Goal: Communication & Community: Answer question/provide support

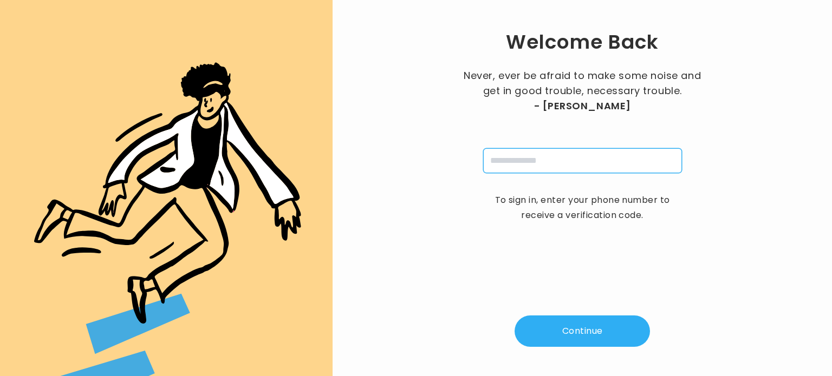
click at [514, 160] on input "tel" at bounding box center [582, 160] width 199 height 25
type input "**********"
click at [575, 322] on button "Continue" at bounding box center [582, 331] width 135 height 31
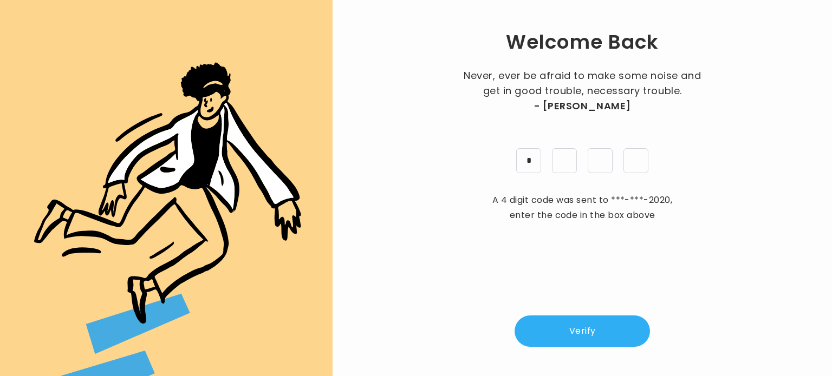
type input "*"
click at [593, 322] on button "Verify" at bounding box center [582, 331] width 135 height 31
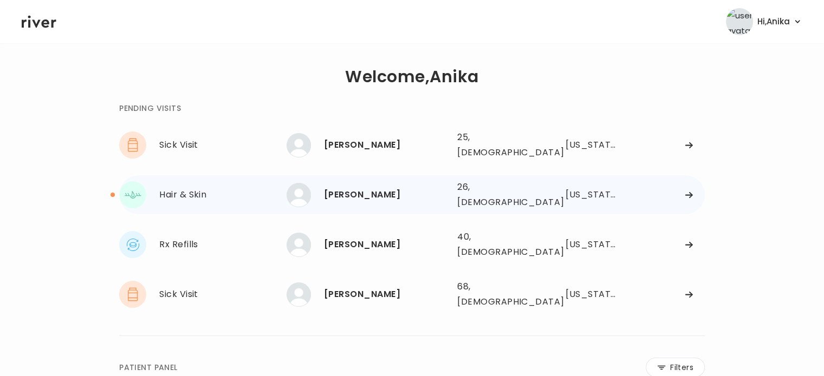
click at [385, 187] on div "Alexandria Ahlert" at bounding box center [386, 194] width 125 height 15
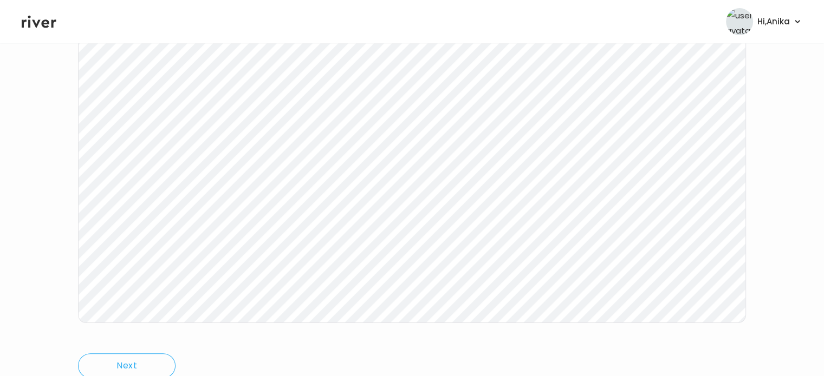
scroll to position [203, 0]
click at [40, 22] on icon at bounding box center [39, 22] width 35 height 16
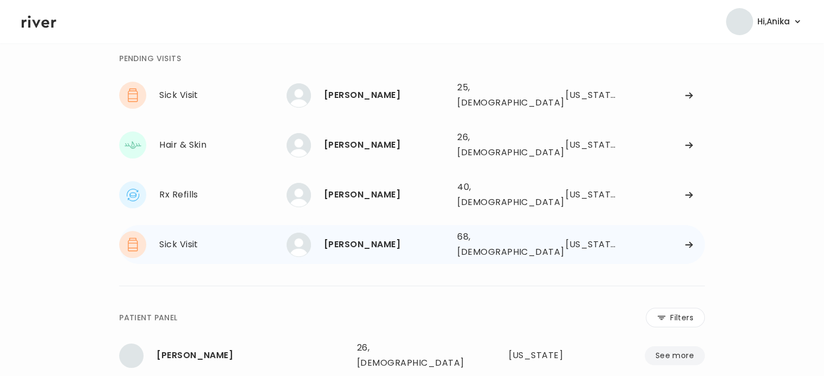
scroll to position [47, 0]
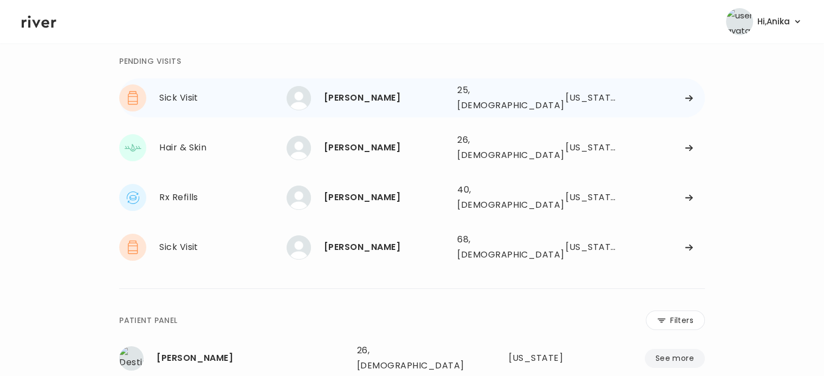
click at [386, 94] on div "Micah Brodsky" at bounding box center [386, 97] width 125 height 15
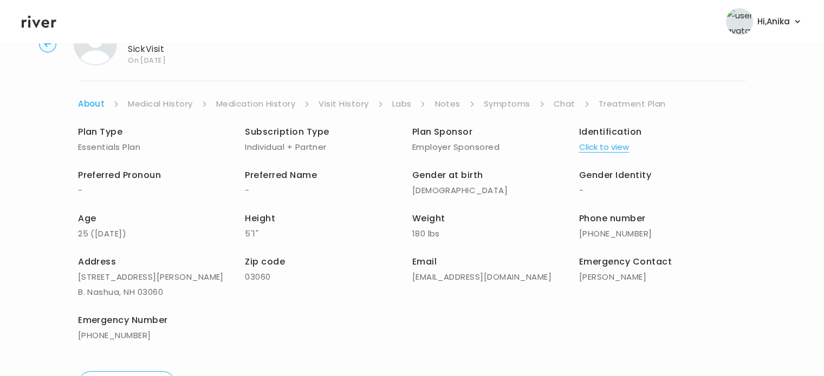
click at [513, 107] on link "Symptoms" at bounding box center [507, 103] width 47 height 15
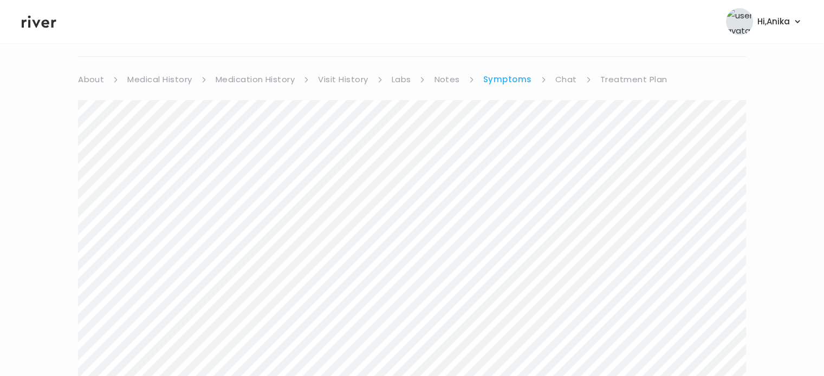
scroll to position [60, 0]
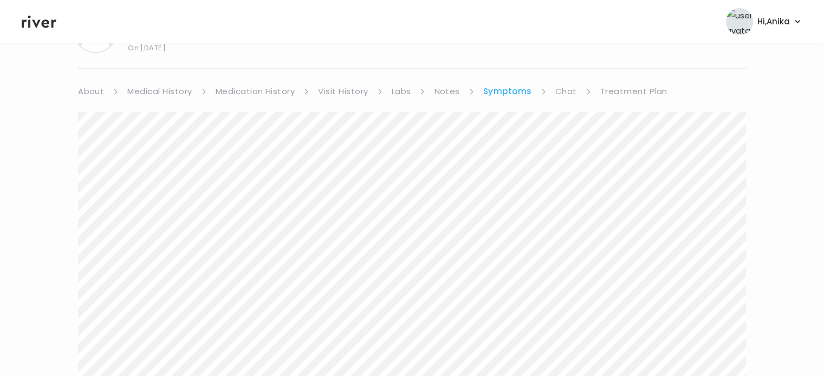
click at [172, 87] on link "Medical History" at bounding box center [159, 91] width 64 height 15
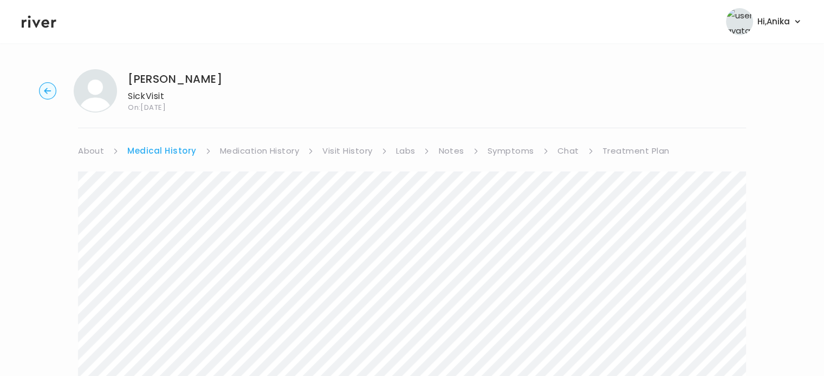
click at [242, 158] on link "Medication History" at bounding box center [260, 151] width 80 height 15
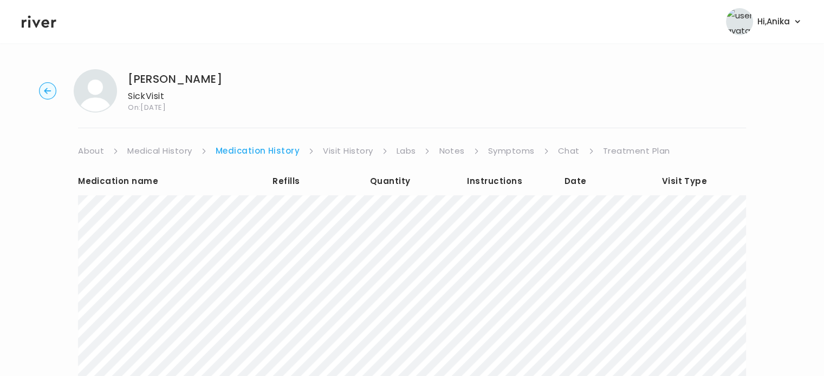
click at [498, 157] on link "Symptoms" at bounding box center [511, 151] width 47 height 15
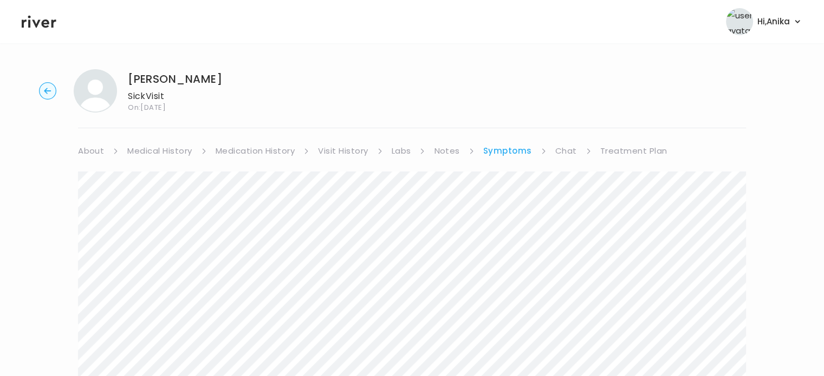
click at [561, 151] on link "Chat" at bounding box center [566, 151] width 22 height 15
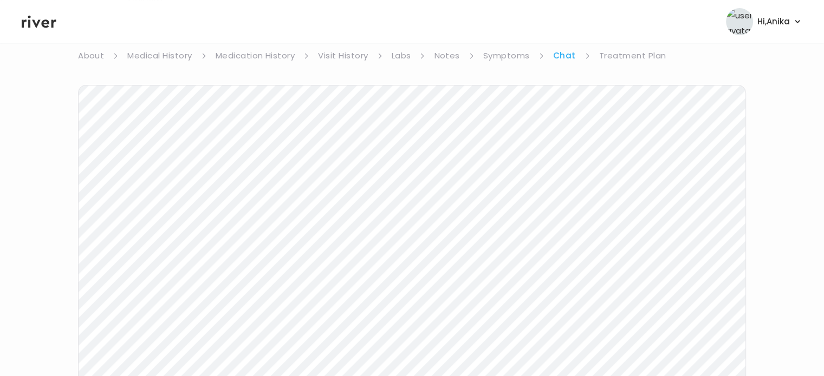
scroll to position [176, 0]
click at [40, 259] on div "Micah Brodsky Sick Visit On: 06 Oct 2025 About Medical History Medication Histo…" at bounding box center [412, 147] width 824 height 524
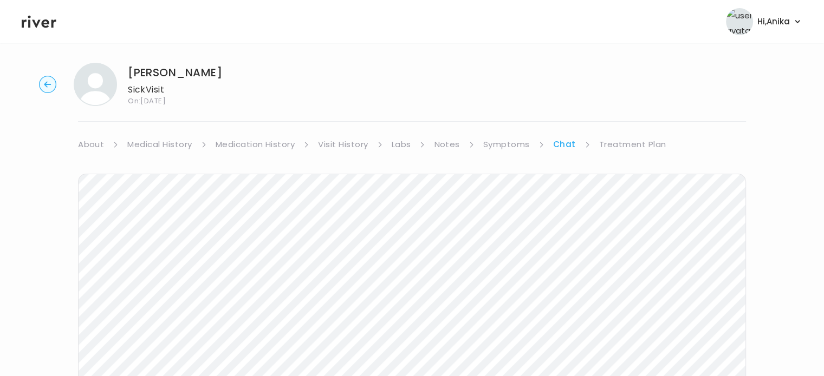
scroll to position [0, 0]
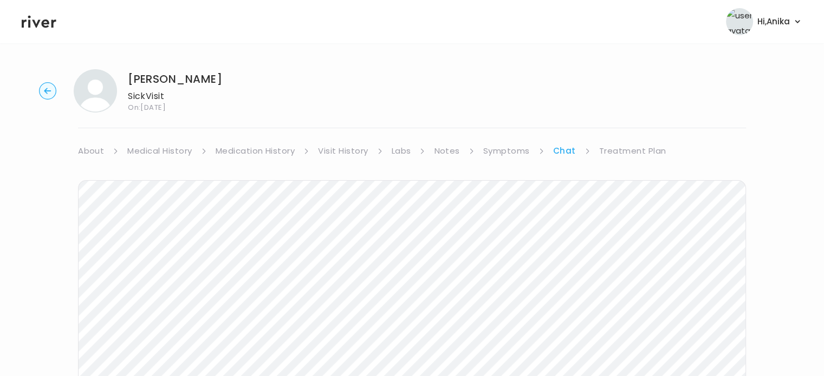
click at [509, 155] on link "Symptoms" at bounding box center [506, 151] width 47 height 15
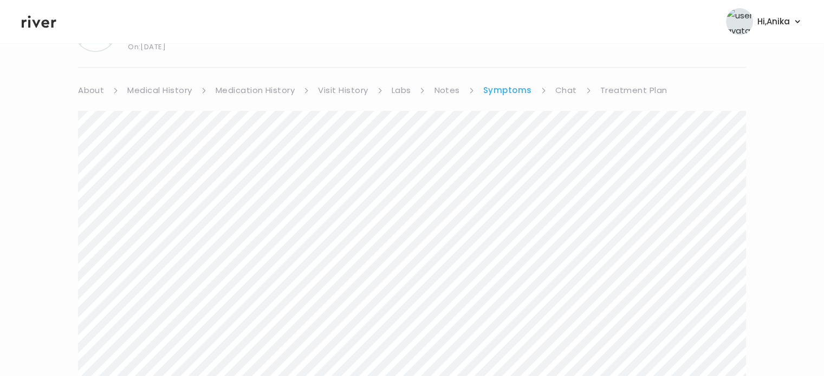
scroll to position [62, 0]
click at [565, 88] on link "Chat" at bounding box center [566, 89] width 22 height 15
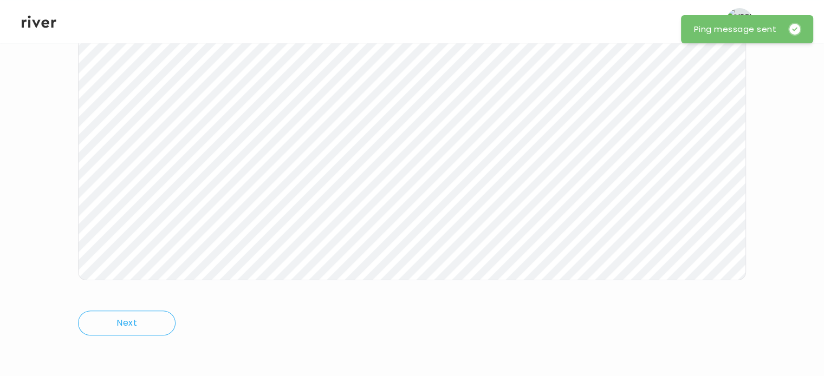
click at [42, 25] on icon at bounding box center [39, 22] width 35 height 12
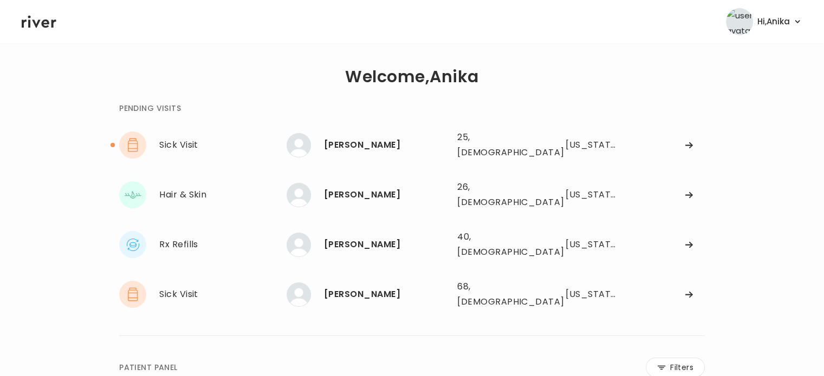
click at [355, 161] on div "Sick Visit Micah Brodsky Micah Brodsky 25, Female See more 25, Female New Hamps…" at bounding box center [412, 220] width 586 height 189
click at [360, 146] on div "Micah Brodsky" at bounding box center [386, 145] width 125 height 15
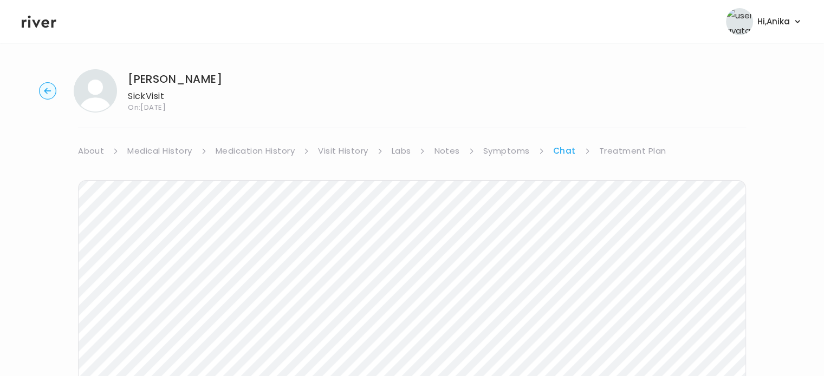
scroll to position [30, 0]
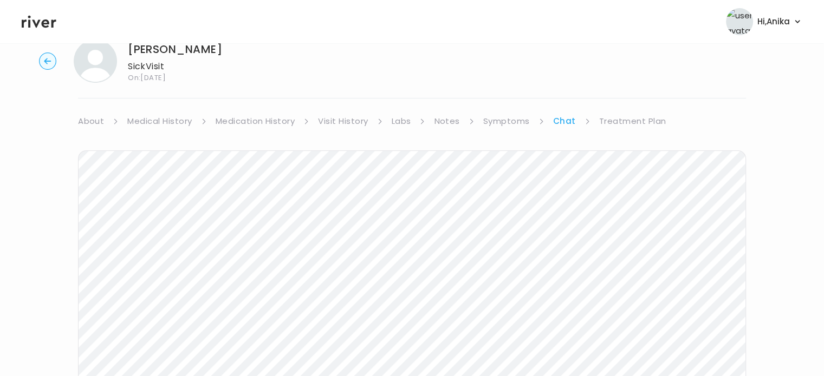
click at [39, 24] on icon at bounding box center [39, 22] width 35 height 16
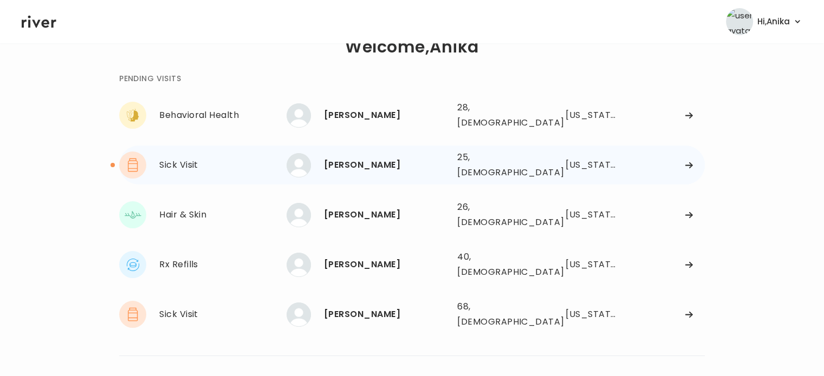
click at [386, 166] on div "Micah Brodsky 25, Female See more" at bounding box center [368, 165] width 162 height 24
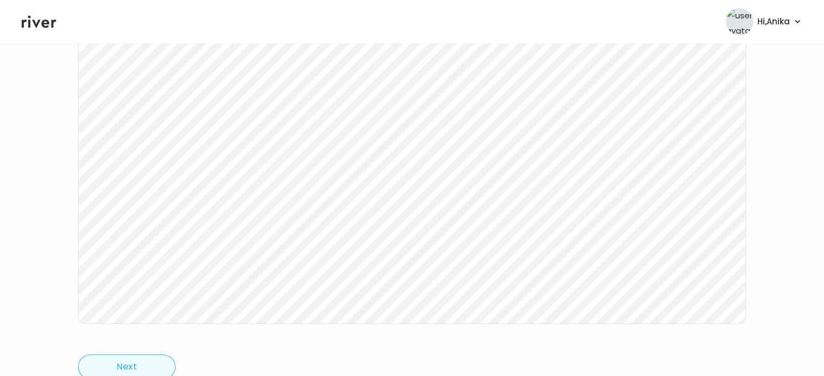
scroll to position [182, 0]
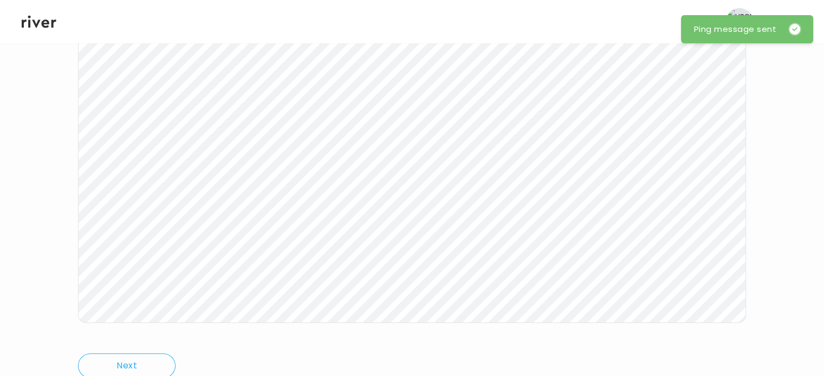
click at [40, 21] on icon at bounding box center [39, 22] width 35 height 12
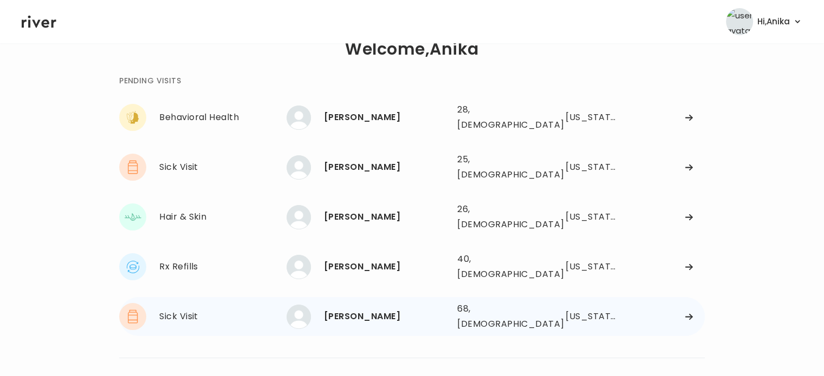
scroll to position [23, 0]
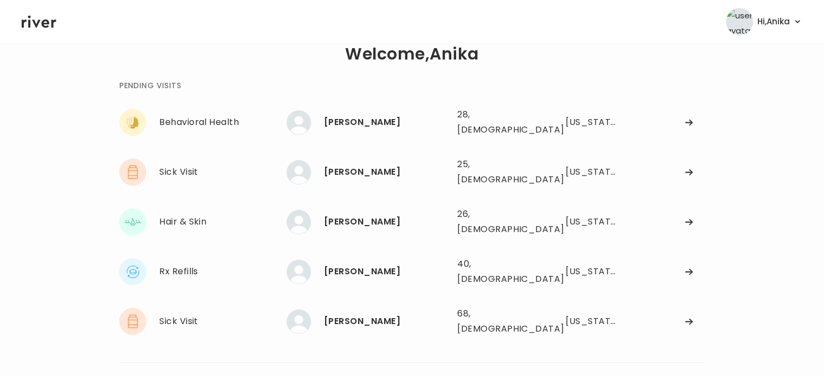
click at [22, 14] on link at bounding box center [39, 22] width 35 height 16
click at [398, 120] on div "ALLISON HODGES" at bounding box center [386, 122] width 125 height 15
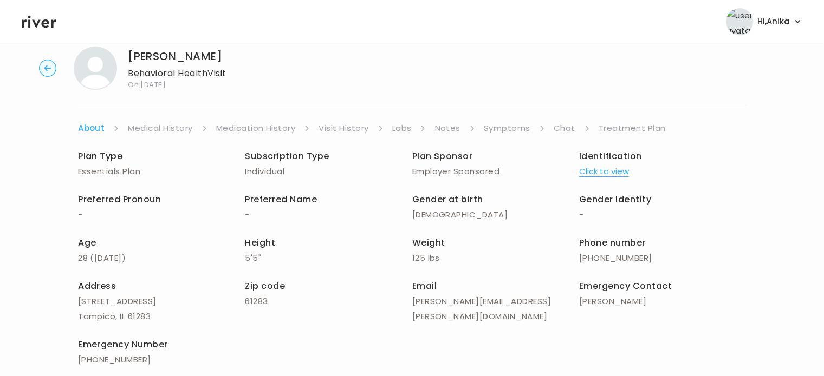
click at [602, 171] on button "Click to view" at bounding box center [604, 171] width 50 height 15
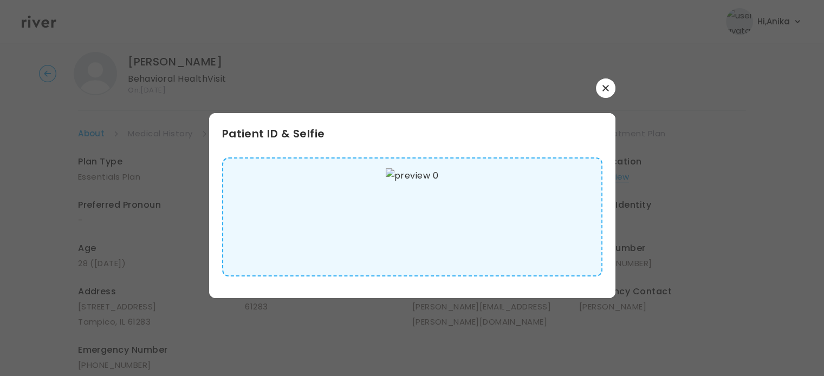
scroll to position [17, 0]
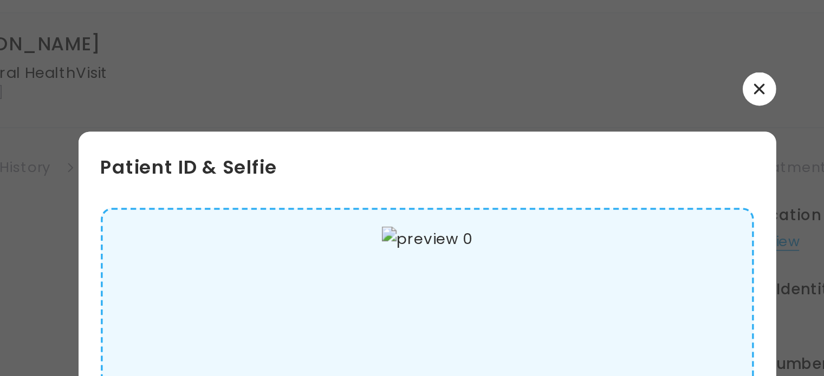
click at [389, 95] on div at bounding box center [412, 89] width 406 height 20
drag, startPoint x: 389, startPoint y: 95, endPoint x: 542, endPoint y: 37, distance: 163.1
click at [542, 37] on div "​ Patient ID & Selfie" at bounding box center [412, 188] width 824 height 376
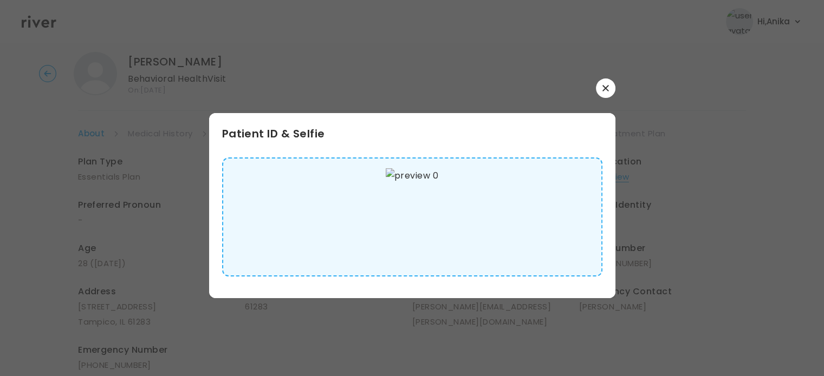
drag, startPoint x: 550, startPoint y: 126, endPoint x: 609, endPoint y: 92, distance: 68.2
click at [609, 92] on button "button" at bounding box center [606, 89] width 20 height 20
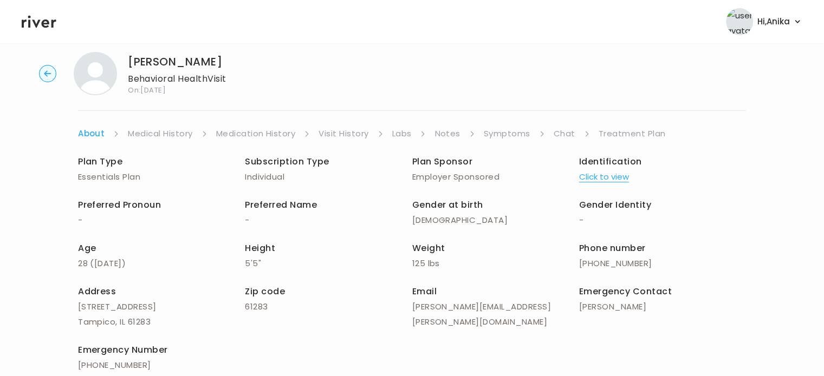
click at [173, 132] on link "Medical History" at bounding box center [160, 133] width 64 height 15
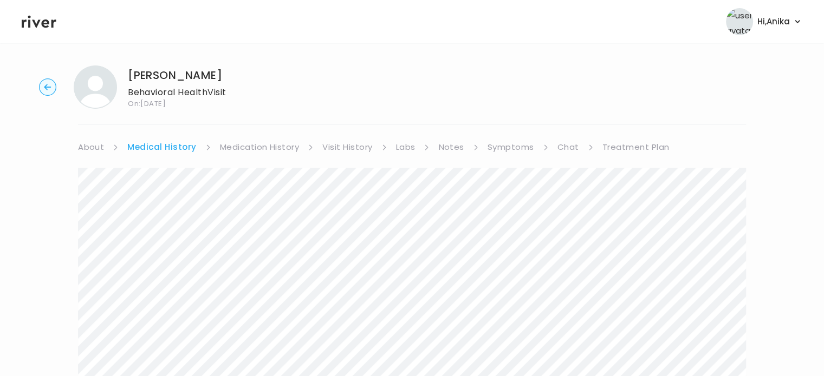
scroll to position [3, 0]
click at [261, 140] on link "Medication History" at bounding box center [260, 147] width 80 height 15
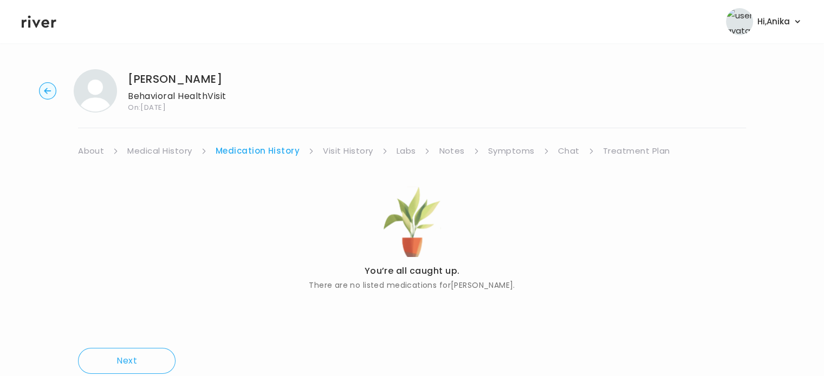
click at [342, 153] on link "Visit History" at bounding box center [348, 151] width 50 height 15
click at [407, 151] on link "Labs" at bounding box center [405, 151] width 20 height 15
click at [449, 153] on link "Notes" at bounding box center [448, 151] width 25 height 15
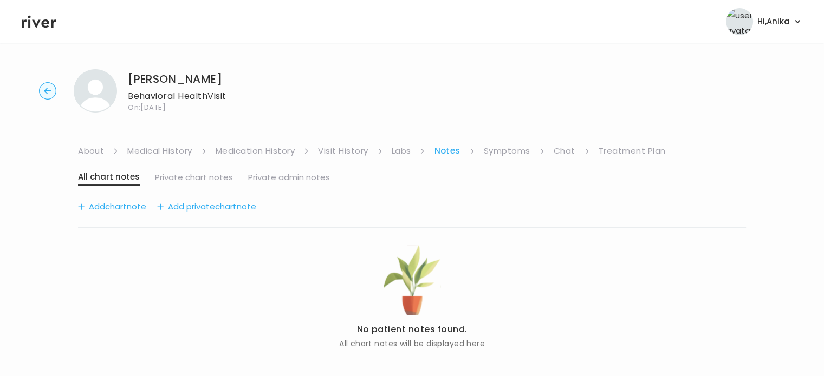
click at [501, 148] on link "Symptoms" at bounding box center [507, 151] width 47 height 15
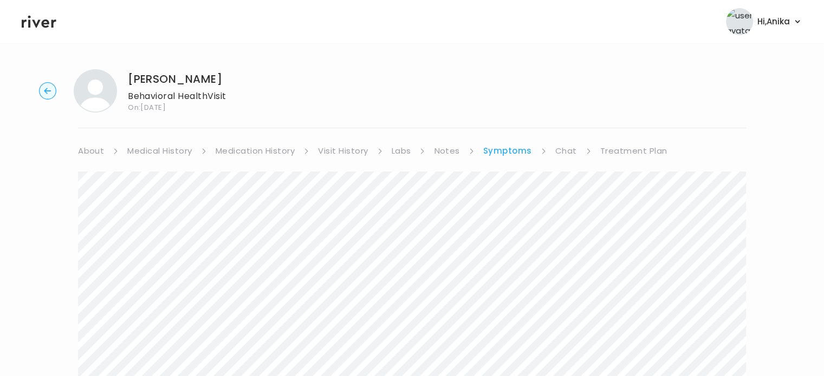
click at [570, 146] on link "Chat" at bounding box center [566, 151] width 22 height 15
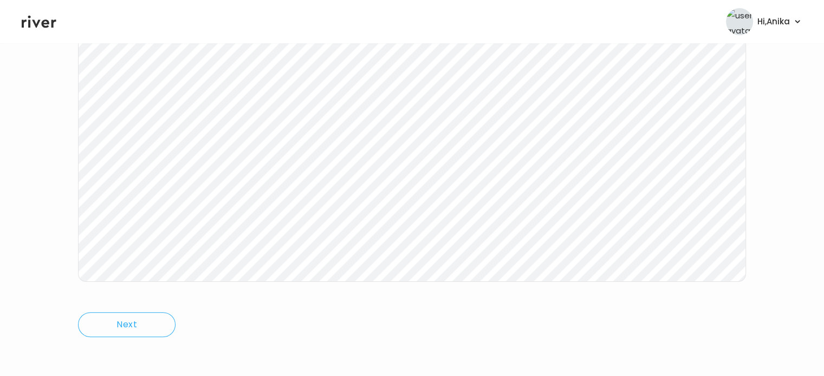
scroll to position [200, 0]
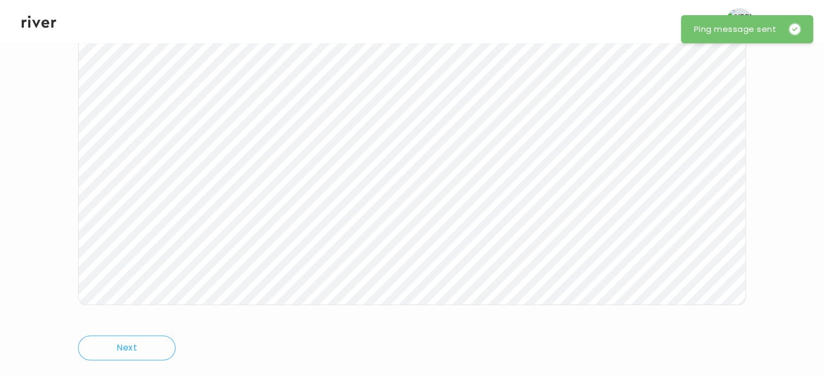
click at [41, 24] on icon at bounding box center [39, 22] width 35 height 12
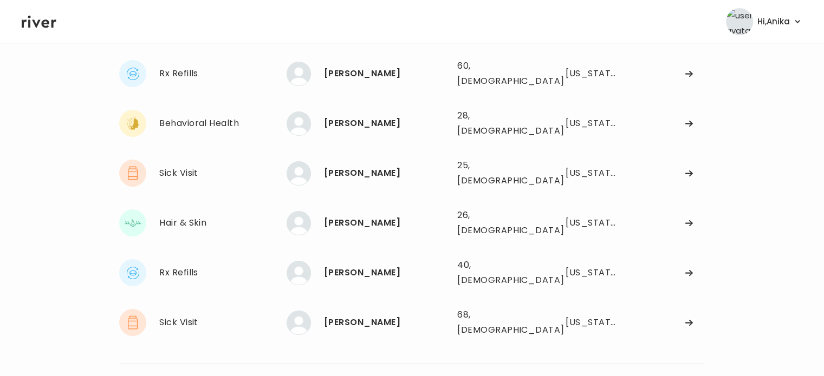
scroll to position [77, 0]
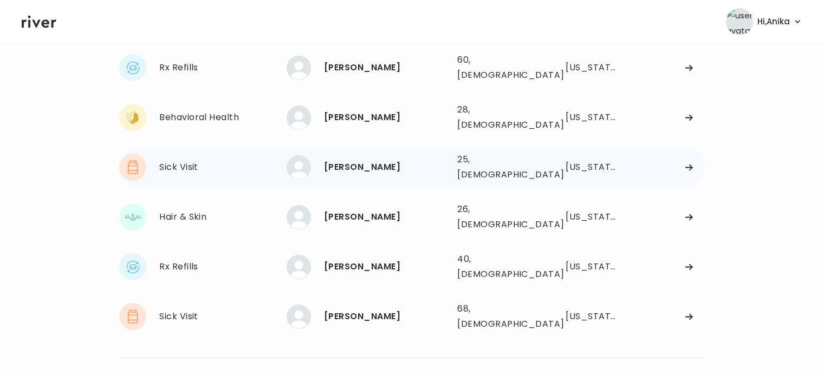
click at [370, 164] on div "Micah Brodsky 25, Female See more" at bounding box center [368, 167] width 162 height 24
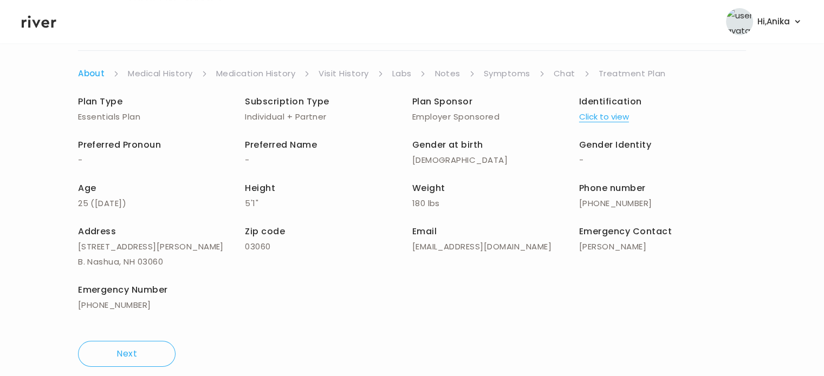
click at [41, 21] on icon at bounding box center [39, 22] width 35 height 16
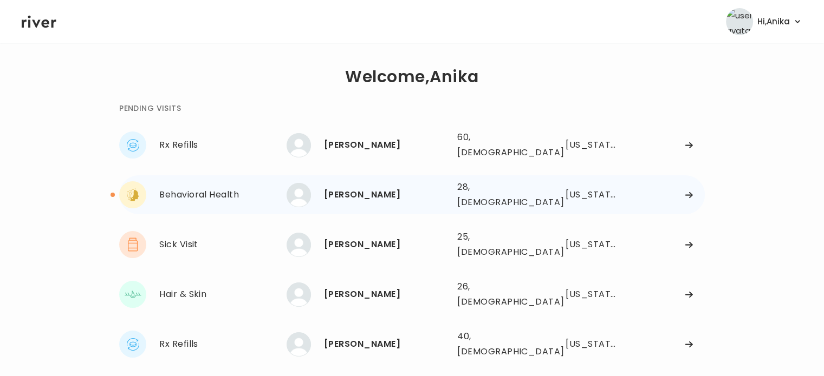
click at [369, 187] on div "ALLISON HODGES" at bounding box center [386, 194] width 125 height 15
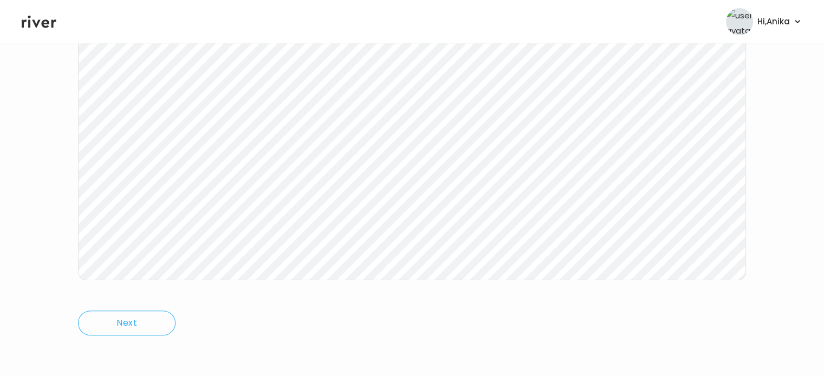
scroll to position [187, 0]
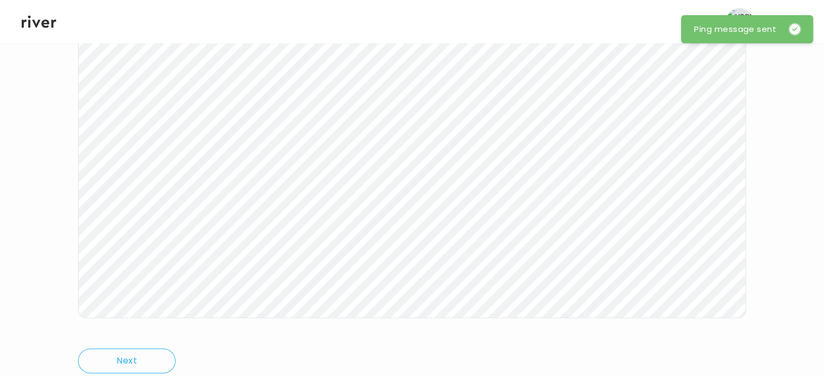
click at [43, 30] on header "Hi, Anika Profile Logout" at bounding box center [412, 21] width 824 height 43
click at [41, 21] on icon at bounding box center [39, 22] width 35 height 16
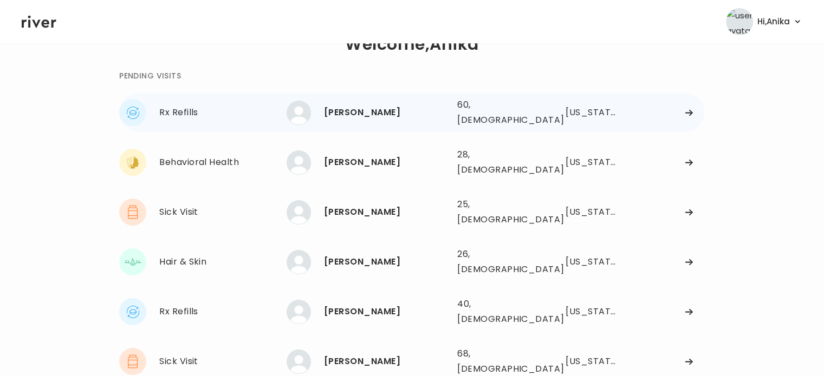
scroll to position [20, 0]
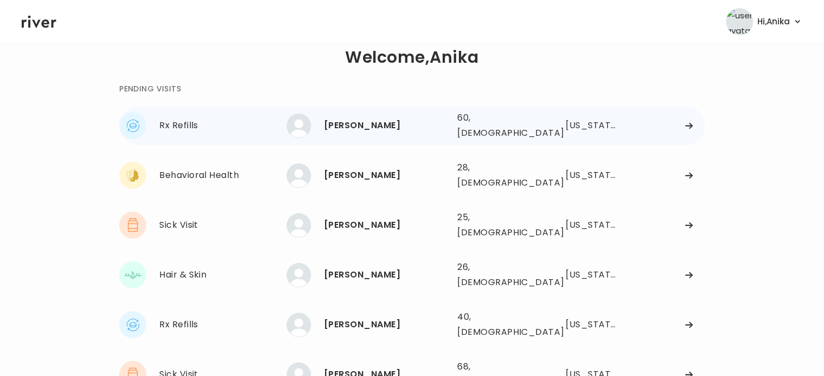
click at [359, 125] on div "Jim Fuger" at bounding box center [386, 125] width 125 height 15
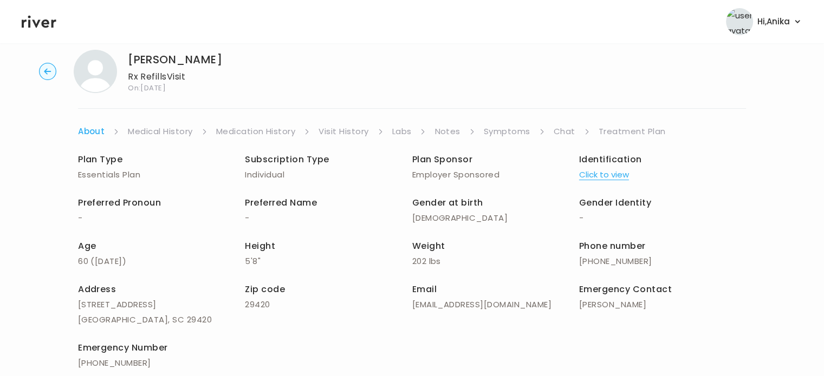
click at [595, 173] on button "Click to view" at bounding box center [604, 174] width 50 height 15
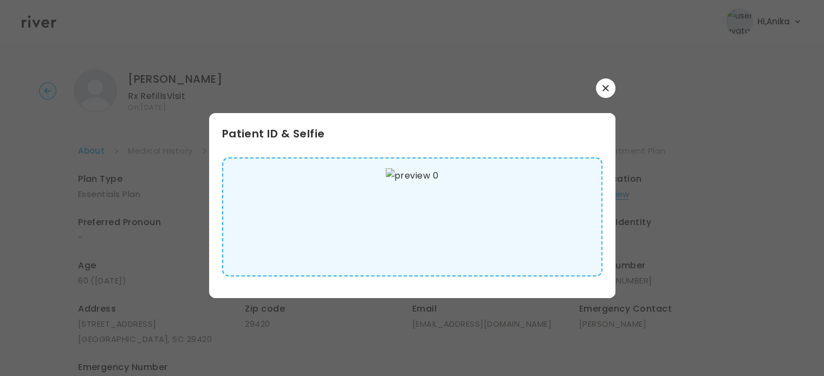
click at [187, 82] on div at bounding box center [412, 188] width 824 height 376
click at [601, 86] on button "button" at bounding box center [606, 89] width 20 height 20
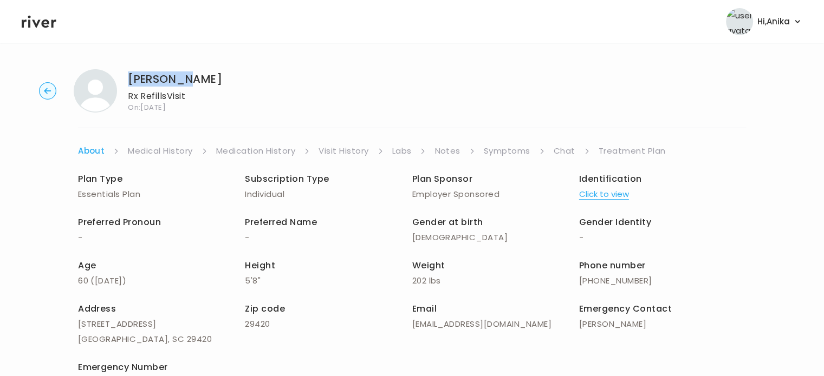
drag, startPoint x: 186, startPoint y: 81, endPoint x: 129, endPoint y: 72, distance: 57.0
click at [129, 72] on h1 "Jim Fuger" at bounding box center [175, 79] width 94 height 15
click at [146, 77] on h1 "Jim Fuger" at bounding box center [175, 79] width 94 height 15
click at [191, 73] on div "Jim Fuger Rx Refills Visit On: 07 Oct 2025" at bounding box center [411, 90] width 789 height 43
drag, startPoint x: 189, startPoint y: 79, endPoint x: 129, endPoint y: 73, distance: 60.4
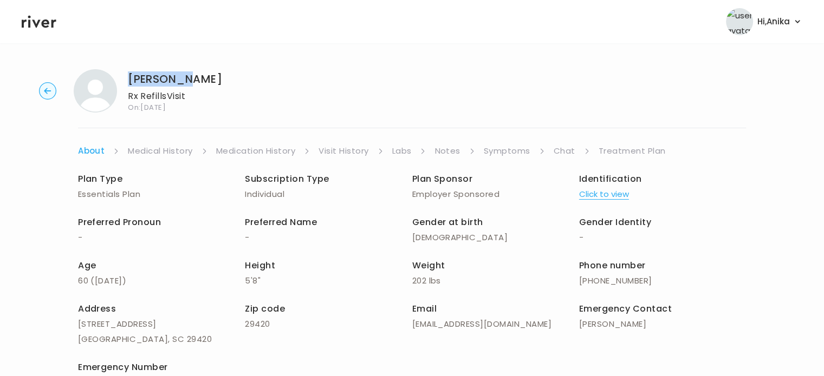
click at [129, 73] on div "Jim Fuger Rx Refills Visit On: 07 Oct 2025" at bounding box center [411, 90] width 789 height 43
copy h1 "Jim Fuger"
click at [249, 147] on link "Medication History" at bounding box center [256, 151] width 80 height 15
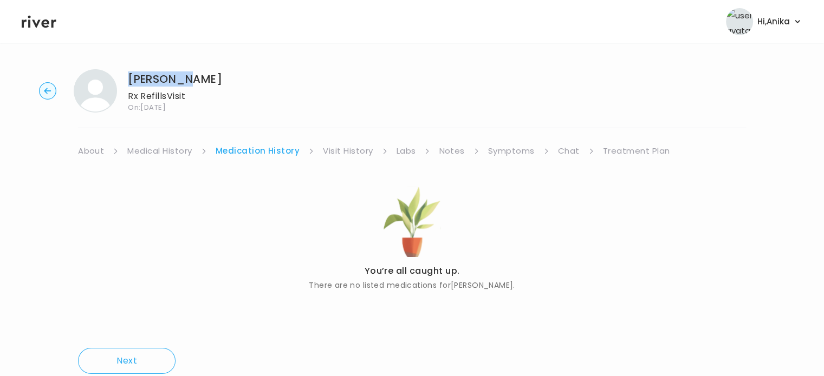
click at [101, 153] on link "About" at bounding box center [91, 151] width 26 height 15
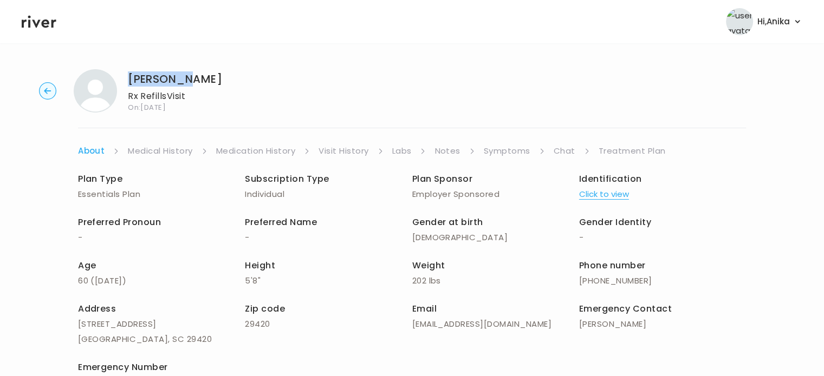
click at [157, 154] on link "Medical History" at bounding box center [160, 151] width 64 height 15
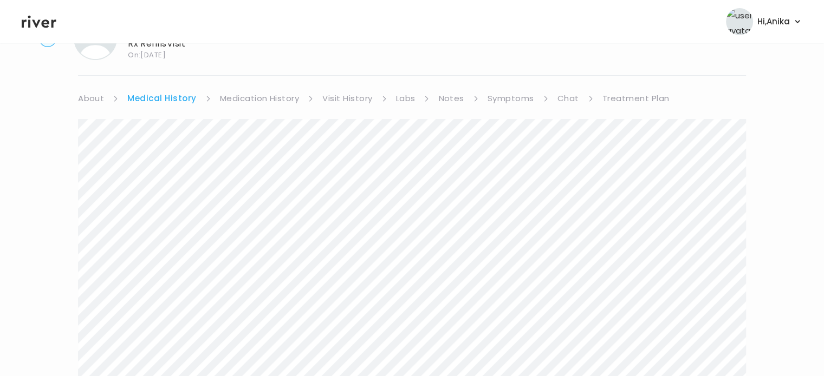
click at [268, 105] on link "Medication History" at bounding box center [260, 98] width 80 height 15
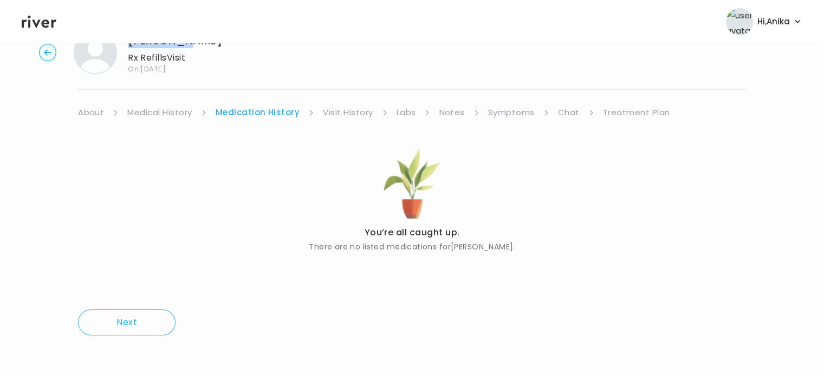
click at [361, 111] on link "Visit History" at bounding box center [348, 112] width 50 height 15
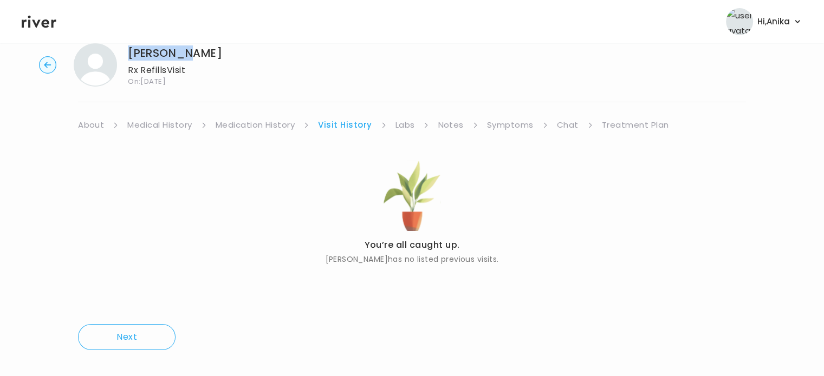
scroll to position [25, 0]
click at [404, 125] on link "Labs" at bounding box center [405, 125] width 20 height 15
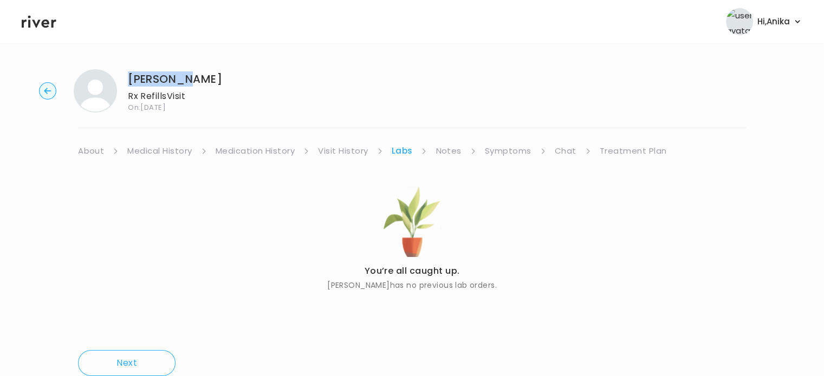
click at [447, 147] on link "Notes" at bounding box center [448, 151] width 25 height 15
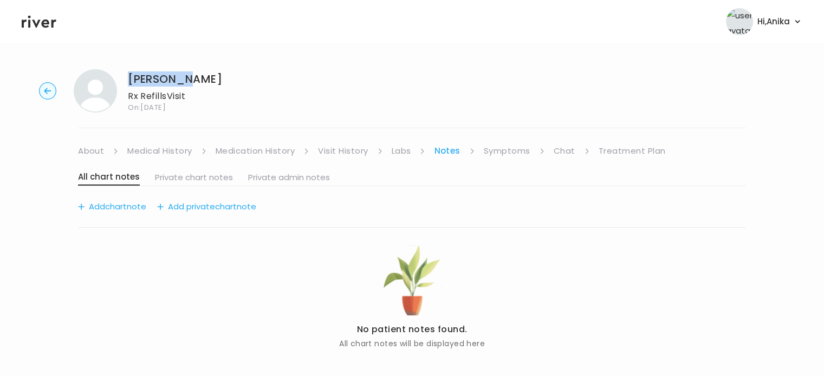
click at [497, 155] on link "Symptoms" at bounding box center [507, 151] width 47 height 15
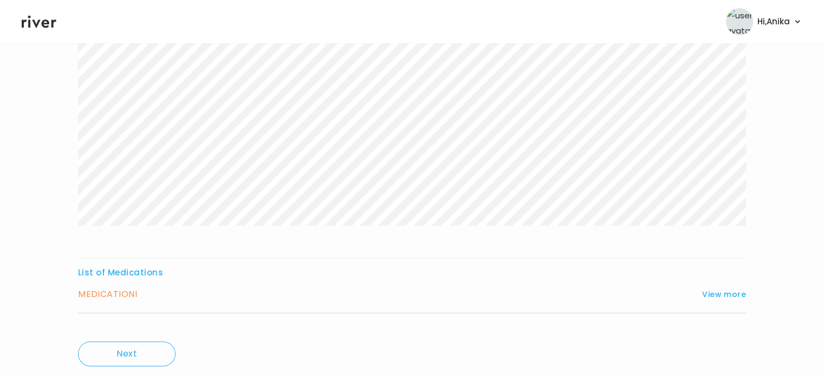
scroll to position [267, 0]
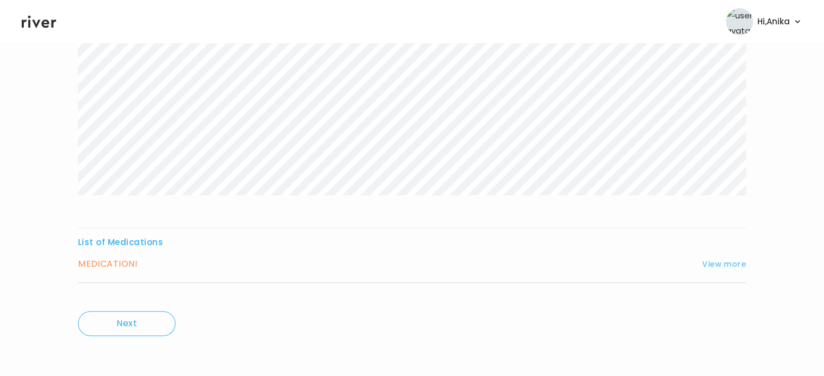
click at [728, 266] on button "View more" at bounding box center [724, 264] width 44 height 13
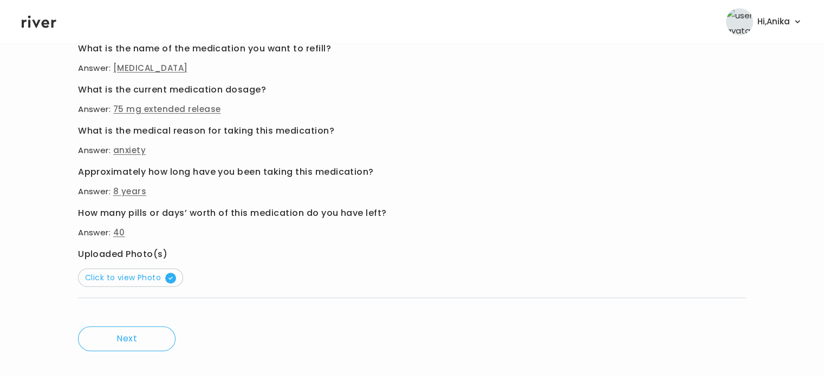
scroll to position [585, 0]
click at [119, 271] on span "Click to view Photo" at bounding box center [130, 276] width 91 height 11
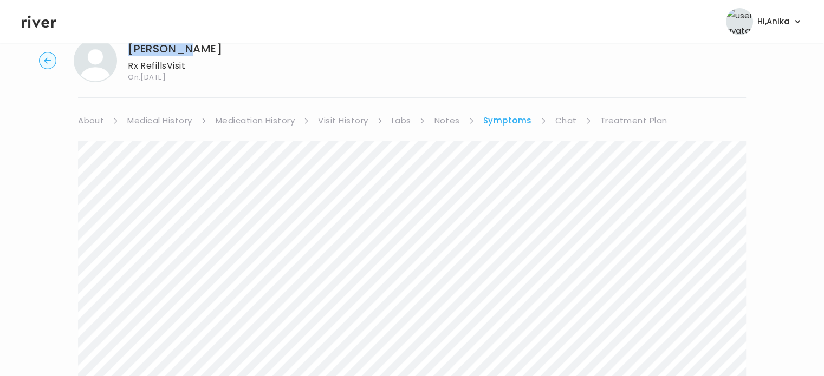
scroll to position [0, 0]
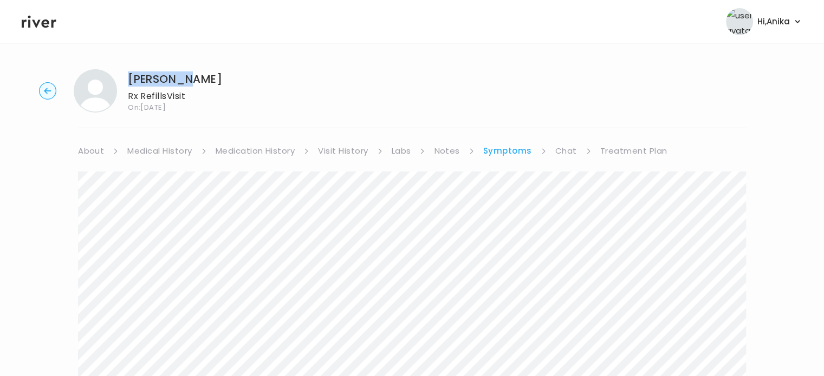
click at [42, 23] on icon at bounding box center [39, 22] width 35 height 12
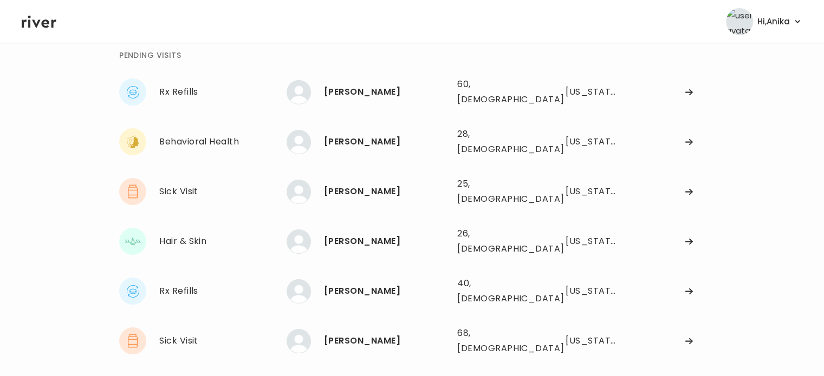
scroll to position [59, 0]
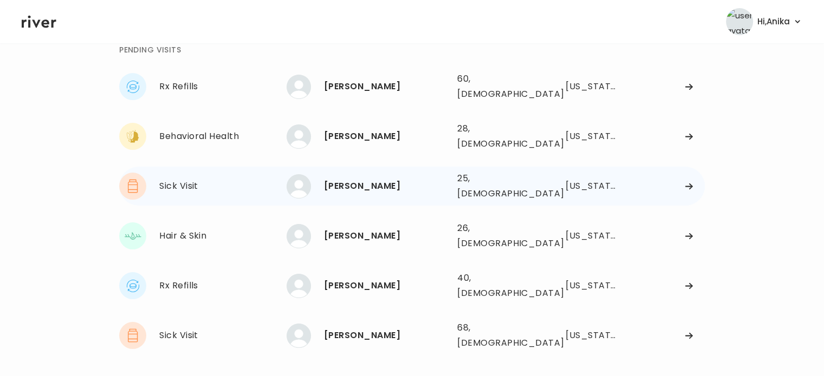
click at [390, 179] on div "Micah Brodsky" at bounding box center [386, 186] width 125 height 15
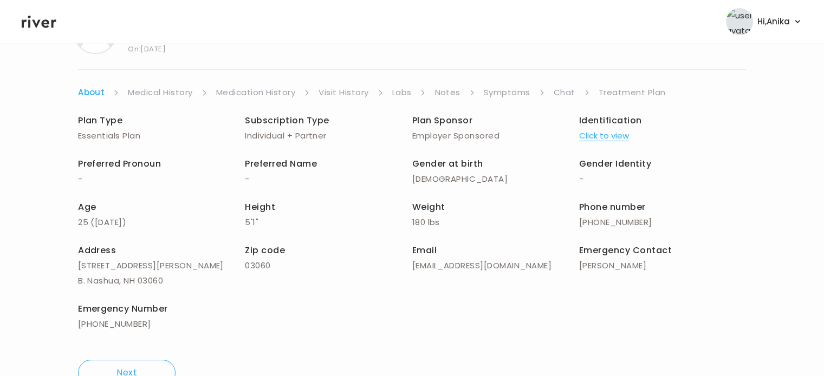
click at [611, 94] on link "Treatment Plan" at bounding box center [632, 92] width 67 height 15
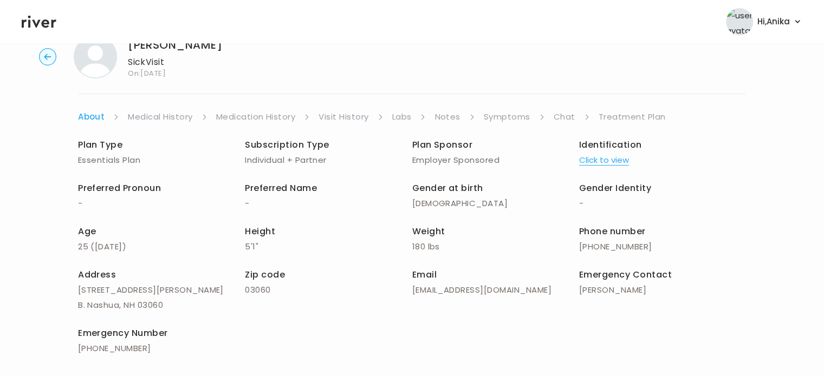
scroll to position [34, 0]
click at [511, 114] on link "Symptoms" at bounding box center [507, 117] width 47 height 15
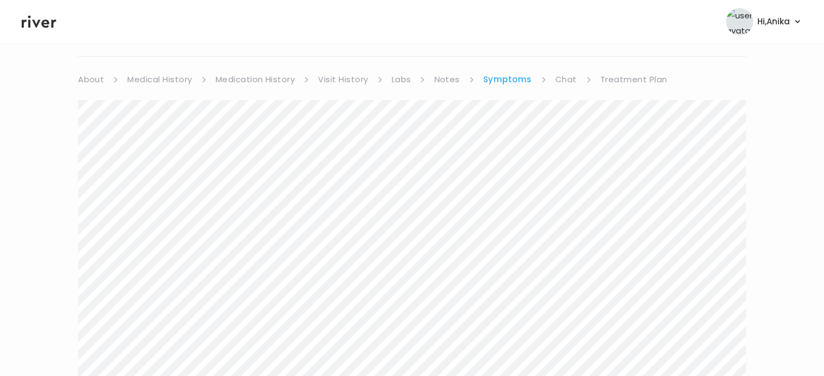
click at [561, 79] on link "Chat" at bounding box center [566, 79] width 22 height 15
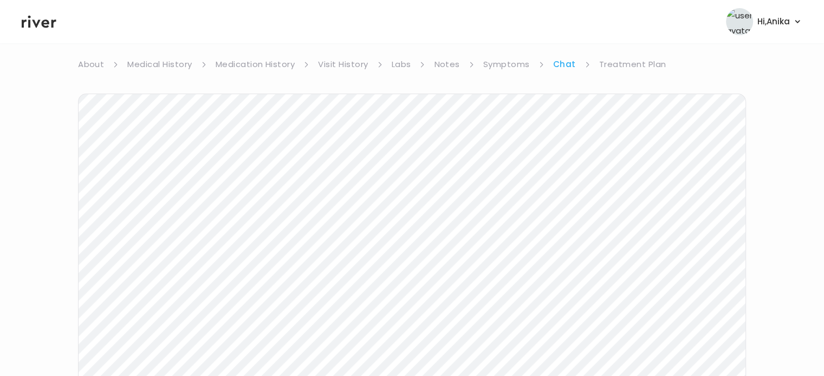
click at [49, 24] on icon at bounding box center [39, 22] width 35 height 16
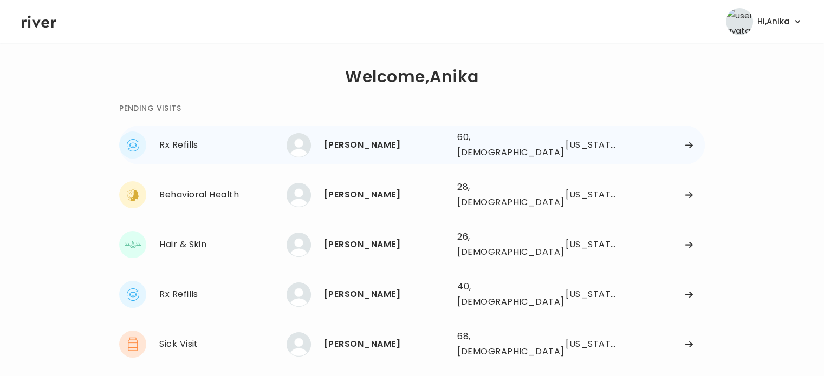
click at [347, 142] on div "James Fuger" at bounding box center [386, 145] width 125 height 15
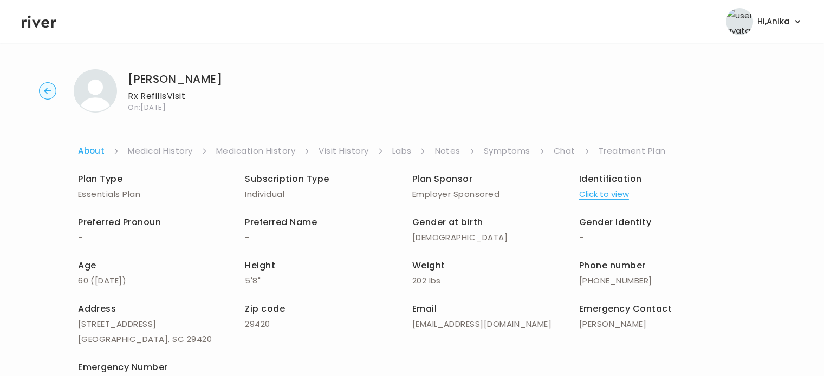
click at [635, 153] on link "Treatment Plan" at bounding box center [632, 151] width 67 height 15
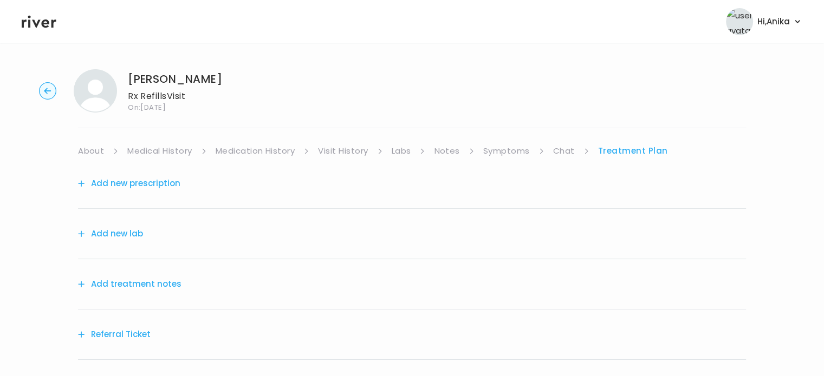
click at [181, 289] on div "Add treatment notes" at bounding box center [412, 284] width 668 height 50
click at [174, 285] on button "Add treatment notes" at bounding box center [129, 284] width 103 height 15
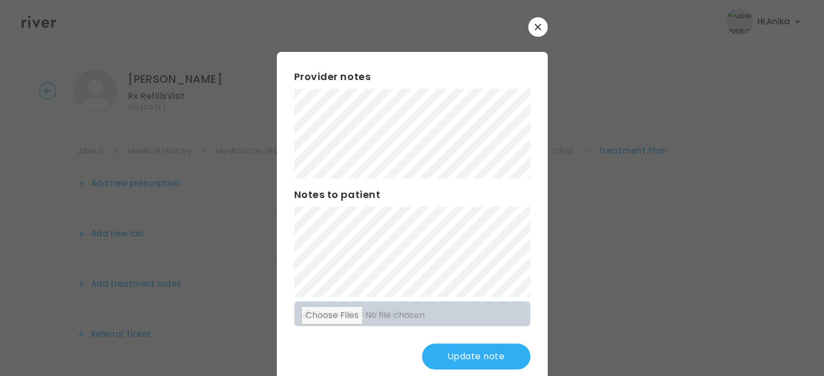
click at [438, 355] on button "Update note" at bounding box center [476, 357] width 108 height 26
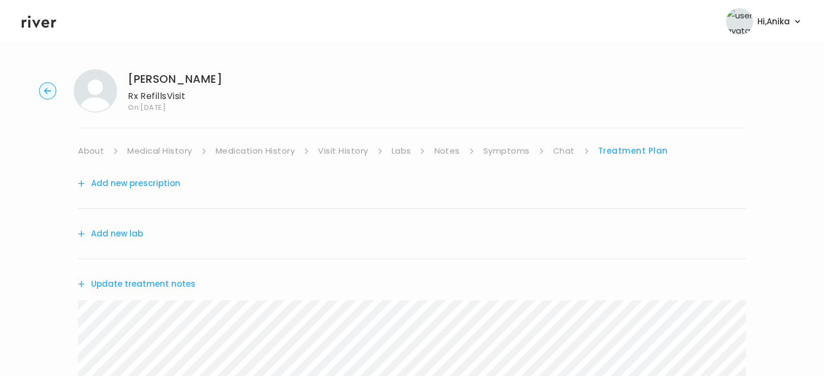
click at [509, 151] on link "Symptoms" at bounding box center [506, 151] width 47 height 15
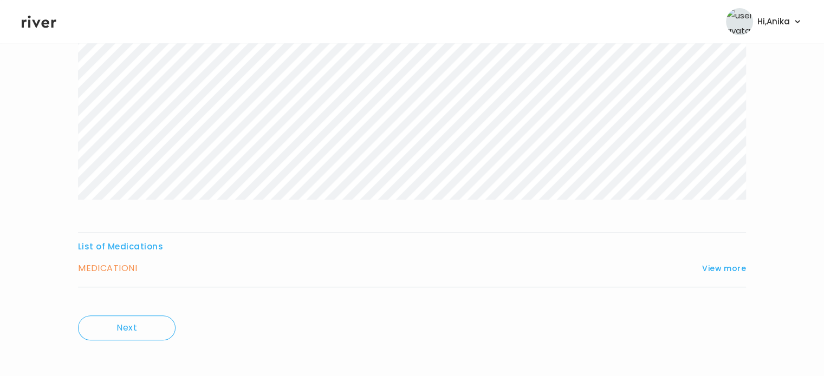
scroll to position [267, 0]
click at [746, 264] on div "Jim Fuger Rx Refills Visit On: 07 Oct 2025 About Medical History Medication His…" at bounding box center [412, 77] width 824 height 566
click at [720, 263] on button "View more" at bounding box center [724, 264] width 44 height 13
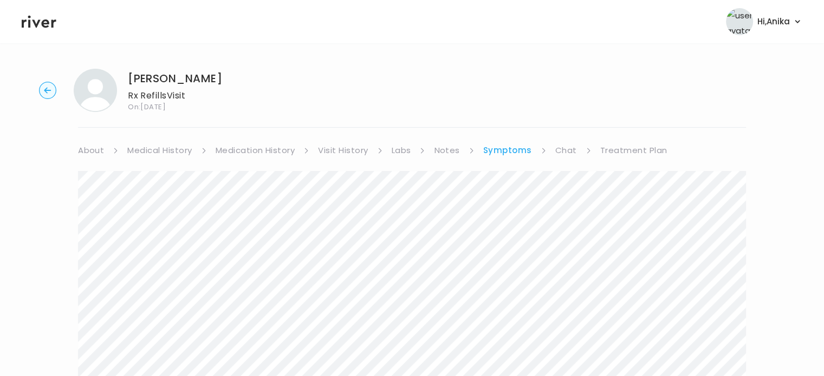
scroll to position [0, 0]
click at [622, 145] on link "Treatment Plan" at bounding box center [633, 151] width 67 height 15
click at [157, 290] on button "Update treatment notes" at bounding box center [137, 284] width 118 height 15
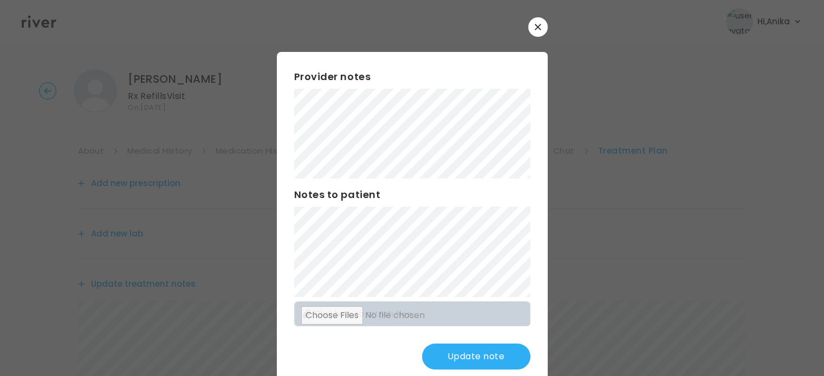
click at [457, 356] on button "Update note" at bounding box center [476, 357] width 108 height 26
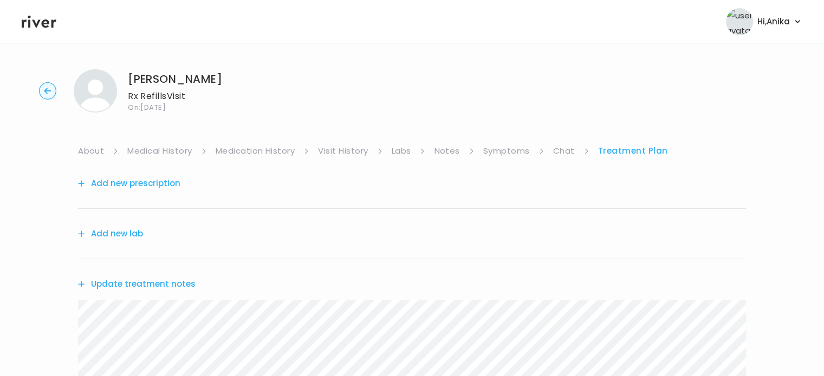
click at [507, 155] on link "Symptoms" at bounding box center [506, 151] width 47 height 15
click at [624, 151] on link "Treatment Plan" at bounding box center [633, 151] width 67 height 15
click at [163, 184] on button "Add new prescription" at bounding box center [129, 183] width 102 height 15
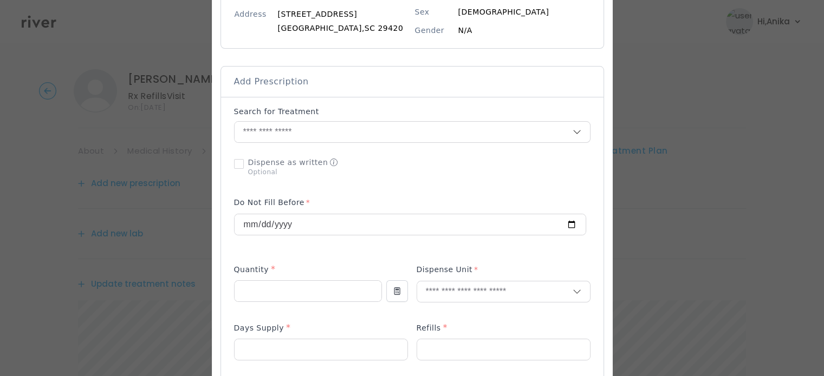
scroll to position [169, 0]
click at [324, 134] on input "text" at bounding box center [404, 132] width 338 height 21
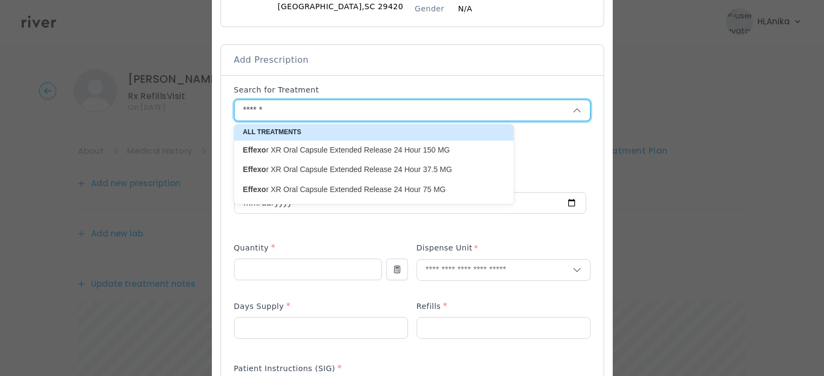
scroll to position [204, 0]
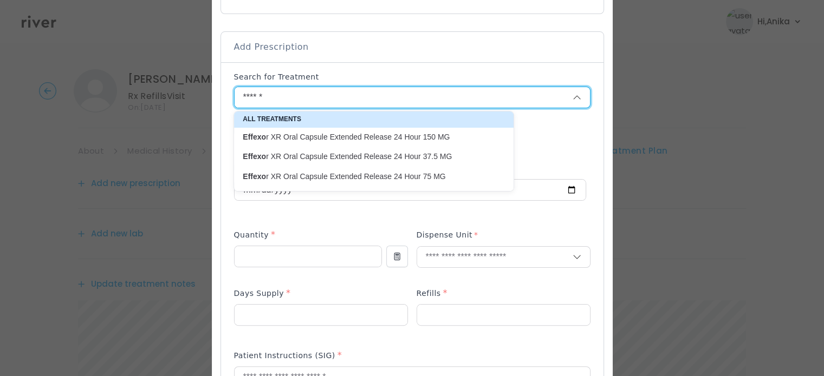
click at [350, 176] on p "Effexo r XR Oral Capsule Extended Release 24 Hour 75 MG" at bounding box center [367, 177] width 249 height 10
type input "**********"
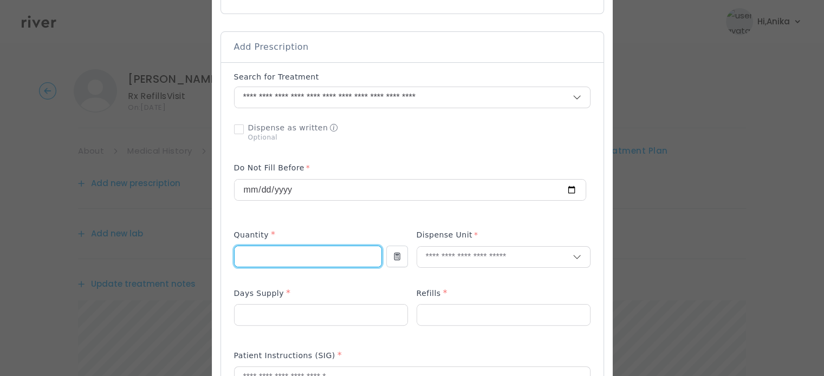
click at [275, 257] on input "number" at bounding box center [308, 256] width 147 height 21
type input "**"
click at [448, 258] on input "text" at bounding box center [494, 257] width 155 height 21
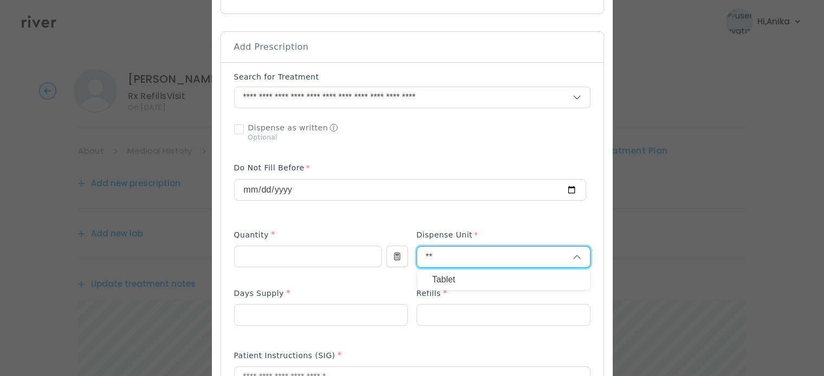
type input "*"
type input "*****"
click at [446, 288] on div "Capsule" at bounding box center [503, 280] width 173 height 20
click at [297, 304] on div at bounding box center [321, 315] width 174 height 22
click at [296, 310] on input "number" at bounding box center [321, 315] width 173 height 21
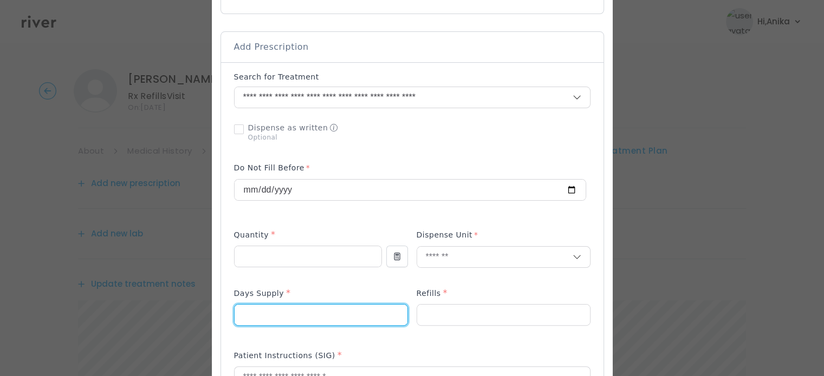
type input "**"
click at [432, 301] on div "Refills *" at bounding box center [504, 295] width 174 height 17
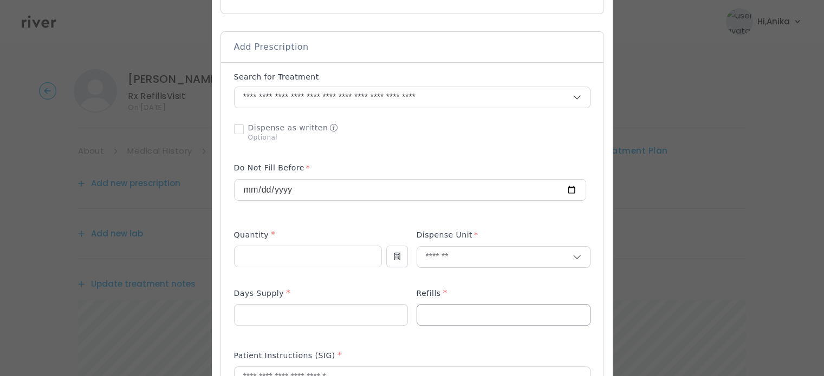
click at [427, 314] on input "number" at bounding box center [503, 315] width 173 height 21
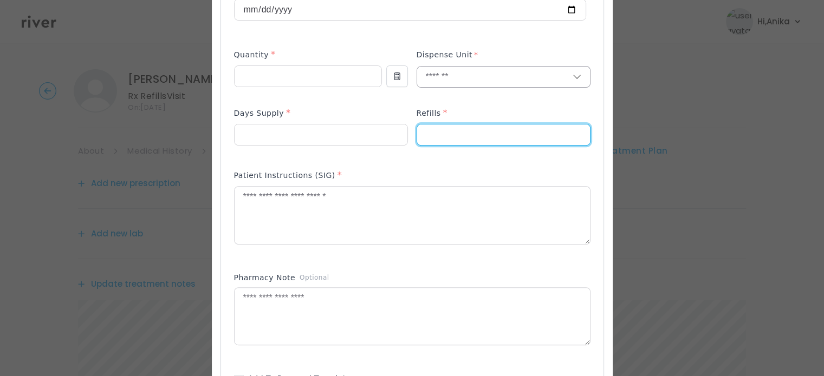
scroll to position [412, 0]
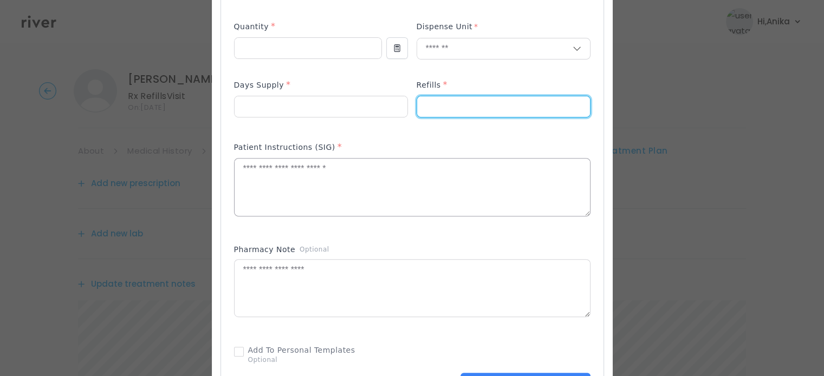
type input "*"
click at [386, 183] on textarea at bounding box center [412, 187] width 355 height 57
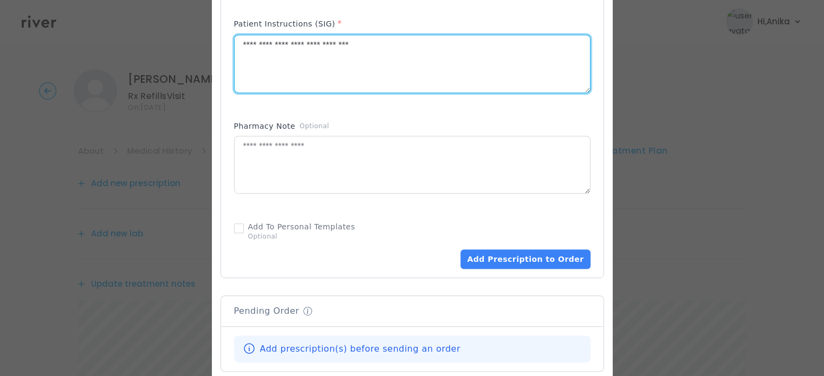
scroll to position [558, 0]
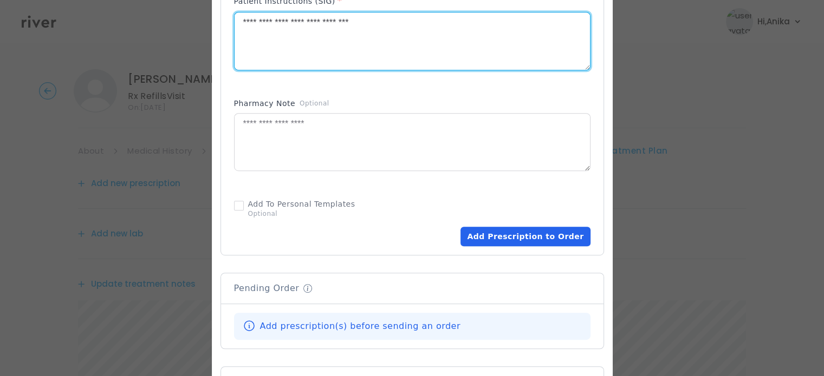
type textarea "**********"
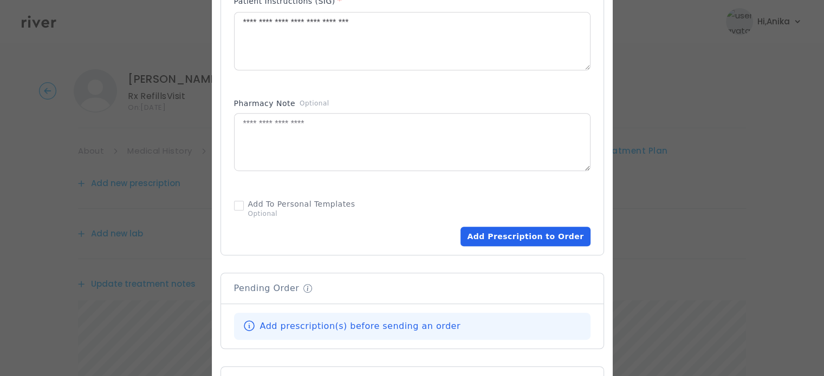
click at [488, 235] on button "Add Prescription to Order" at bounding box center [524, 237] width 129 height 20
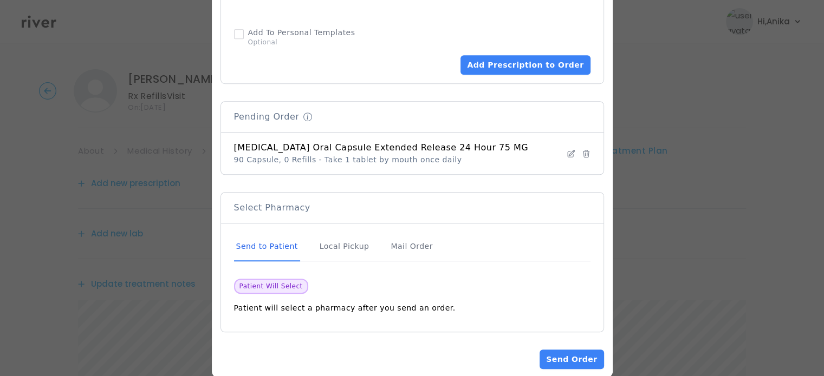
scroll to position [747, 0]
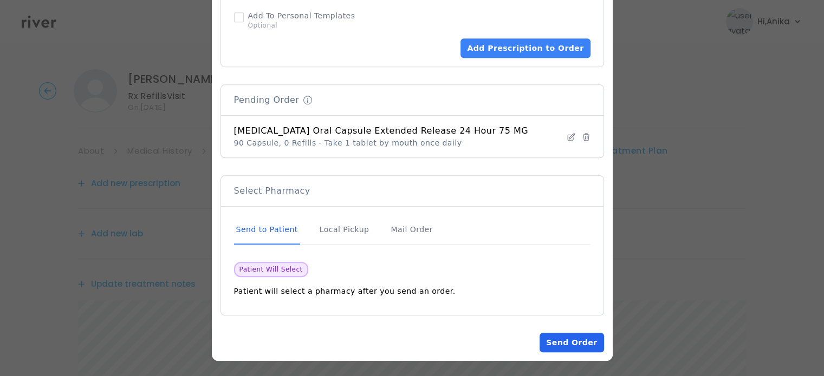
click at [560, 337] on button "Send Order" at bounding box center [572, 343] width 64 height 20
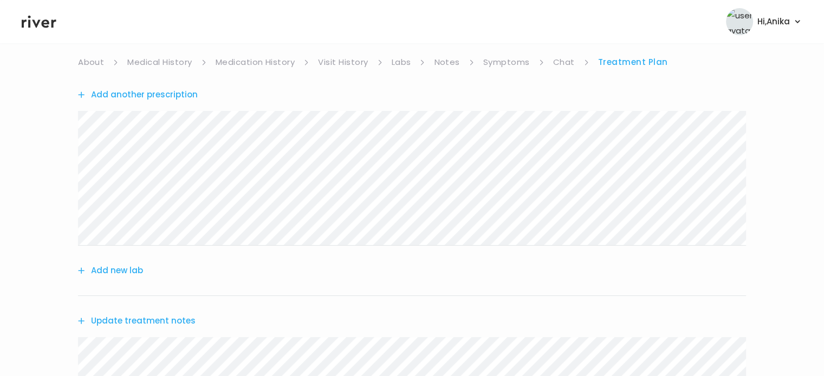
scroll to position [0, 0]
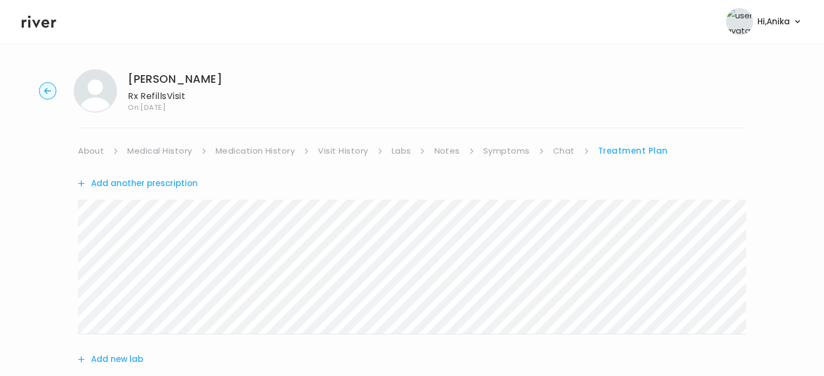
click at [513, 159] on div "Add another prescription" at bounding box center [412, 184] width 668 height 50
click at [509, 151] on link "Symptoms" at bounding box center [506, 151] width 47 height 15
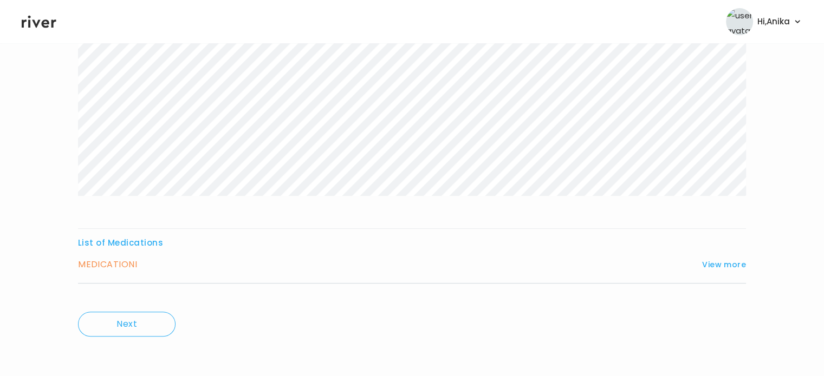
scroll to position [267, 0]
click at [717, 265] on button "View more" at bounding box center [724, 264] width 44 height 13
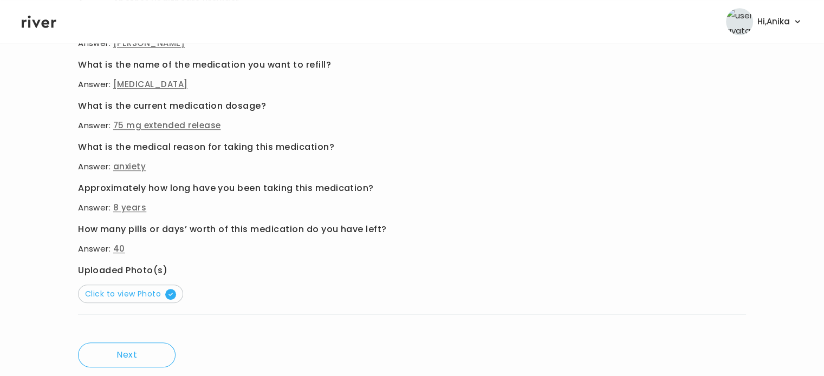
scroll to position [583, 0]
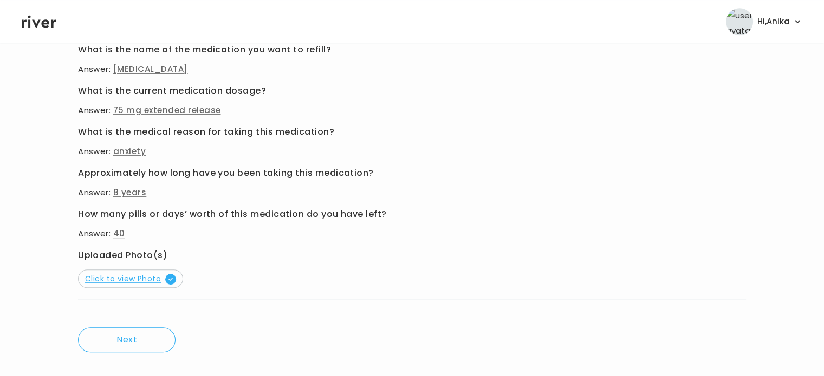
click at [131, 278] on span "Click to view Photo" at bounding box center [130, 279] width 91 height 11
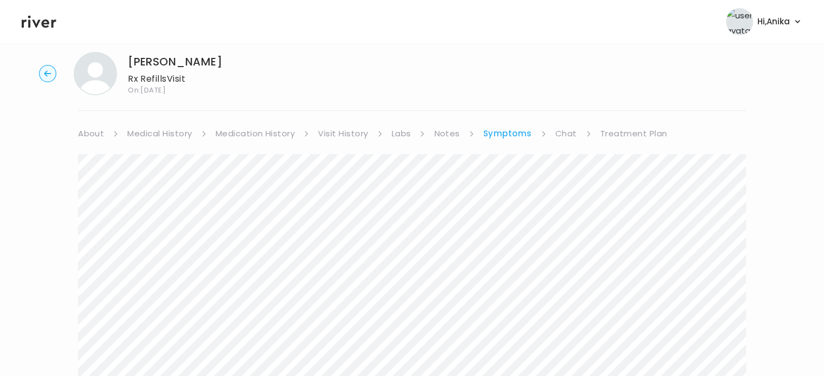
scroll to position [0, 0]
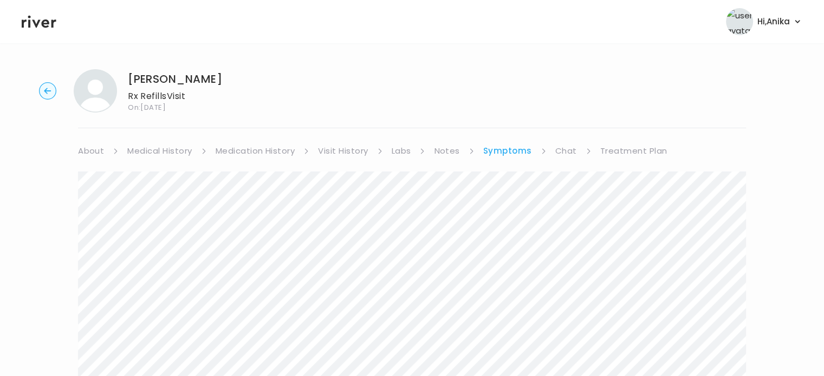
click at [618, 150] on link "Treatment Plan" at bounding box center [633, 151] width 67 height 15
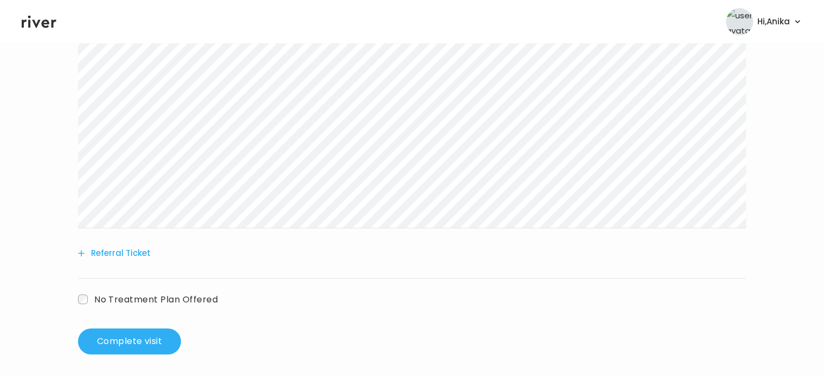
scroll to position [403, 0]
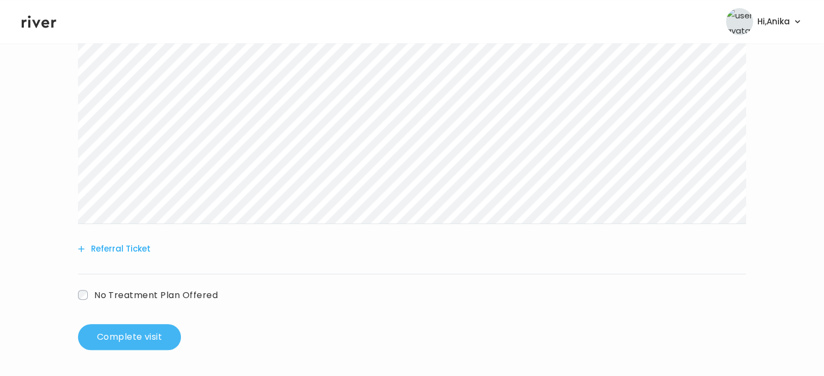
click at [130, 337] on button "Complete visit" at bounding box center [129, 337] width 103 height 26
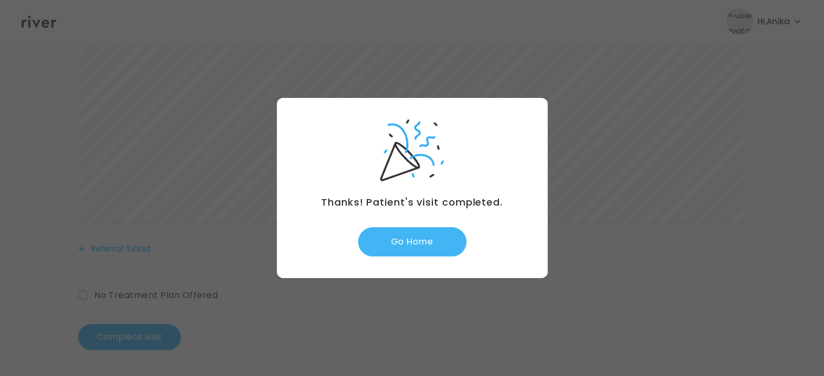
click at [417, 238] on button "Go Home" at bounding box center [412, 242] width 108 height 29
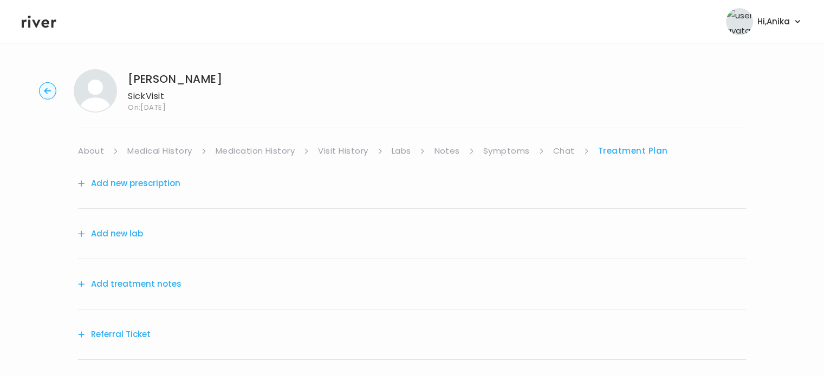
click at [153, 281] on button "Add treatment notes" at bounding box center [129, 284] width 103 height 15
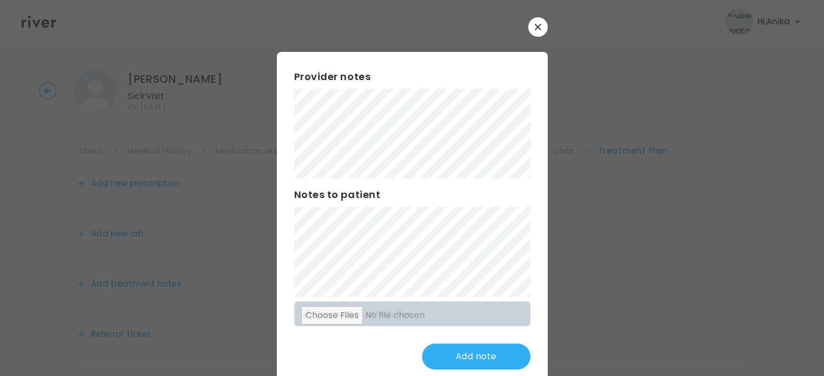
click at [285, 136] on div "Provider notes Notes to patient Click here to attach files Add note" at bounding box center [412, 219] width 271 height 335
click at [462, 359] on button "Update note" at bounding box center [476, 357] width 108 height 26
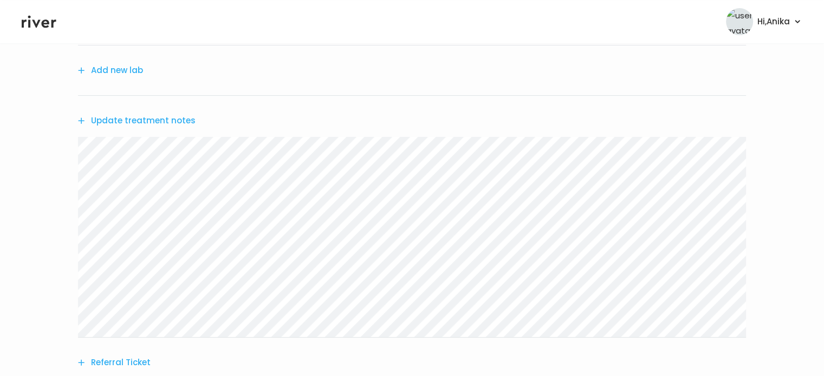
scroll to position [177, 0]
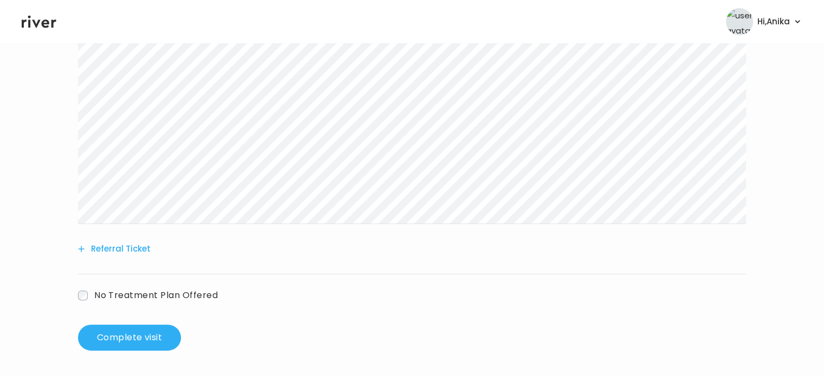
click at [109, 255] on button "Referral Ticket" at bounding box center [114, 249] width 73 height 15
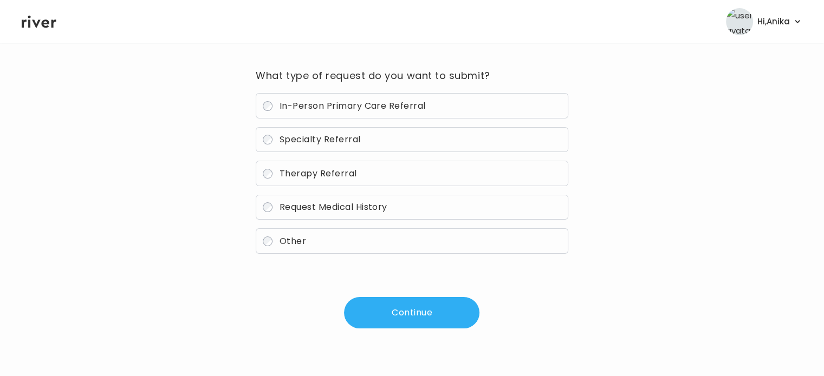
scroll to position [77, 0]
click at [329, 170] on span "Therapy Referral" at bounding box center [318, 174] width 77 height 12
click at [309, 173] on span "Therapy Referral" at bounding box center [318, 174] width 77 height 12
click at [324, 109] on span "In-Person Primary Care Referral" at bounding box center [353, 106] width 146 height 12
click at [399, 316] on button "Continue" at bounding box center [411, 313] width 135 height 31
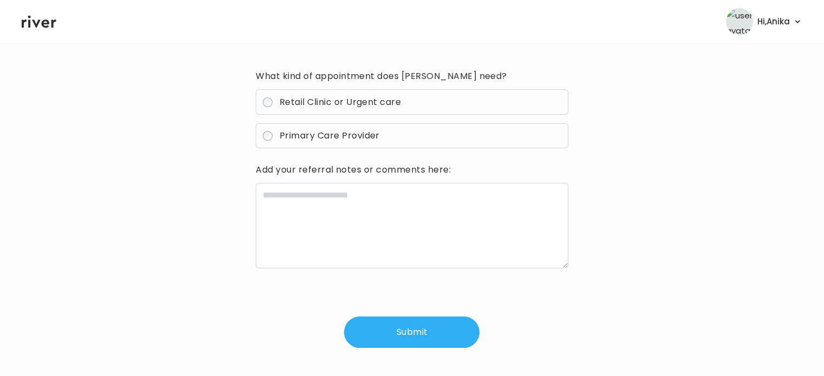
click at [349, 129] on label "Primary Care Provider" at bounding box center [412, 136] width 312 height 25
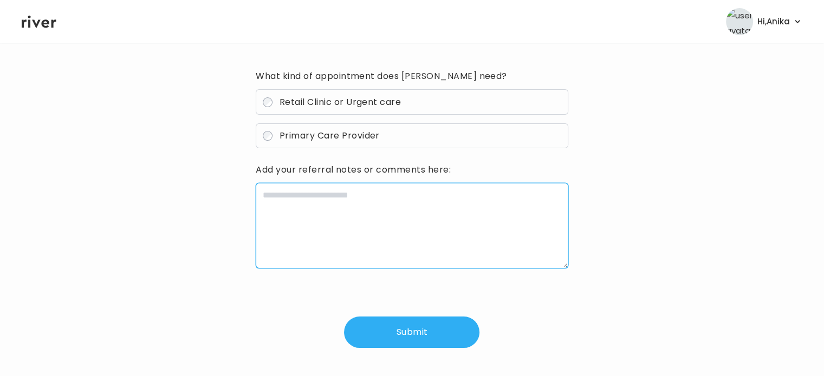
click at [342, 193] on textarea at bounding box center [412, 226] width 312 height 86
type textarea "**********"
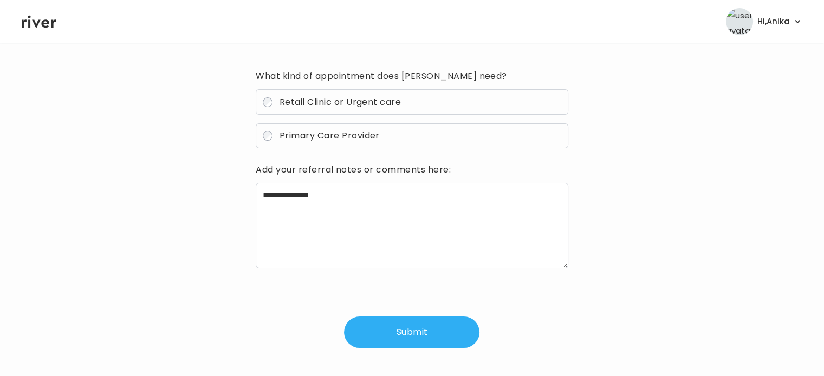
click at [399, 341] on button "Submit" at bounding box center [411, 332] width 135 height 31
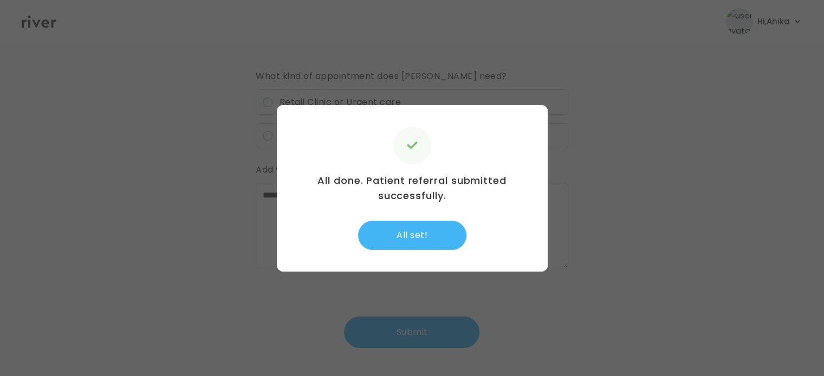
click at [428, 228] on button "All set!" at bounding box center [412, 235] width 108 height 29
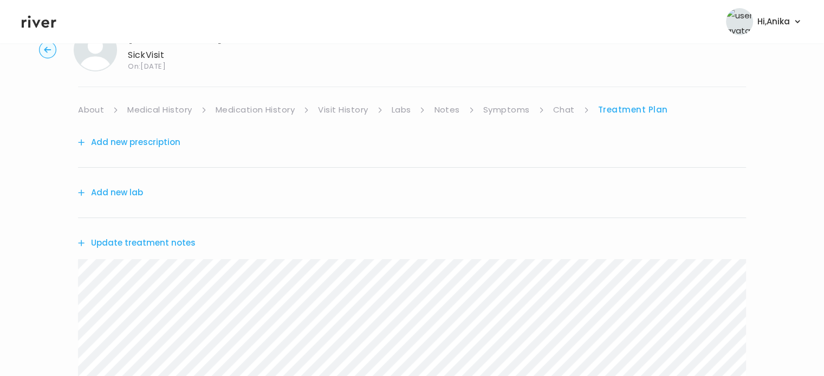
scroll to position [62, 0]
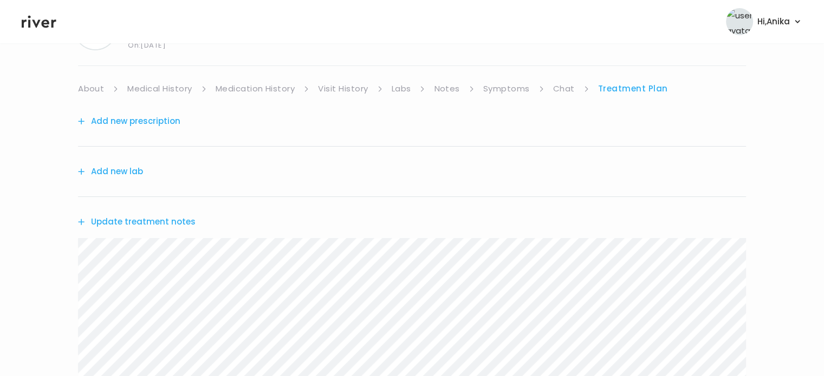
click at [124, 217] on button "Update treatment notes" at bounding box center [137, 222] width 118 height 15
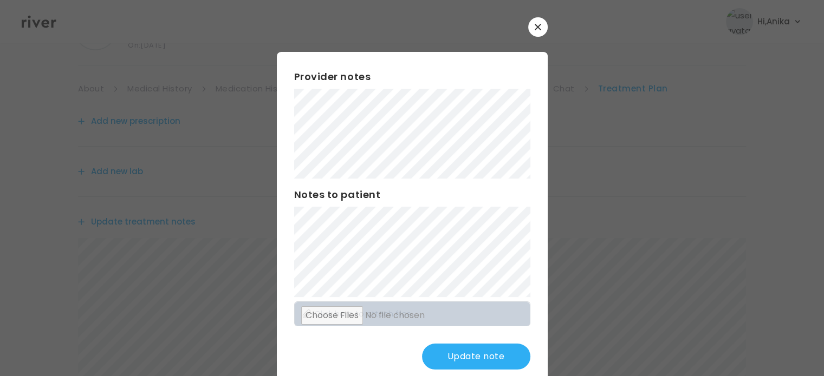
click at [470, 357] on button "Update note" at bounding box center [476, 357] width 108 height 26
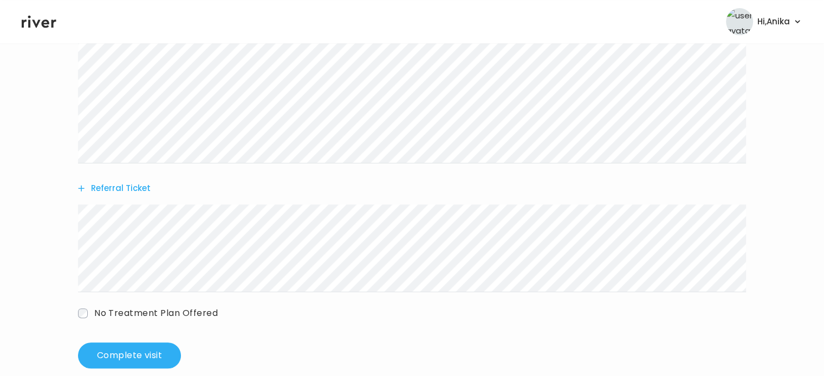
scroll to position [356, 0]
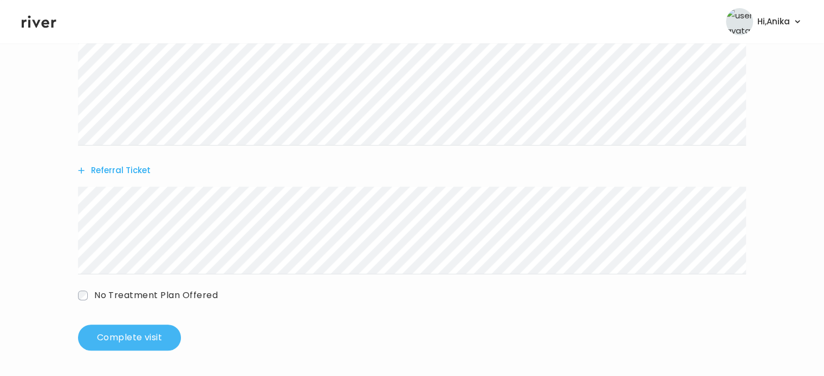
click at [141, 336] on button "Complete visit" at bounding box center [129, 338] width 103 height 26
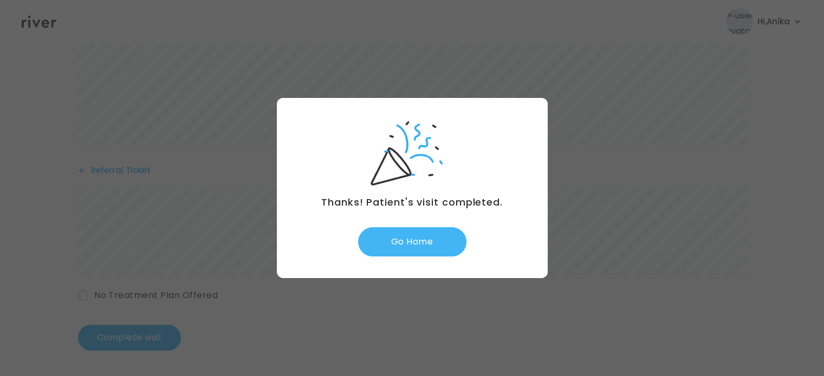
click at [407, 245] on button "Go Home" at bounding box center [412, 242] width 108 height 29
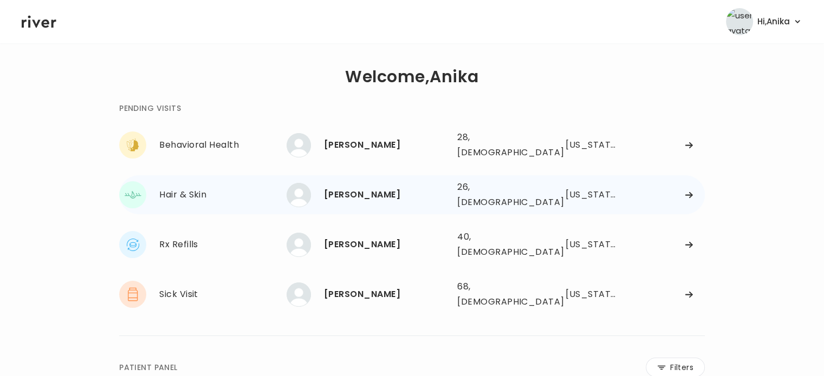
click at [363, 189] on div "[PERSON_NAME]" at bounding box center [386, 194] width 125 height 15
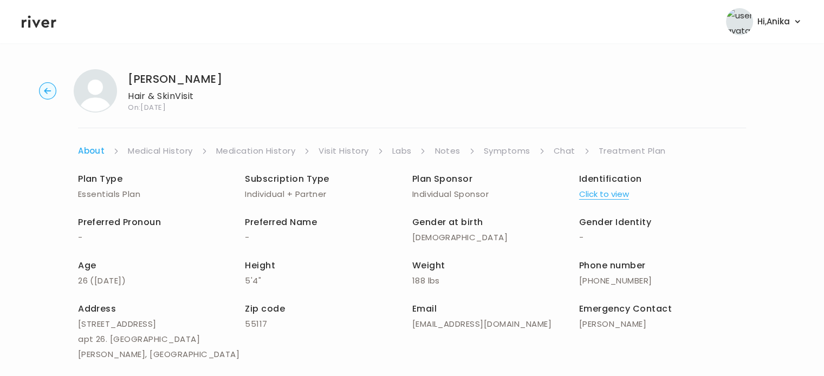
click at [558, 153] on link "Chat" at bounding box center [565, 151] width 22 height 15
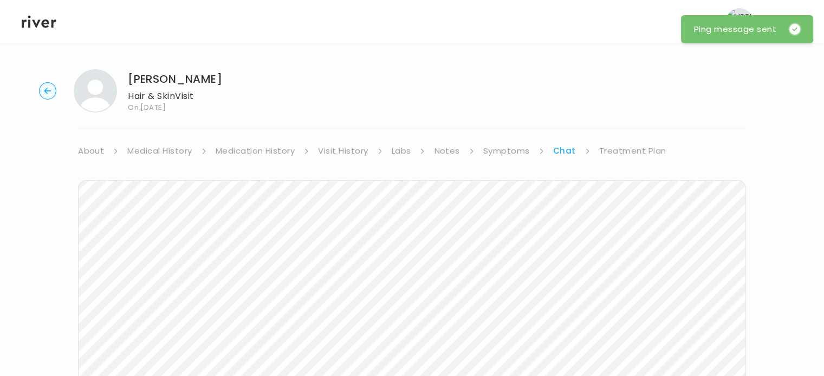
click at [267, 154] on link "Medication History" at bounding box center [256, 151] width 80 height 15
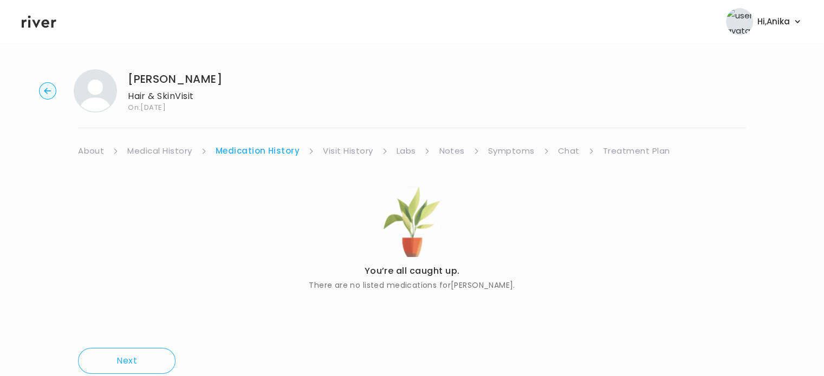
click at [490, 154] on link "Symptoms" at bounding box center [511, 151] width 47 height 15
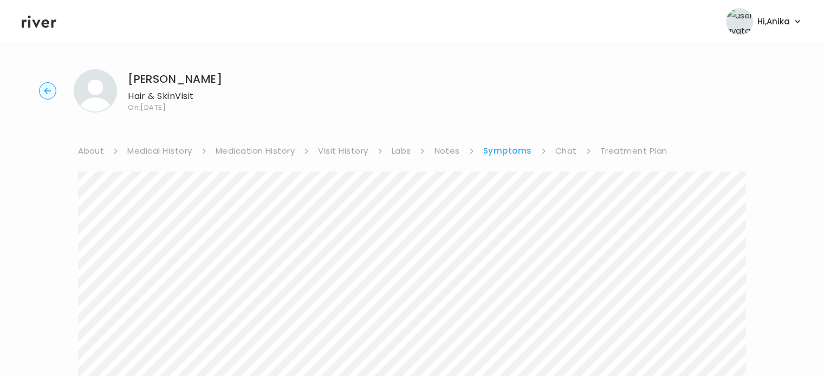
click at [615, 151] on link "Treatment Plan" at bounding box center [633, 151] width 67 height 15
click at [37, 17] on icon at bounding box center [39, 22] width 35 height 16
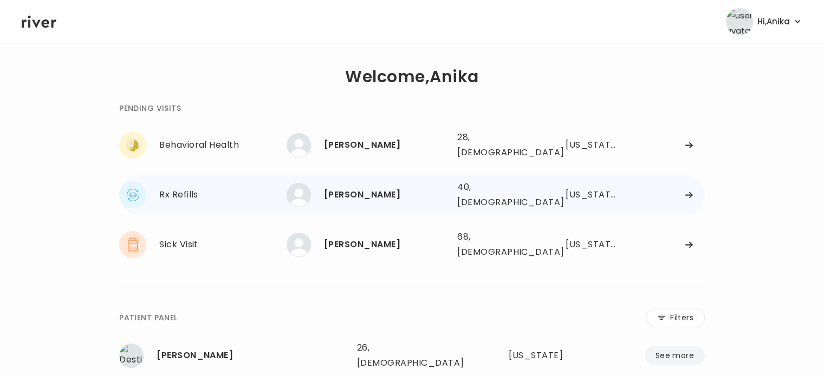
click at [372, 188] on div "[PERSON_NAME]" at bounding box center [386, 194] width 125 height 15
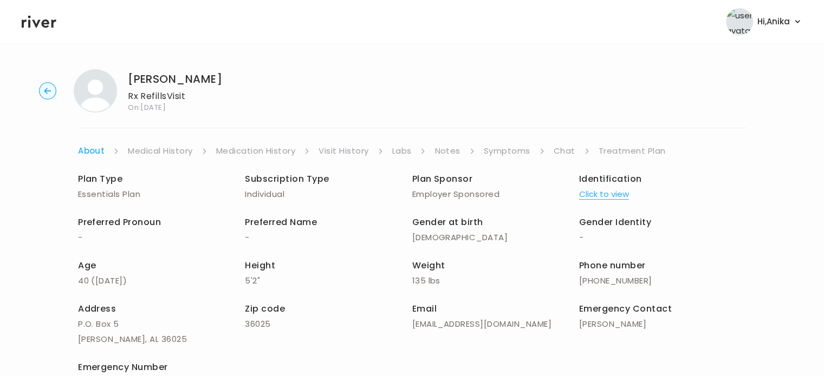
click at [607, 146] on link "Treatment Plan" at bounding box center [632, 151] width 67 height 15
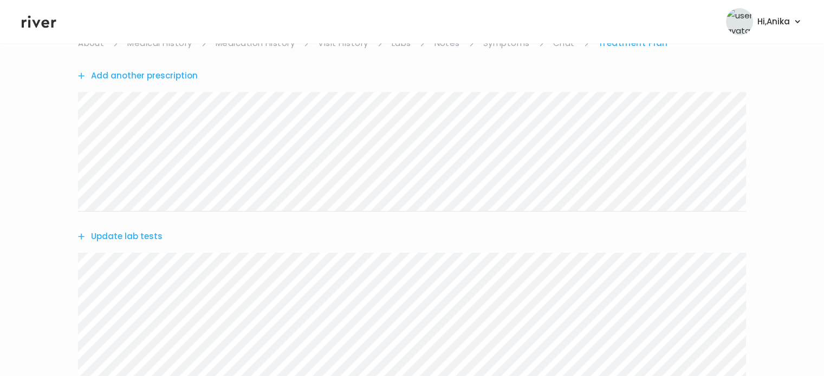
scroll to position [86, 0]
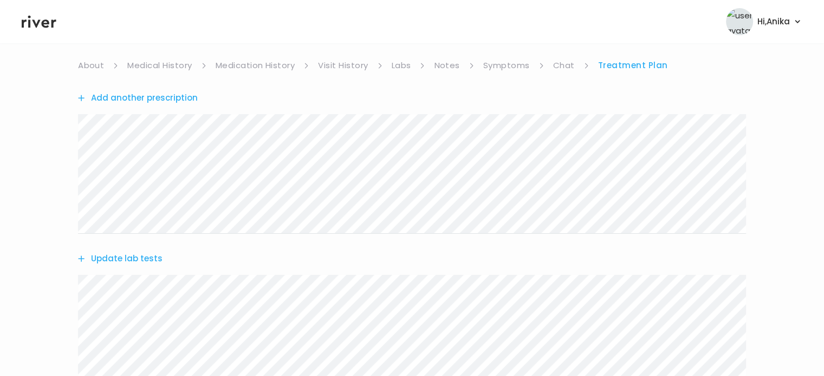
click at [399, 64] on link "Labs" at bounding box center [402, 65] width 20 height 15
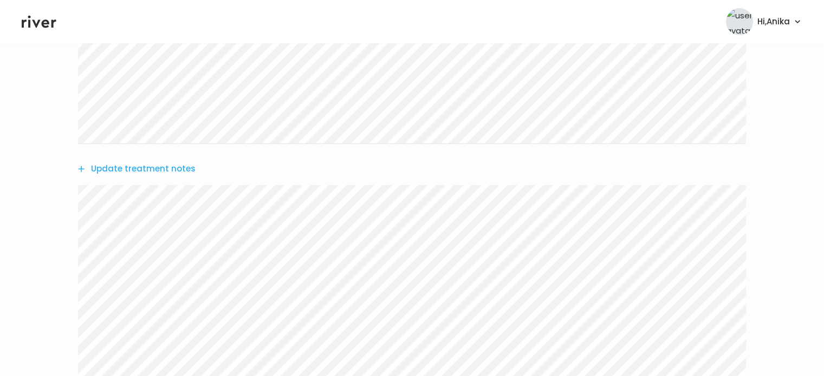
scroll to position [391, 0]
click at [128, 162] on button "Update treatment notes" at bounding box center [137, 161] width 118 height 15
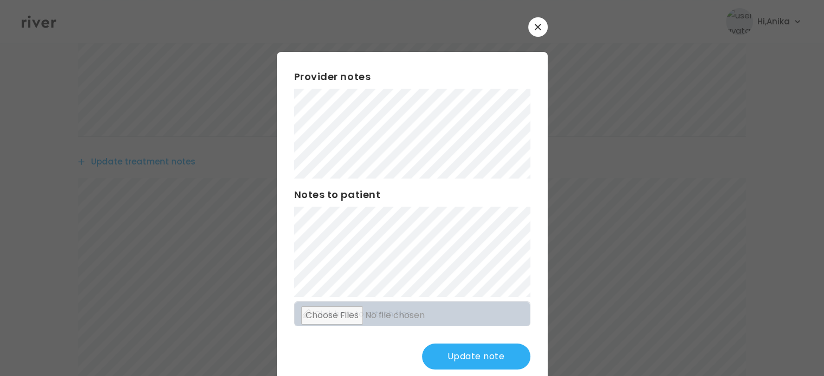
click at [128, 162] on div at bounding box center [412, 188] width 824 height 376
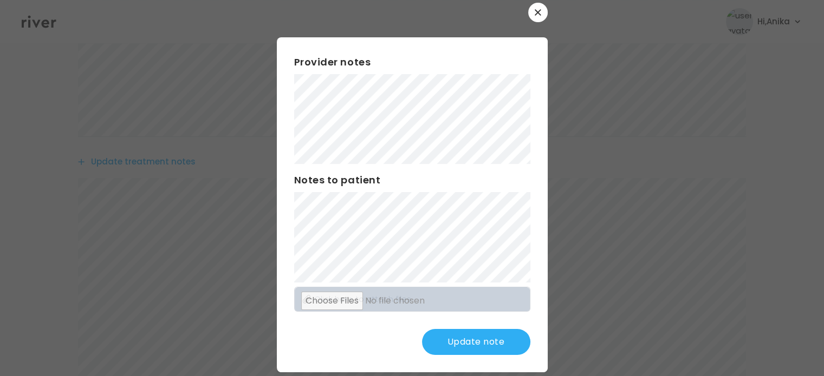
scroll to position [20, 0]
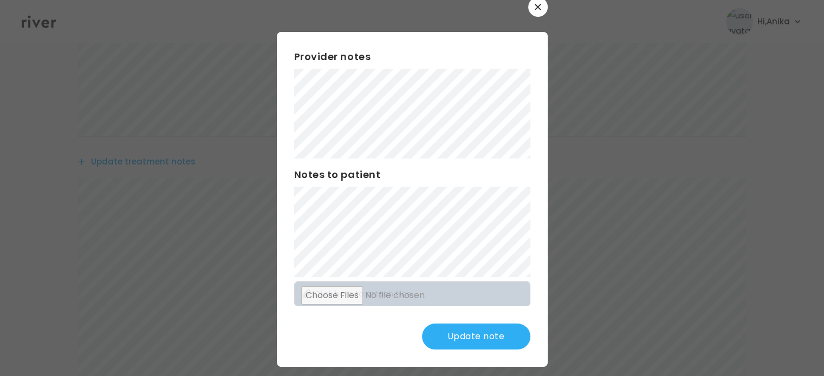
click at [462, 337] on button "Update note" at bounding box center [476, 337] width 108 height 26
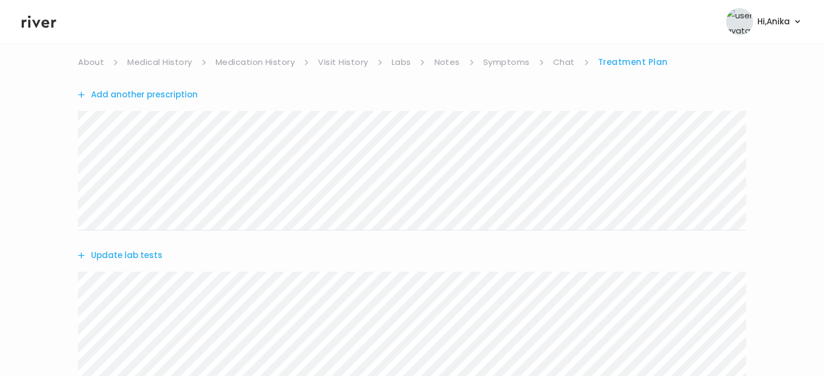
scroll to position [0, 0]
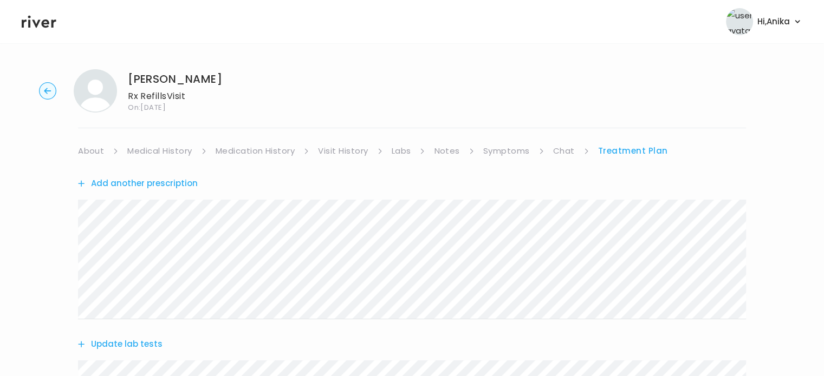
click at [242, 71] on div "LAUREN RODRIGUEZ Rx Refills Visit On: 01 Oct 2025" at bounding box center [411, 90] width 789 height 43
drag, startPoint x: 242, startPoint y: 71, endPoint x: 134, endPoint y: 84, distance: 108.6
click at [134, 84] on div "LAUREN RODRIGUEZ Rx Refills Visit On: 01 Oct 2025" at bounding box center [411, 90] width 789 height 43
click at [134, 84] on h1 "[PERSON_NAME]" at bounding box center [175, 79] width 94 height 15
drag, startPoint x: 245, startPoint y: 80, endPoint x: 129, endPoint y: 79, distance: 116.5
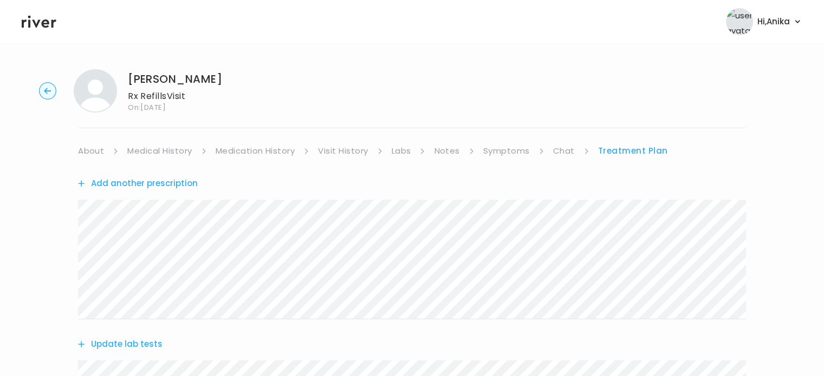
click at [129, 79] on div "LAUREN RODRIGUEZ Rx Refills Visit On: 01 Oct 2025" at bounding box center [411, 90] width 789 height 43
copy h1 "[PERSON_NAME]"
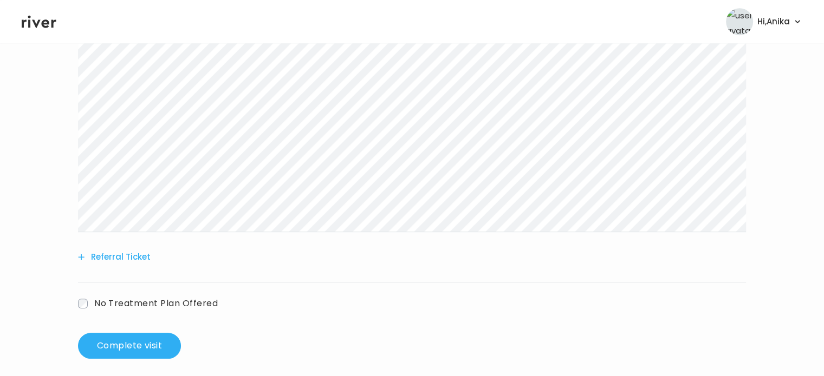
scroll to position [546, 0]
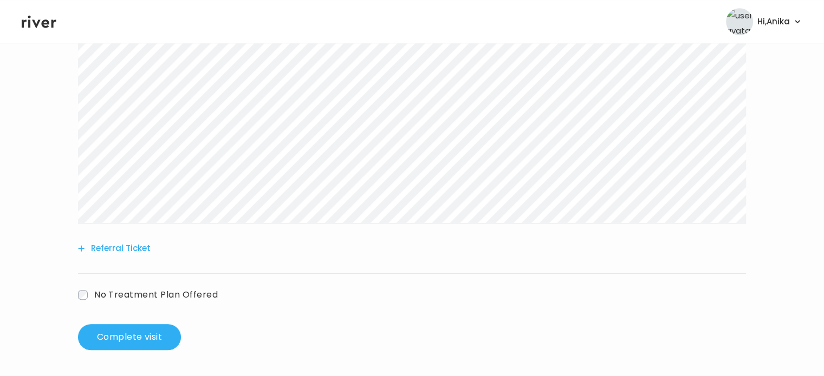
click at [37, 26] on icon at bounding box center [39, 22] width 35 height 16
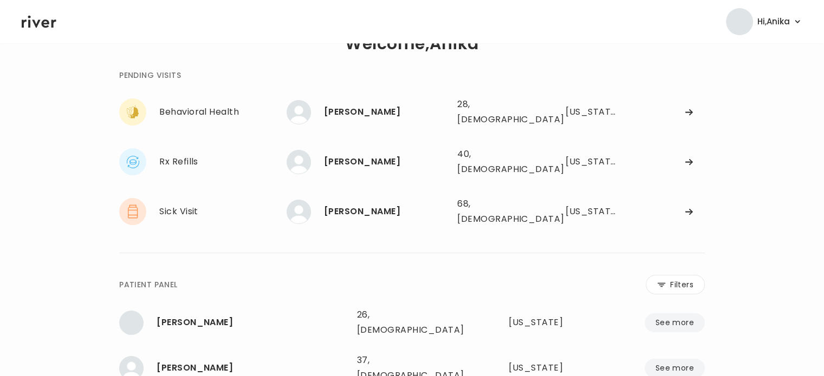
scroll to position [20, 0]
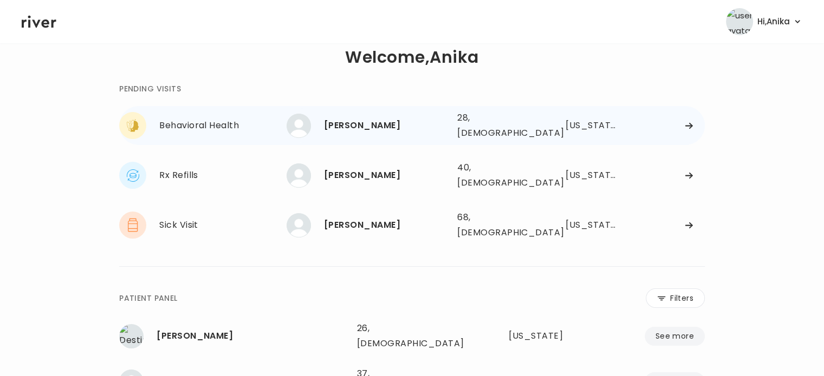
click at [479, 133] on div "ALLISON HODGES 28, Female See more 28, Female Illinois" at bounding box center [496, 125] width 418 height 35
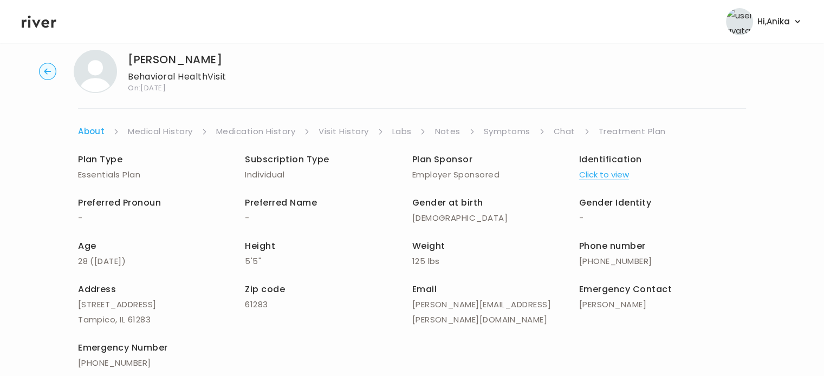
click at [511, 130] on link "Symptoms" at bounding box center [507, 131] width 47 height 15
click at [500, 142] on div "Plan Type Essentials Plan Subscription Type Individual Plan Sponsor Employer Sp…" at bounding box center [412, 262] width 668 height 247
click at [501, 132] on link "Symptoms" at bounding box center [507, 131] width 47 height 15
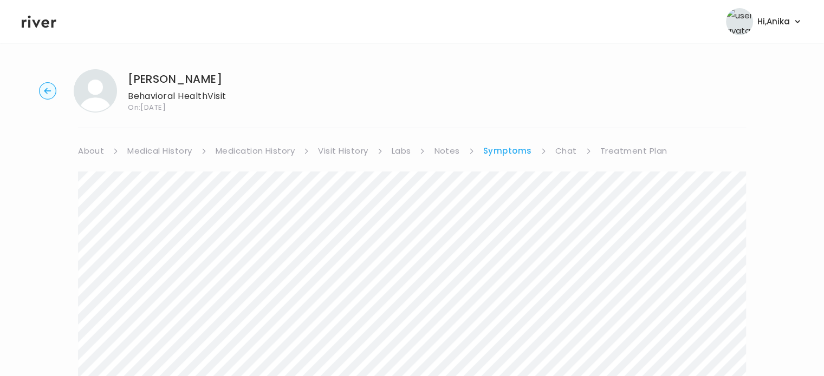
click at [39, 24] on icon at bounding box center [39, 22] width 35 height 16
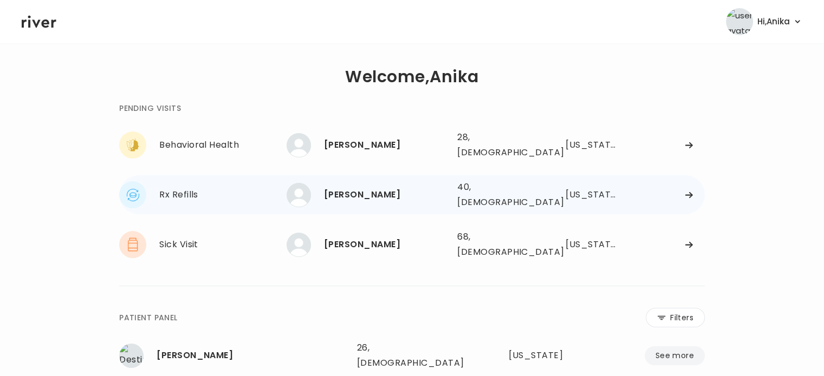
click at [372, 191] on div "LAUREN RODRIGUEZ" at bounding box center [386, 194] width 125 height 15
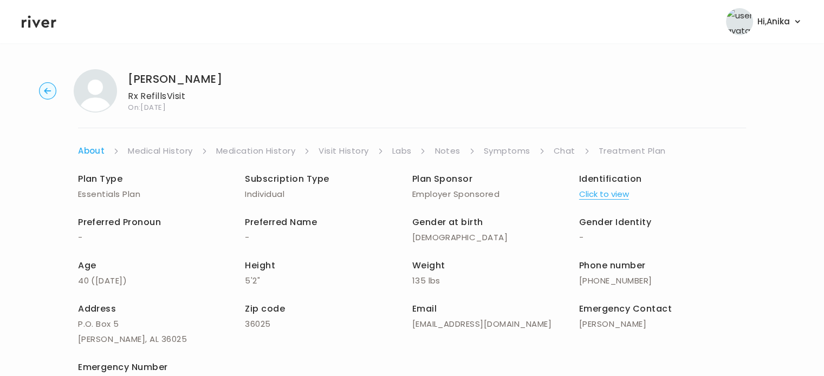
drag, startPoint x: 244, startPoint y: 79, endPoint x: 128, endPoint y: 81, distance: 116.5
click at [128, 81] on div "LAUREN RODRIGUEZ Rx Refills Visit On: 01 Oct 2025" at bounding box center [411, 90] width 789 height 43
copy h1 "LAUREN RODRIGUEZ"
click at [34, 18] on icon at bounding box center [39, 22] width 35 height 16
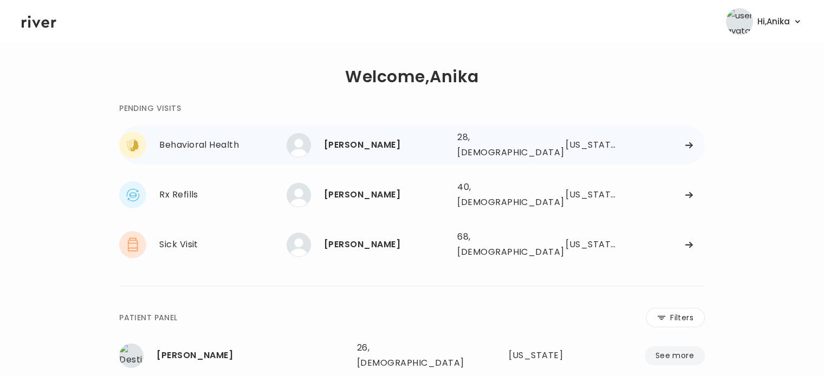
click at [348, 138] on div "ALLISON HODGES" at bounding box center [386, 145] width 125 height 15
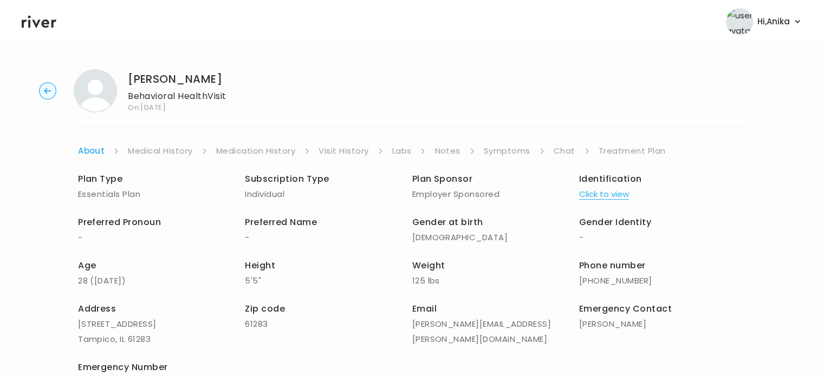
click at [509, 153] on link "Symptoms" at bounding box center [507, 151] width 47 height 15
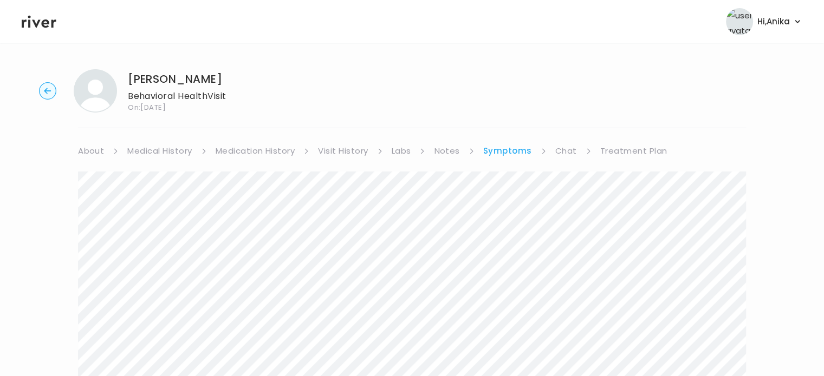
click at [567, 147] on link "Chat" at bounding box center [566, 151] width 22 height 15
click at [29, 25] on icon at bounding box center [39, 22] width 35 height 12
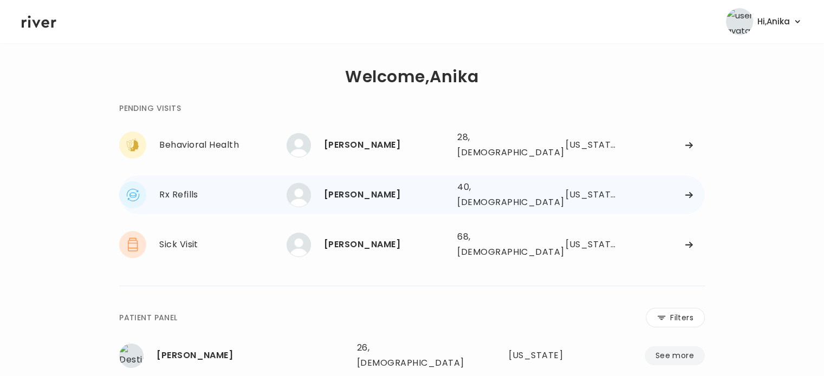
click at [355, 187] on div "LAUREN RODRIGUEZ" at bounding box center [386, 194] width 125 height 15
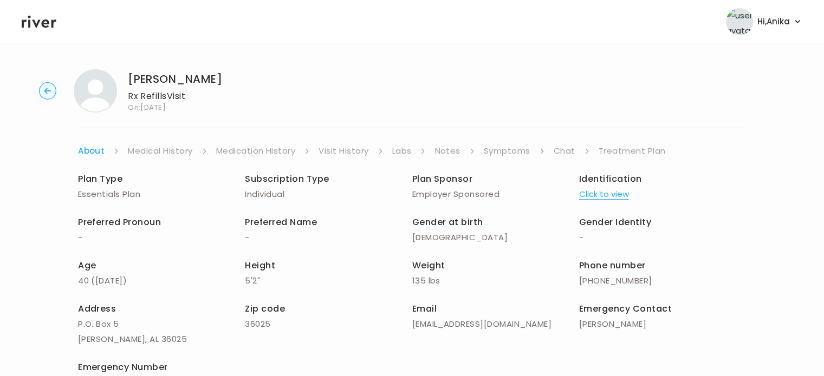
click at [399, 150] on link "Labs" at bounding box center [402, 151] width 20 height 15
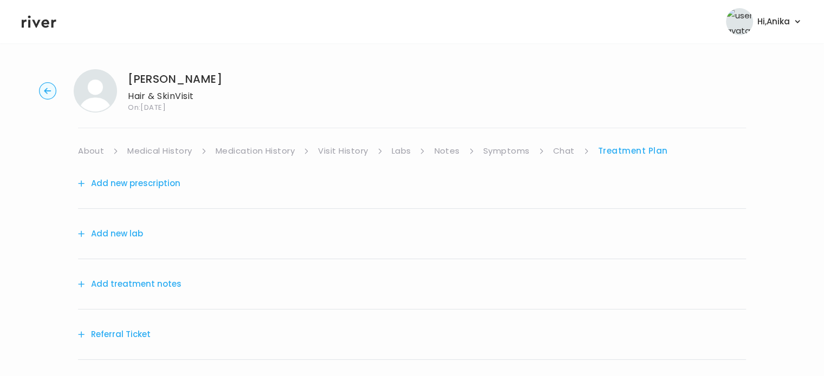
click at [160, 281] on button "Add treatment notes" at bounding box center [129, 284] width 103 height 15
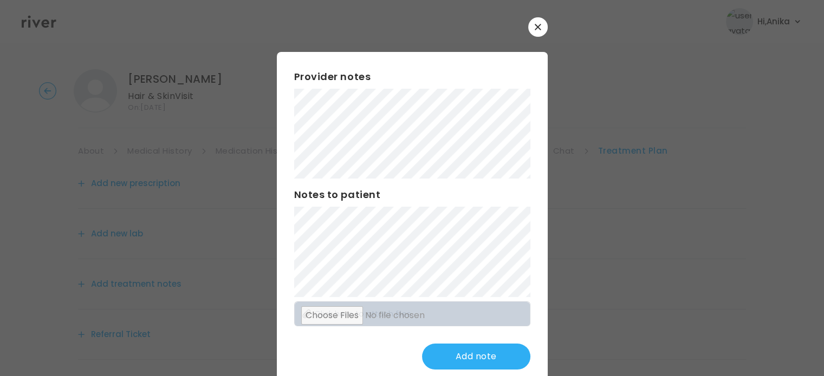
click at [286, 161] on div "Provider notes Notes to patient Click here to attach files Add note" at bounding box center [412, 219] width 271 height 335
click at [267, 269] on div "​ Provider notes Notes to patient Click here to attach files Update note" at bounding box center [412, 202] width 824 height 405
click at [442, 365] on button "Update note" at bounding box center [476, 357] width 108 height 26
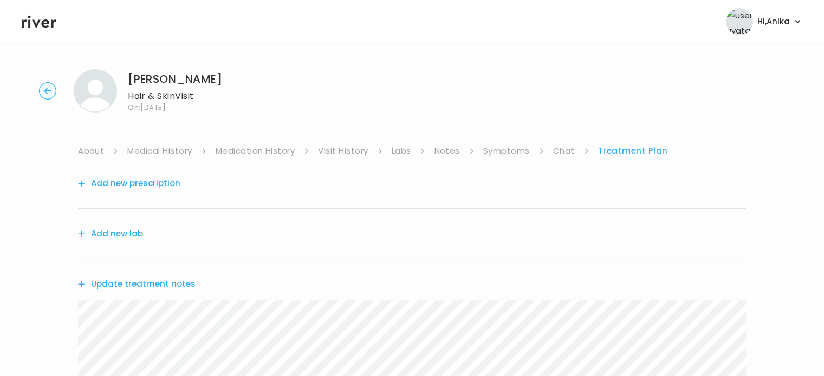
click at [155, 186] on button "Add new prescription" at bounding box center [129, 183] width 102 height 15
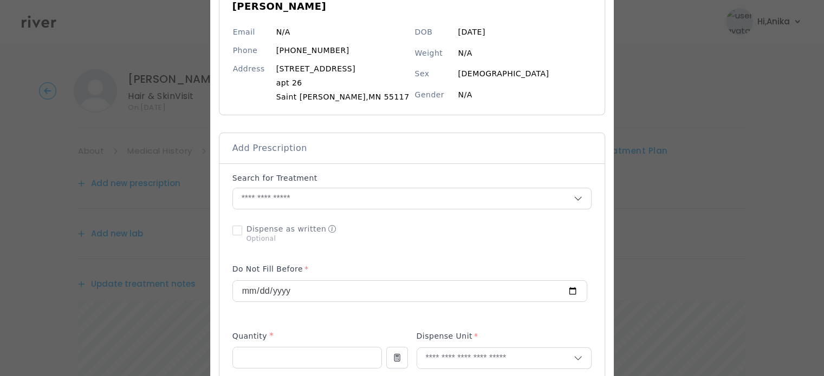
scroll to position [113, 0]
click at [321, 196] on input "text" at bounding box center [403, 198] width 341 height 21
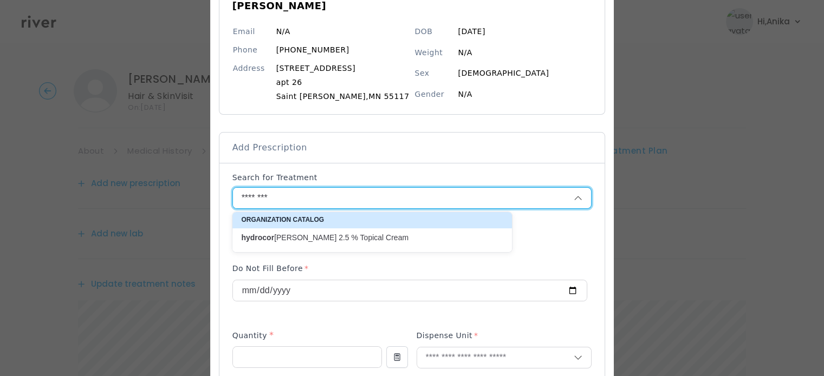
click at [321, 238] on p "hydrocor tisone 2.5 % Topical Cream" at bounding box center [365, 238] width 249 height 10
type input "**********"
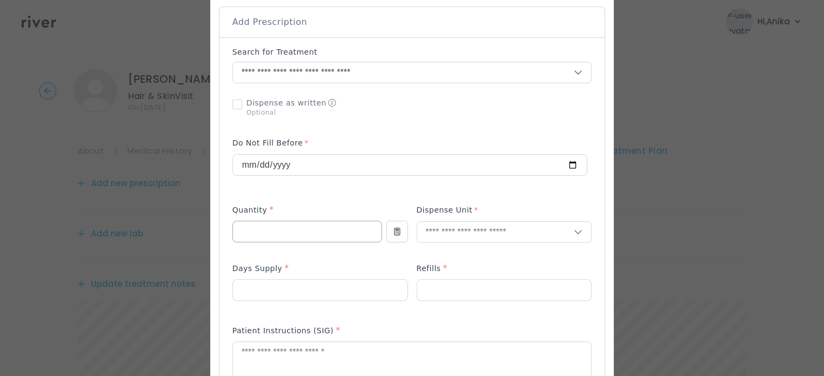
scroll to position [239, 0]
click at [327, 231] on input "number" at bounding box center [307, 231] width 148 height 21
type input "**"
click at [441, 233] on input "text" at bounding box center [495, 232] width 157 height 21
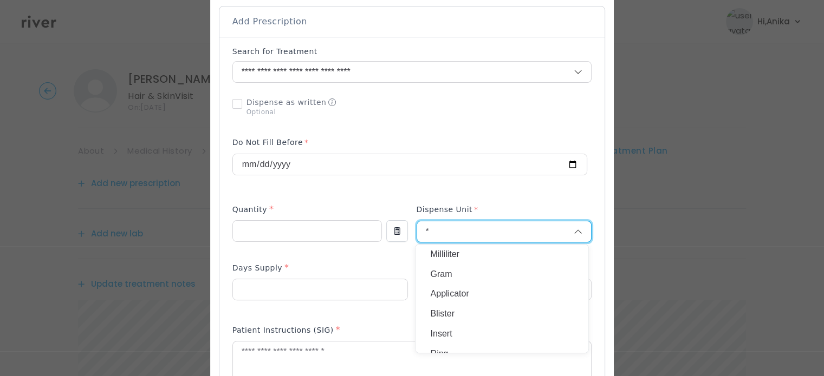
type input "*"
click at [441, 274] on p "Gram" at bounding box center [502, 275] width 142 height 16
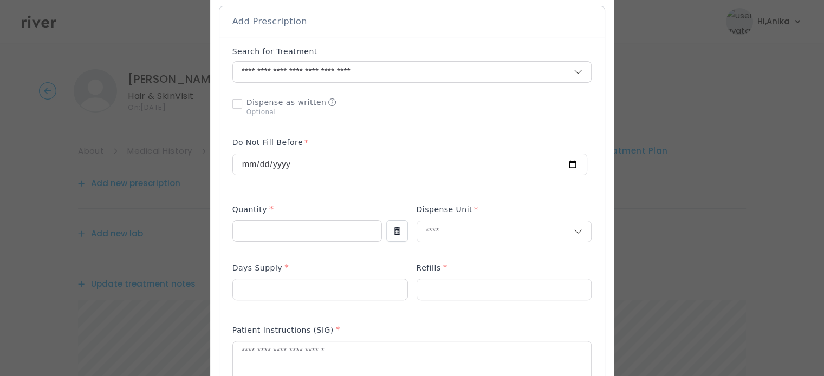
click at [322, 302] on p at bounding box center [320, 307] width 176 height 11
click at [321, 288] on input "number" at bounding box center [320, 290] width 174 height 21
type input "**"
click at [423, 284] on input "number" at bounding box center [504, 290] width 174 height 21
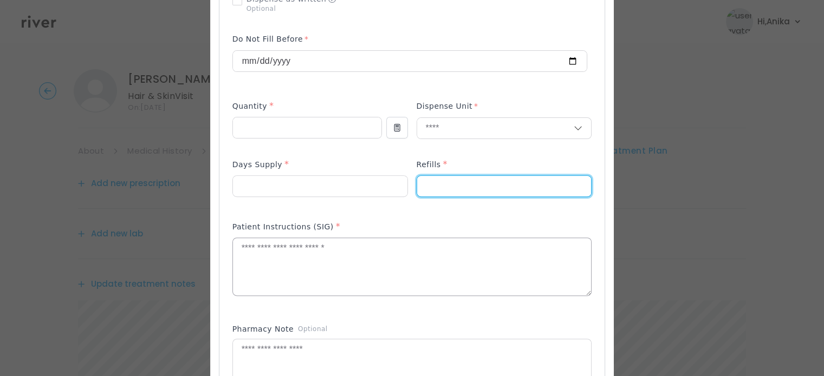
scroll to position [343, 0]
type input "*"
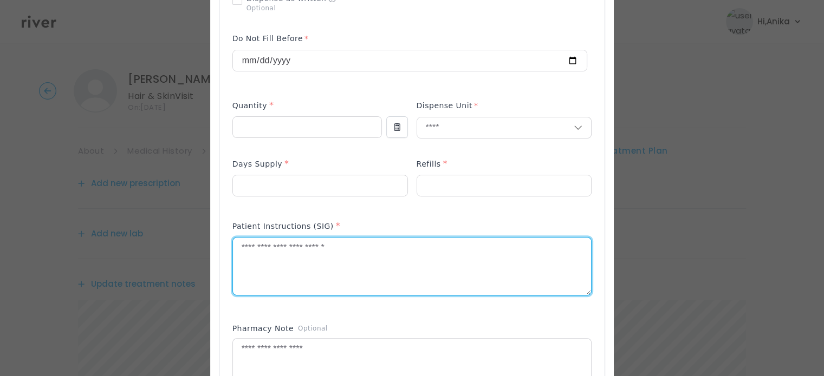
click at [384, 281] on textarea at bounding box center [412, 266] width 359 height 57
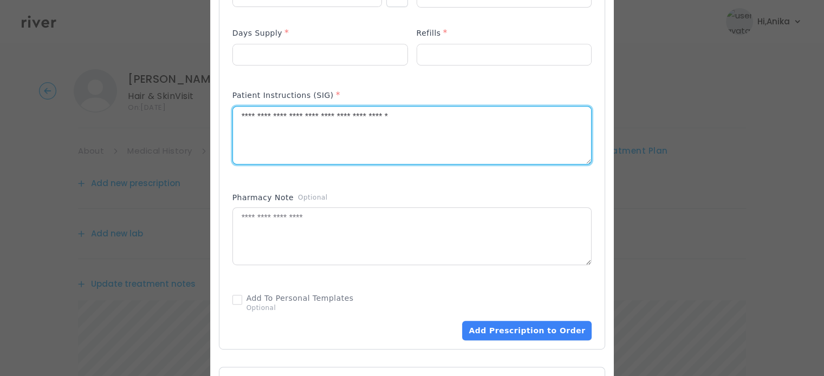
scroll to position [486, 0]
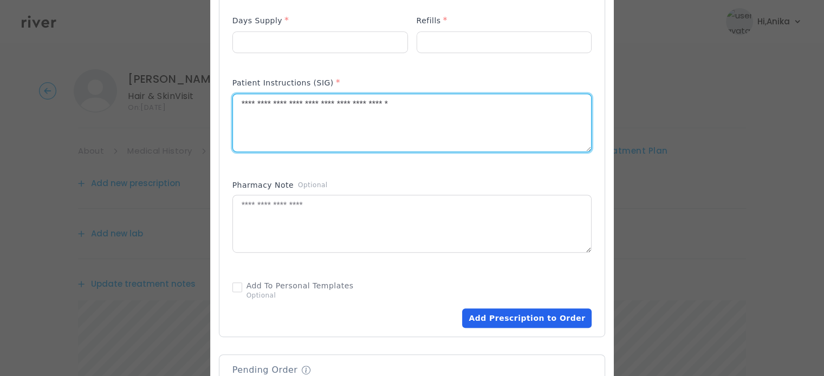
type textarea "**********"
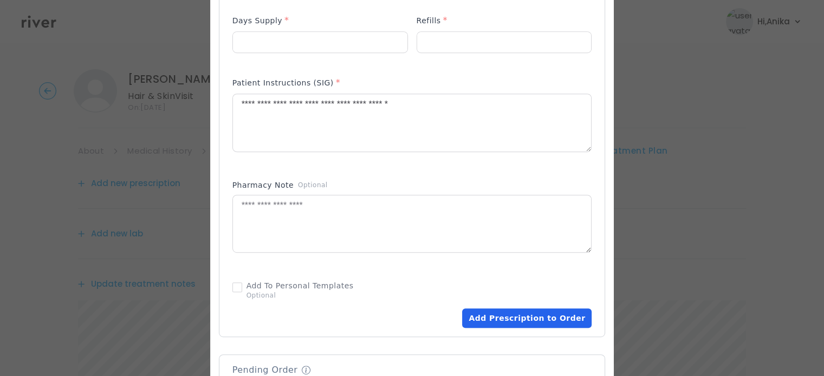
click at [526, 327] on button "Add Prescription to Order" at bounding box center [526, 319] width 129 height 20
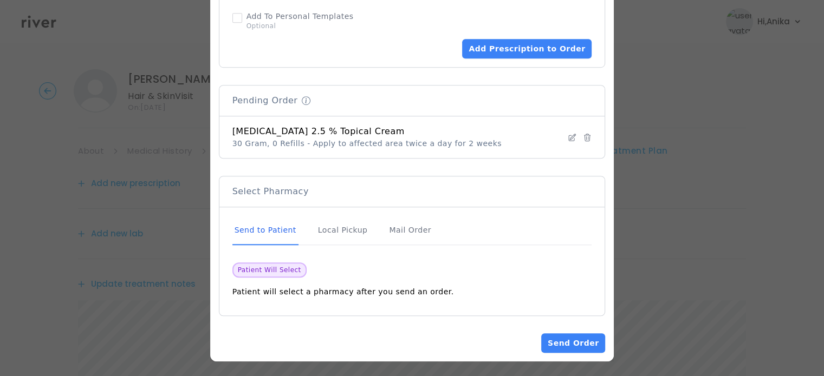
scroll to position [757, 0]
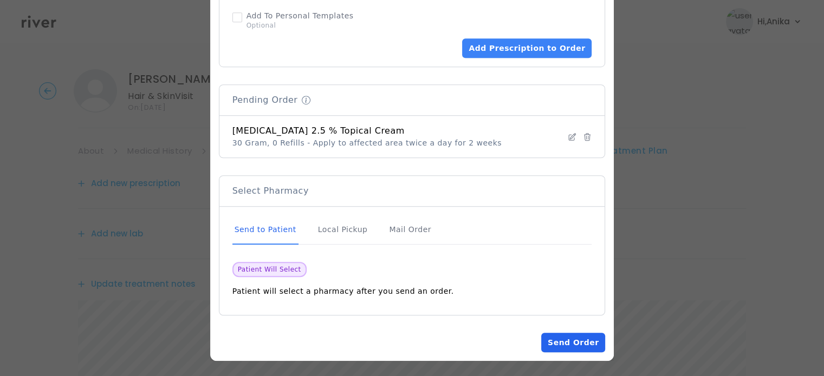
click at [559, 339] on button "Send Order" at bounding box center [573, 343] width 64 height 20
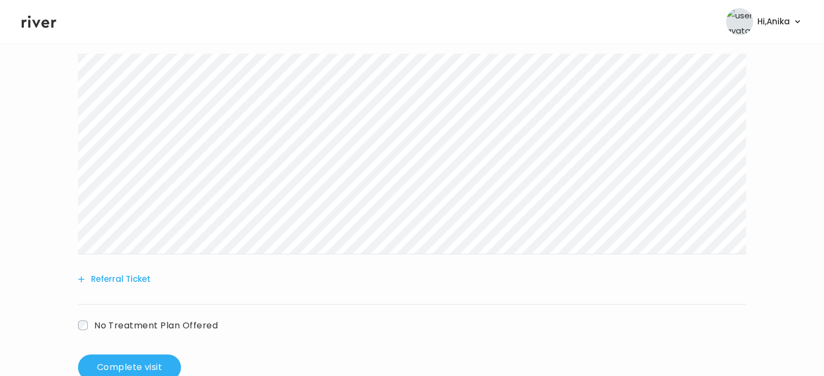
scroll to position [388, 0]
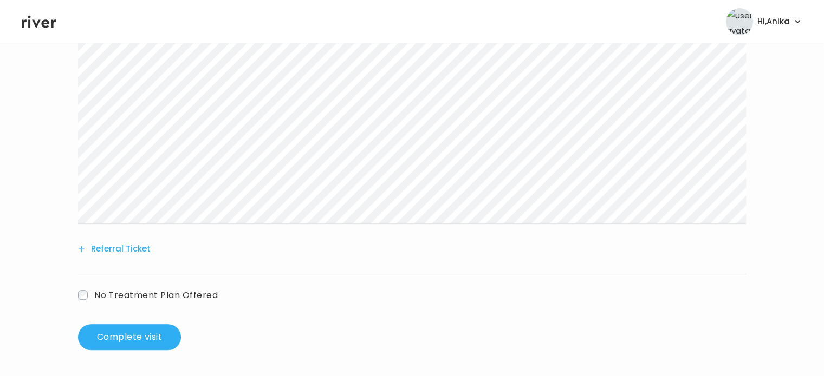
click at [133, 240] on div "Referral Ticket" at bounding box center [412, 249] width 668 height 50
click at [134, 246] on button "Referral Ticket" at bounding box center [114, 249] width 73 height 15
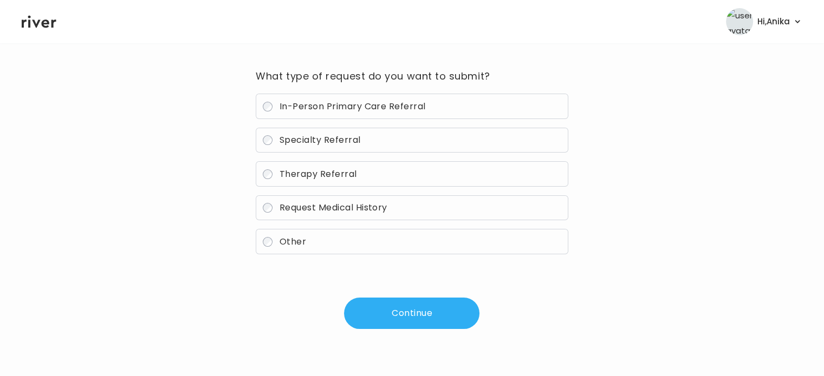
click at [325, 142] on span "Specialty Referral" at bounding box center [320, 140] width 81 height 12
click at [398, 309] on button "Continue" at bounding box center [411, 313] width 135 height 31
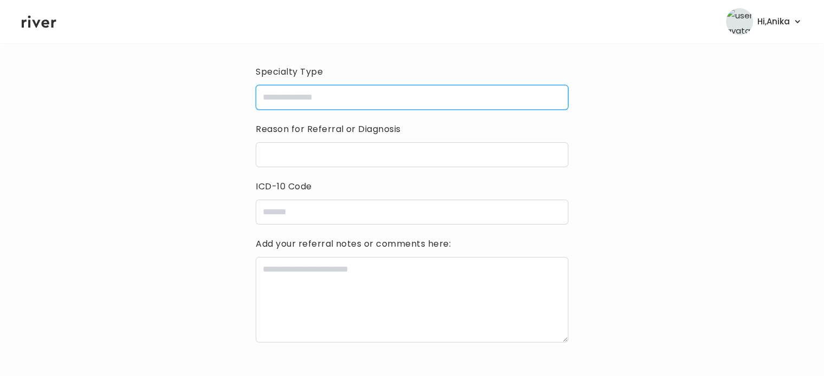
click at [356, 98] on input "specialtyType" at bounding box center [412, 97] width 312 height 25
type input "**********"
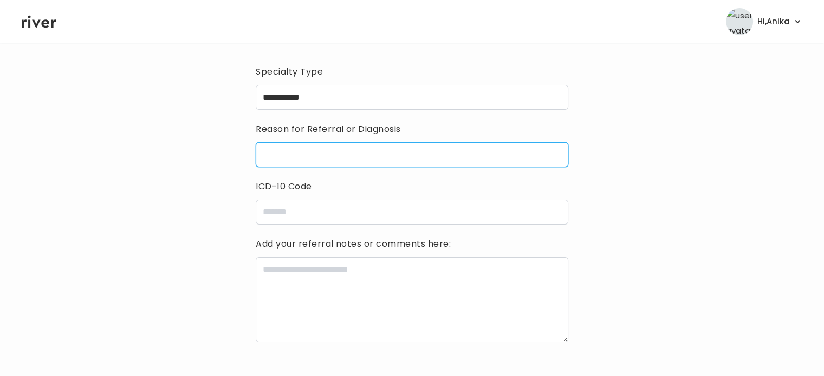
click at [340, 161] on input "reasonForReferral" at bounding box center [412, 154] width 312 height 25
type input "**********"
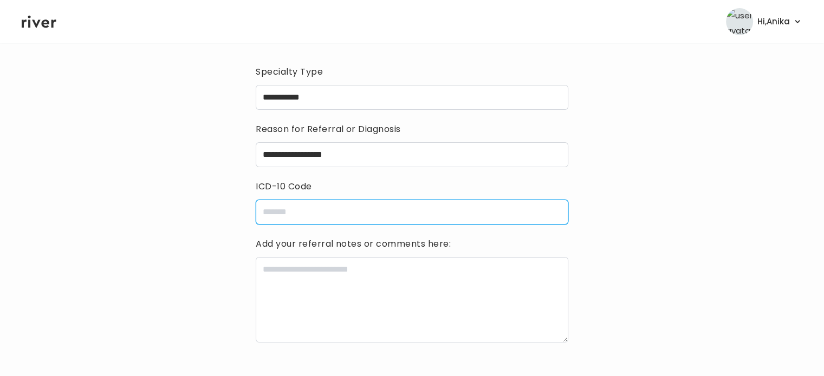
click at [330, 200] on input "icdCode" at bounding box center [412, 212] width 312 height 25
type input "******"
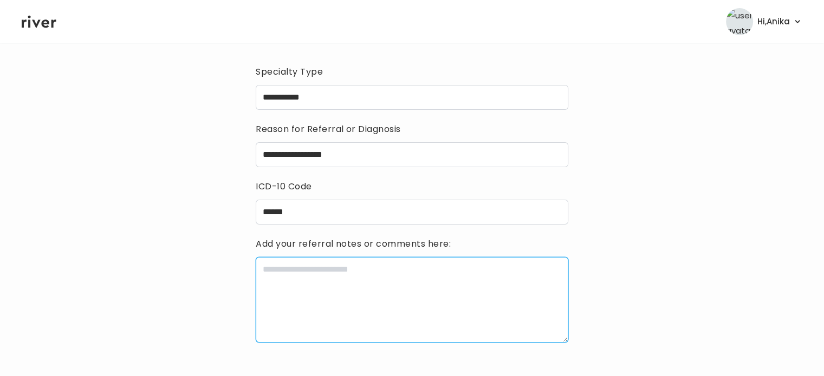
click at [335, 282] on textarea at bounding box center [412, 300] width 312 height 86
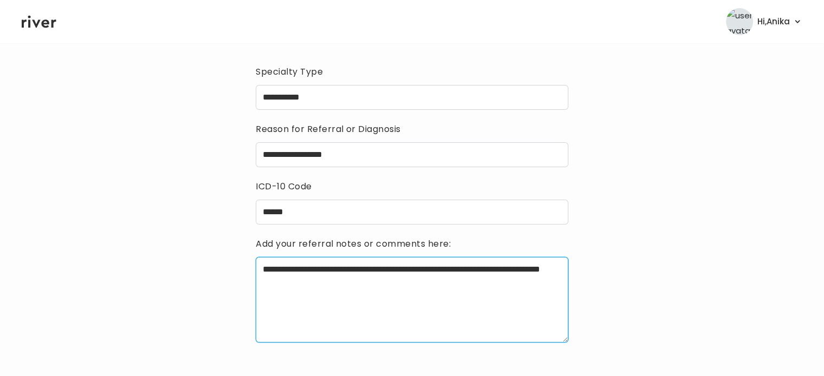
click at [304, 283] on textarea "**********" at bounding box center [412, 300] width 312 height 86
click at [303, 290] on textarea "**********" at bounding box center [412, 300] width 312 height 86
drag, startPoint x: 323, startPoint y: 286, endPoint x: 248, endPoint y: 288, distance: 75.3
click at [248, 288] on div "**********" at bounding box center [412, 211] width 781 height 457
drag, startPoint x: 337, startPoint y: 286, endPoint x: 316, endPoint y: 284, distance: 20.6
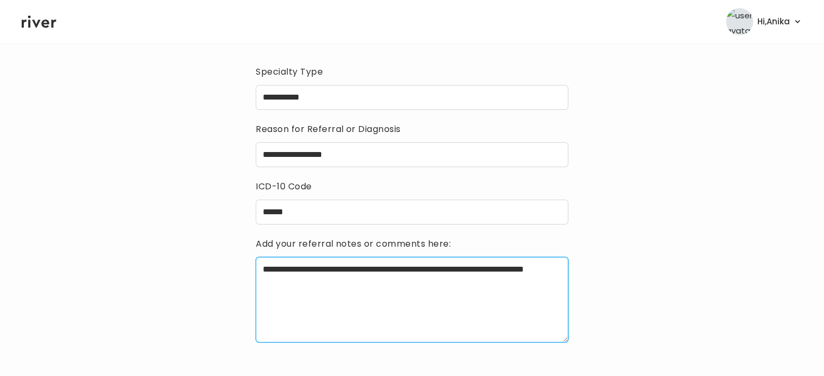
click at [316, 284] on textarea "**********" at bounding box center [412, 300] width 312 height 86
click at [540, 271] on textarea "**********" at bounding box center [412, 300] width 312 height 86
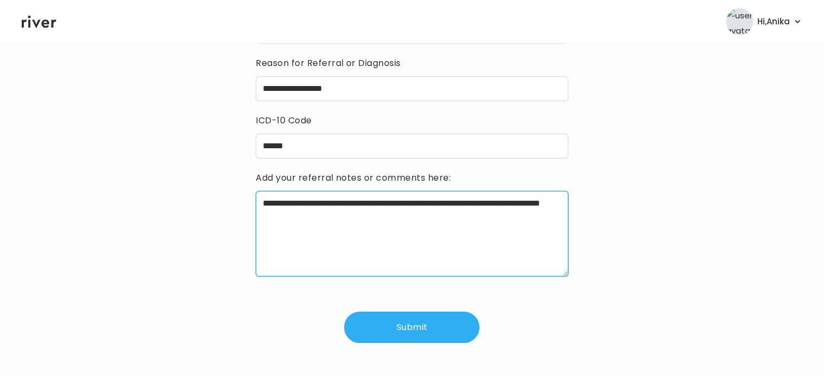
scroll to position [145, 0]
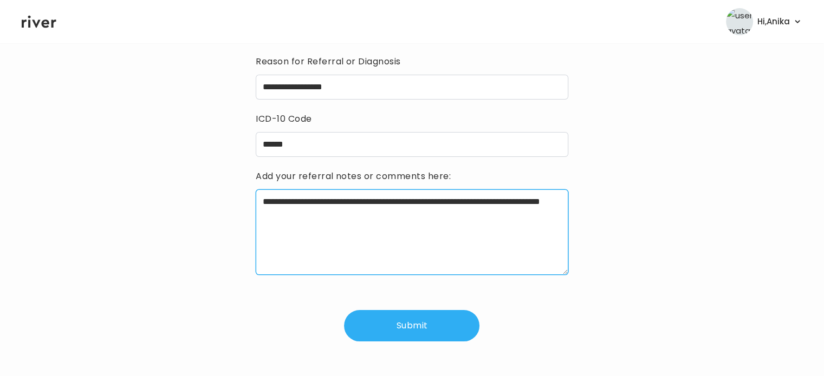
type textarea "**********"
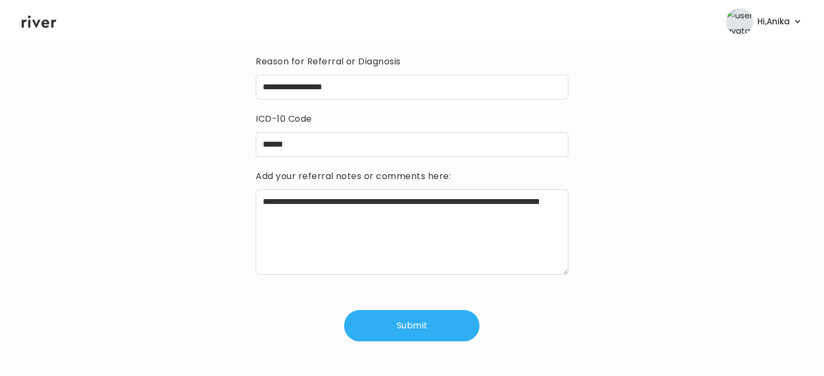
click at [442, 322] on button "Submit" at bounding box center [411, 325] width 135 height 31
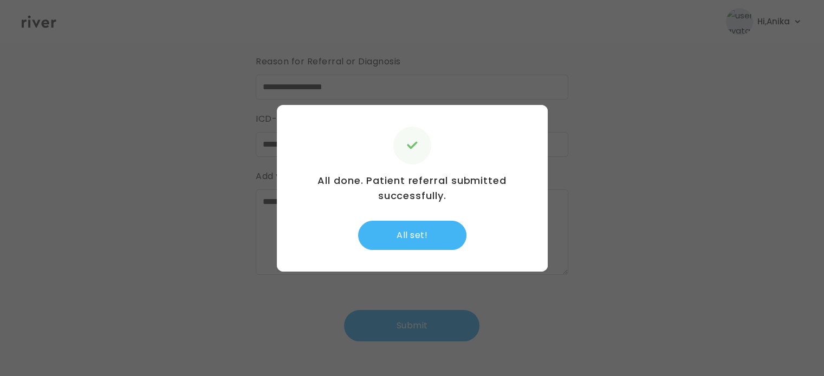
click at [427, 238] on button "All set!" at bounding box center [412, 235] width 108 height 29
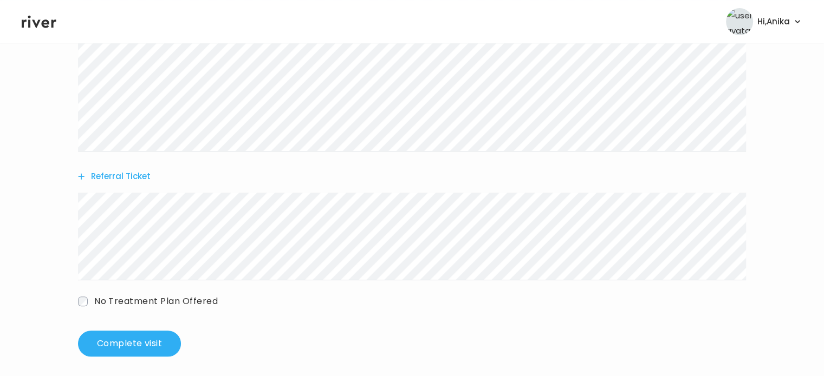
scroll to position [466, 0]
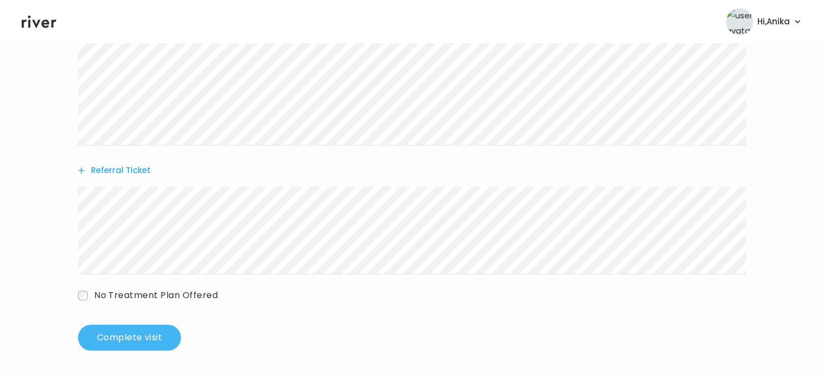
click at [134, 339] on button "Complete visit" at bounding box center [129, 338] width 103 height 26
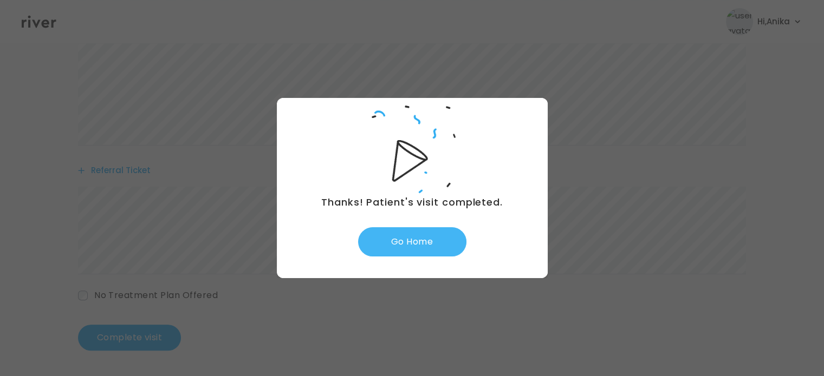
click at [393, 236] on button "Go Home" at bounding box center [412, 242] width 108 height 29
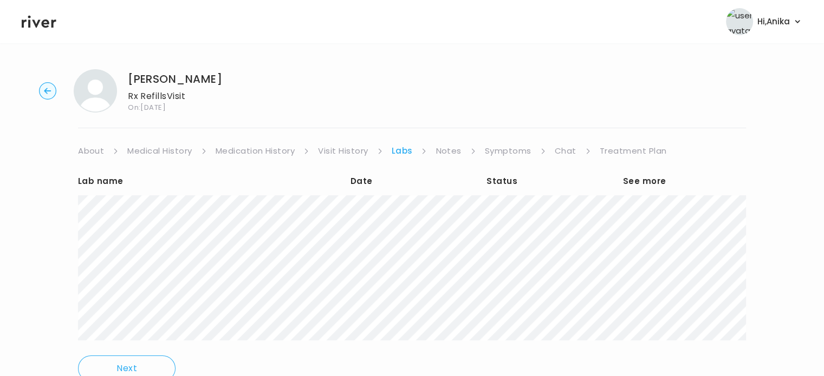
drag, startPoint x: 236, startPoint y: 84, endPoint x: 125, endPoint y: 76, distance: 111.3
click at [125, 76] on div "[PERSON_NAME] Rx Refills Visit On: [DATE]" at bounding box center [411, 90] width 789 height 43
copy h1 "[PERSON_NAME]"
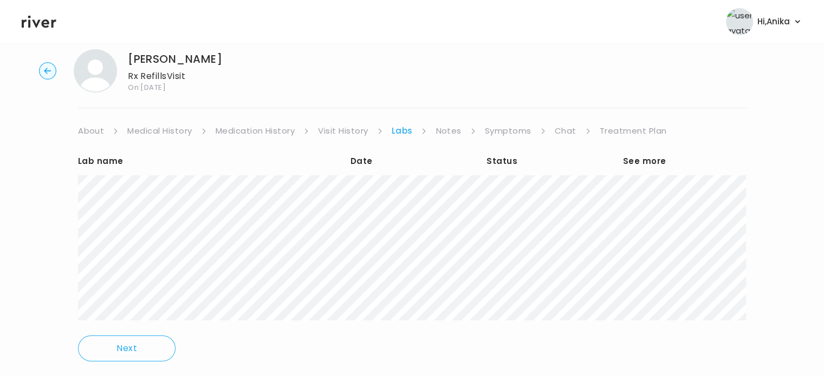
scroll to position [30, 0]
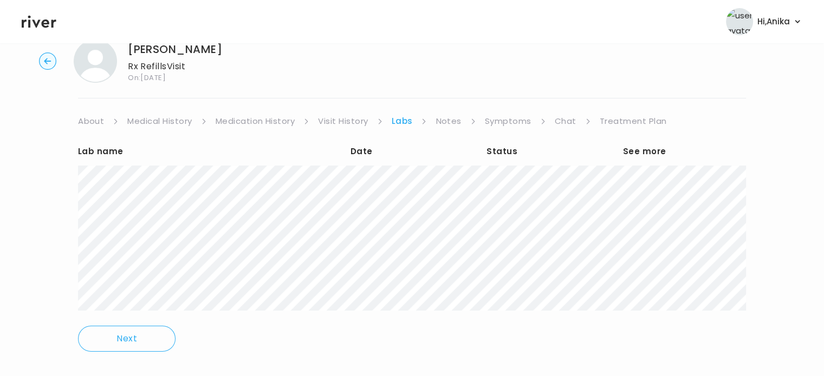
click at [37, 21] on icon at bounding box center [39, 22] width 35 height 16
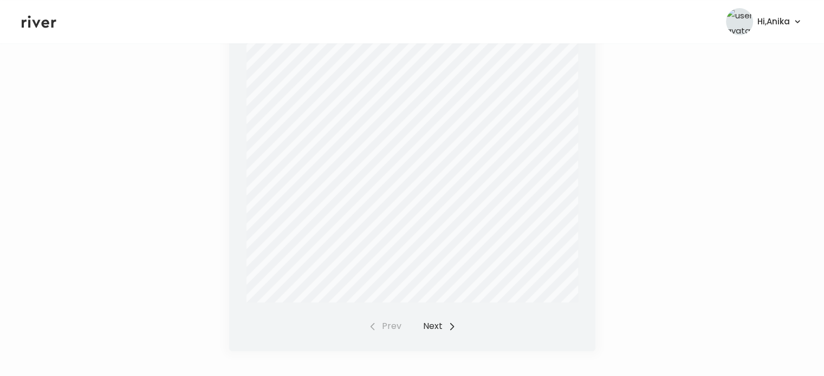
scroll to position [411, 0]
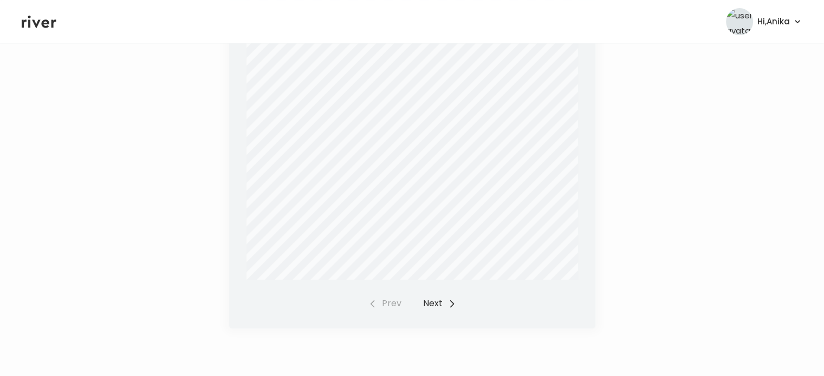
click at [436, 304] on button "Next" at bounding box center [439, 303] width 33 height 15
click at [391, 310] on button "Prev" at bounding box center [384, 303] width 33 height 15
click at [436, 304] on button "Next" at bounding box center [439, 303] width 33 height 15
click at [388, 303] on button "Prev" at bounding box center [384, 303] width 33 height 15
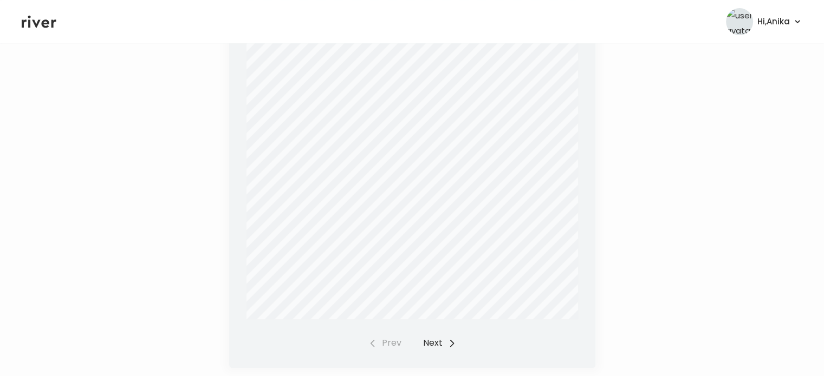
scroll to position [391, 0]
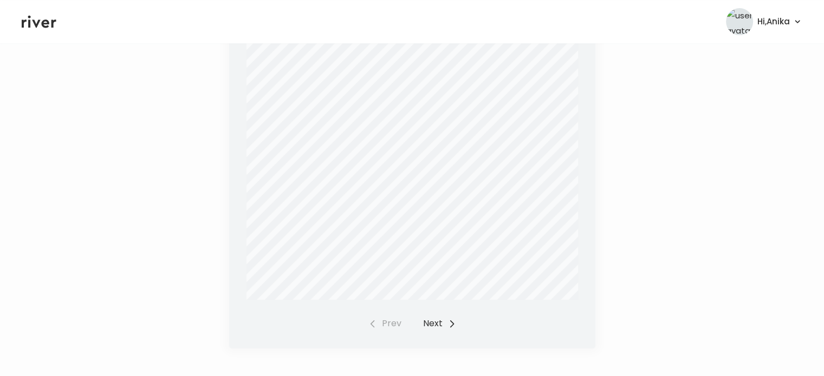
click at [433, 327] on button "Next" at bounding box center [439, 323] width 33 height 15
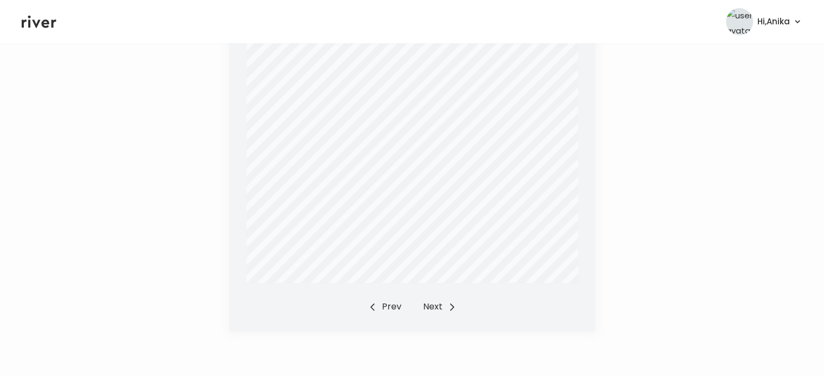
scroll to position [411, 0]
click at [389, 298] on button "Prev" at bounding box center [384, 303] width 33 height 15
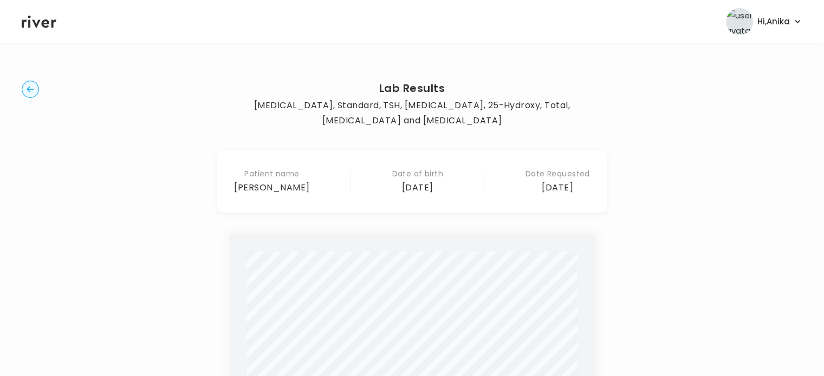
scroll to position [0, 0]
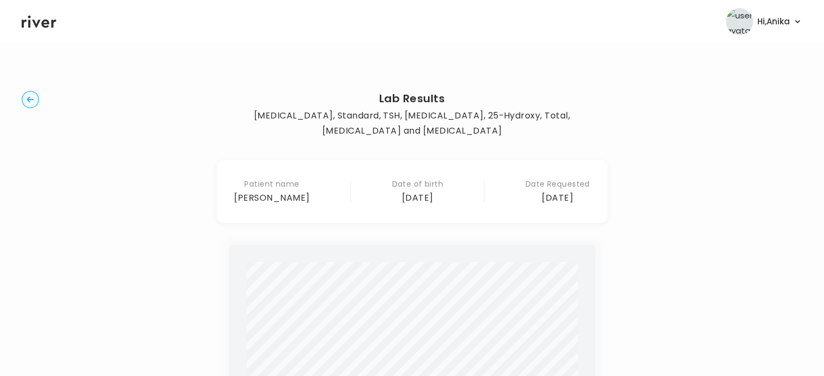
click at [31, 100] on circle "button" at bounding box center [30, 100] width 17 height 17
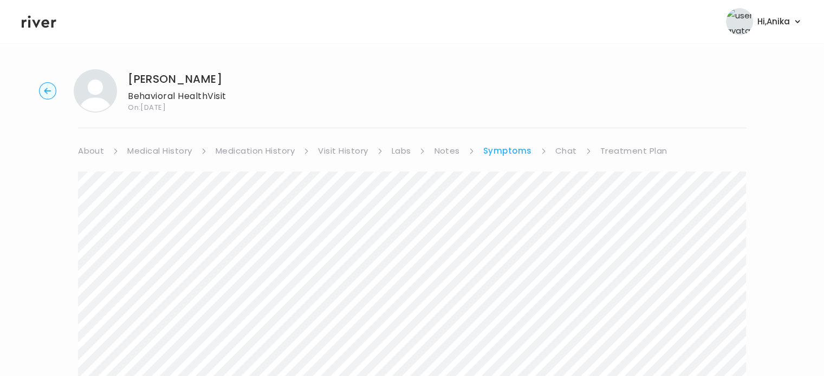
click at [622, 155] on link "Treatment Plan" at bounding box center [633, 151] width 67 height 15
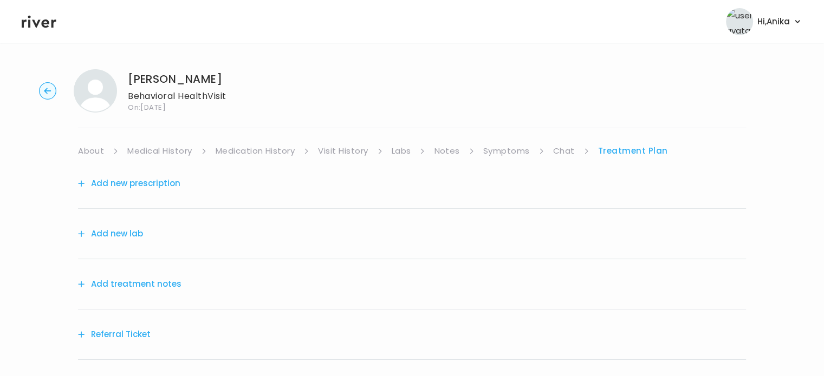
click at [171, 284] on button "Add treatment notes" at bounding box center [129, 284] width 103 height 15
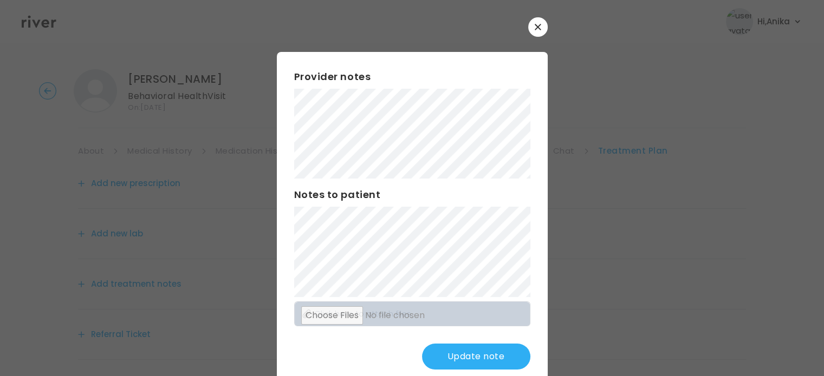
click at [449, 6] on div at bounding box center [412, 188] width 824 height 376
click at [463, 354] on button "Update note" at bounding box center [476, 357] width 108 height 26
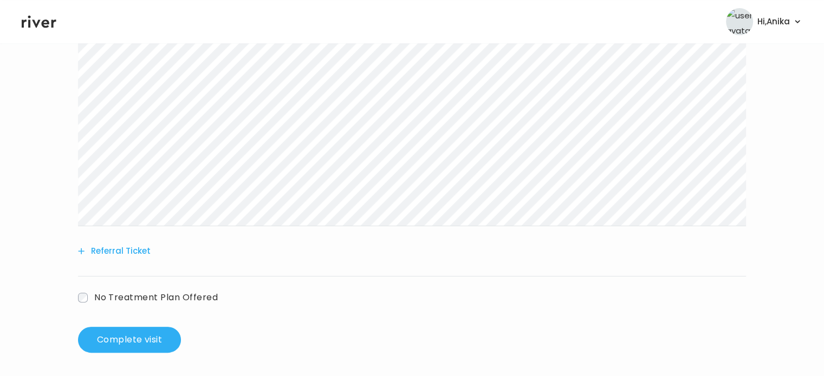
scroll to position [277, 0]
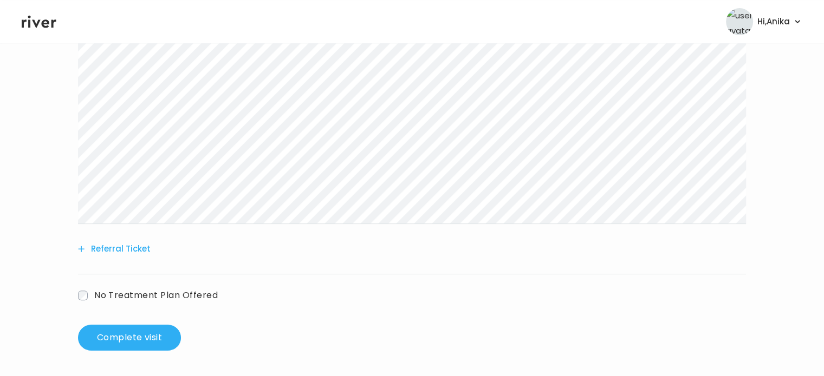
click at [122, 240] on div "Referral Ticket" at bounding box center [412, 249] width 668 height 50
click at [121, 248] on button "Referral Ticket" at bounding box center [114, 249] width 73 height 15
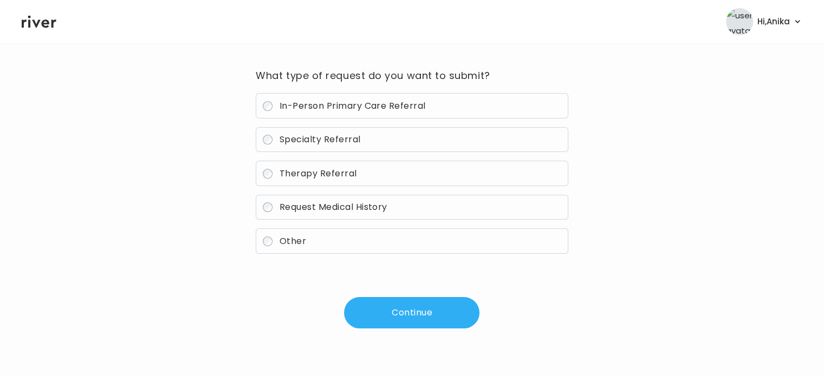
scroll to position [77, 0]
click at [306, 181] on label "Therapy Referral" at bounding box center [412, 173] width 312 height 25
click at [304, 145] on span "Specialty Referral" at bounding box center [320, 140] width 81 height 12
click at [399, 309] on button "Continue" at bounding box center [411, 313] width 135 height 31
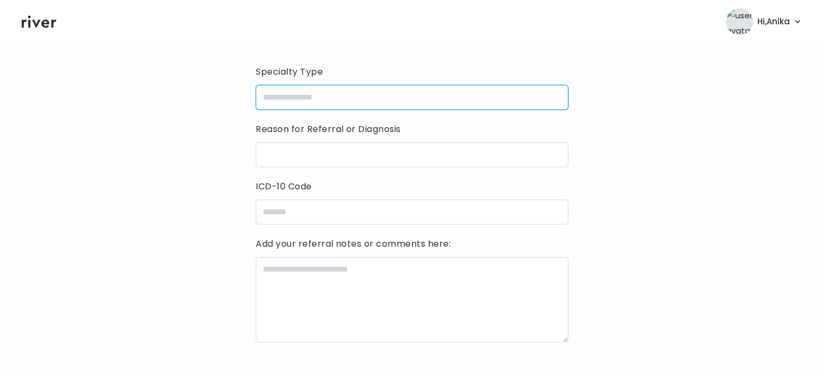
click at [385, 99] on input "specialtyType" at bounding box center [412, 97] width 312 height 25
type input "**********"
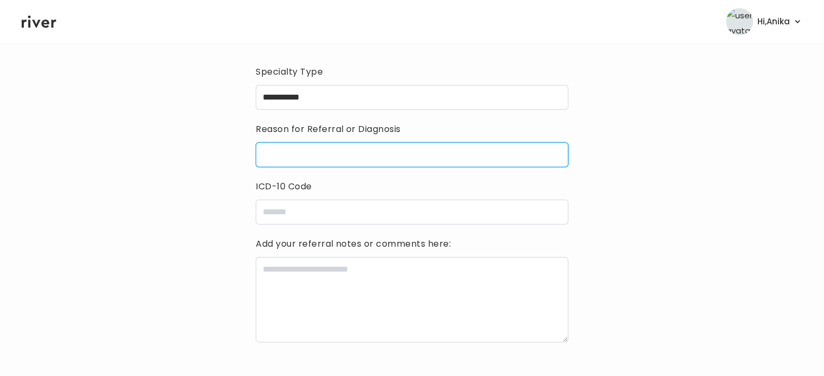
click at [316, 155] on input "reasonForReferral" at bounding box center [412, 154] width 312 height 25
type input "*******"
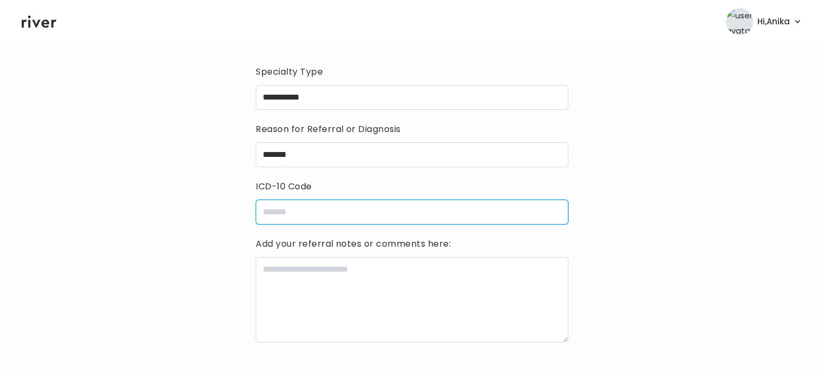
click at [322, 212] on input "icdCode" at bounding box center [412, 212] width 312 height 25
type input "*****"
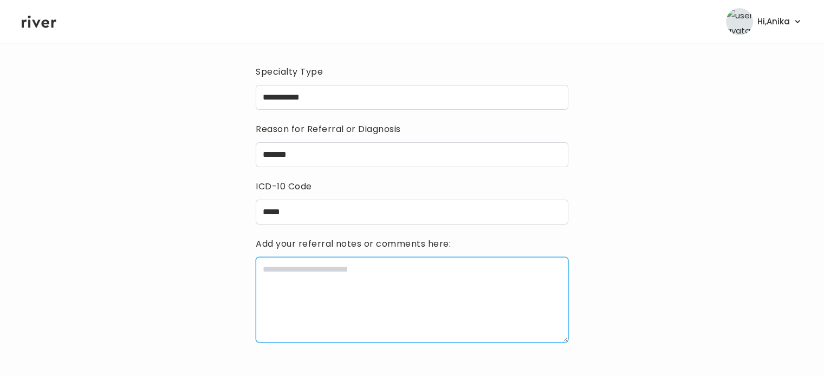
click at [290, 275] on textarea at bounding box center [412, 300] width 312 height 86
click at [263, 269] on textarea "**********" at bounding box center [412, 300] width 312 height 86
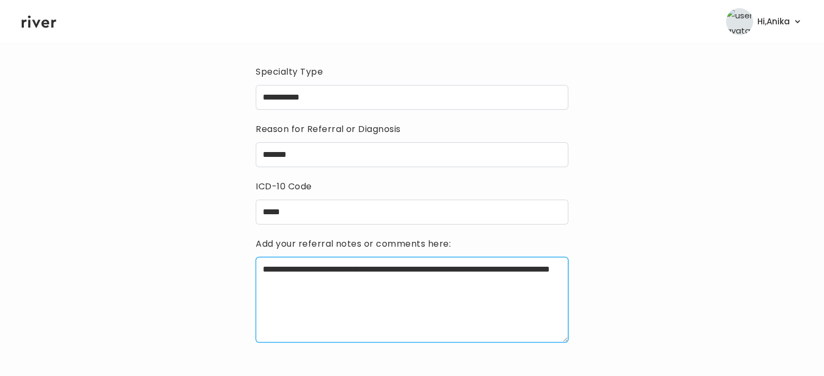
drag, startPoint x: 366, startPoint y: 280, endPoint x: 319, endPoint y: 285, distance: 47.4
click at [319, 285] on textarea "**********" at bounding box center [412, 300] width 312 height 86
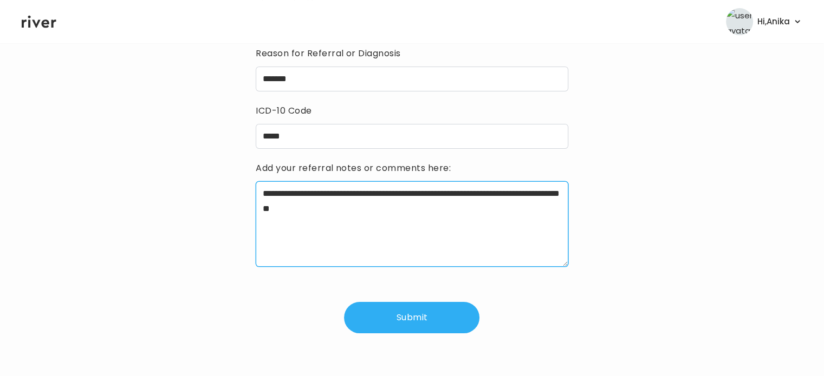
scroll to position [154, 0]
click at [528, 192] on textarea "**********" at bounding box center [412, 224] width 312 height 86
click at [524, 194] on textarea "**********" at bounding box center [412, 224] width 312 height 86
type textarea "**********"
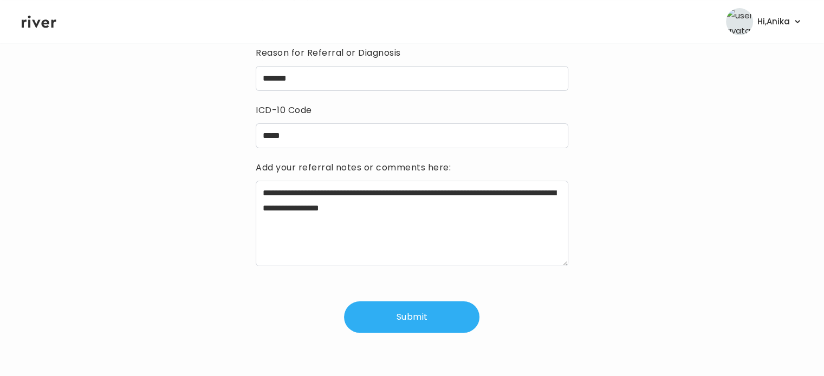
click at [433, 315] on button "Submit" at bounding box center [411, 317] width 135 height 31
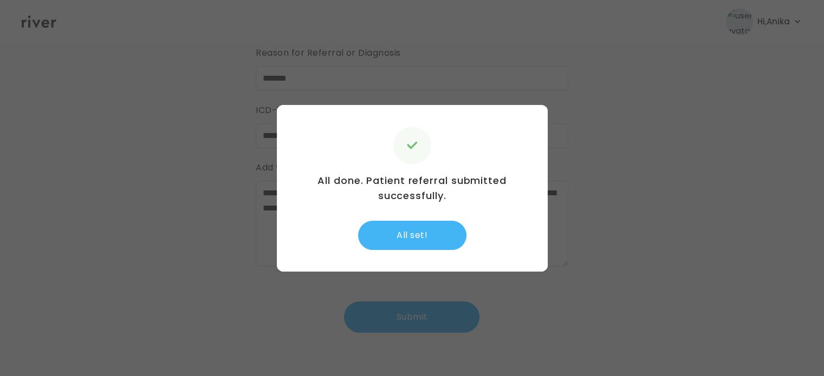
click at [422, 245] on button "All set!" at bounding box center [412, 235] width 108 height 29
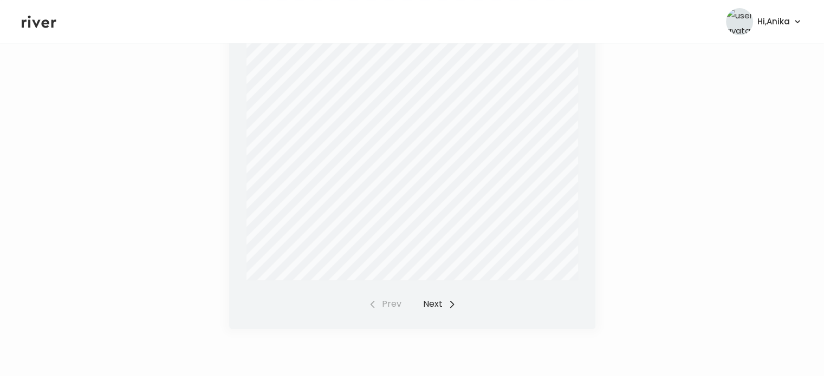
scroll to position [411, 0]
click at [434, 298] on button "Next" at bounding box center [439, 303] width 33 height 15
click at [438, 310] on button "Next" at bounding box center [439, 303] width 33 height 15
click at [389, 308] on button "Prev" at bounding box center [384, 303] width 33 height 15
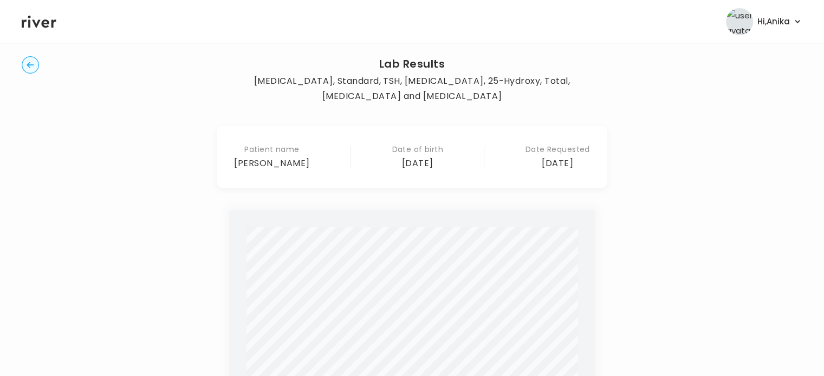
scroll to position [36, 0]
click at [48, 25] on icon at bounding box center [39, 22] width 35 height 16
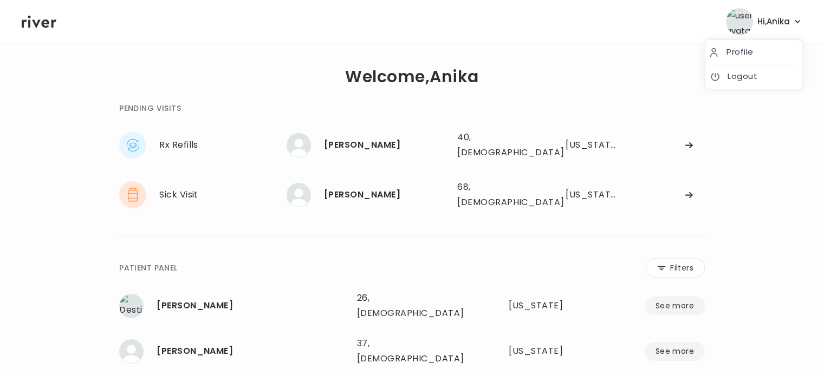
click at [790, 23] on button "Hi, [PERSON_NAME]" at bounding box center [764, 21] width 76 height 27
click at [728, 77] on link "Logout" at bounding box center [754, 76] width 88 height 15
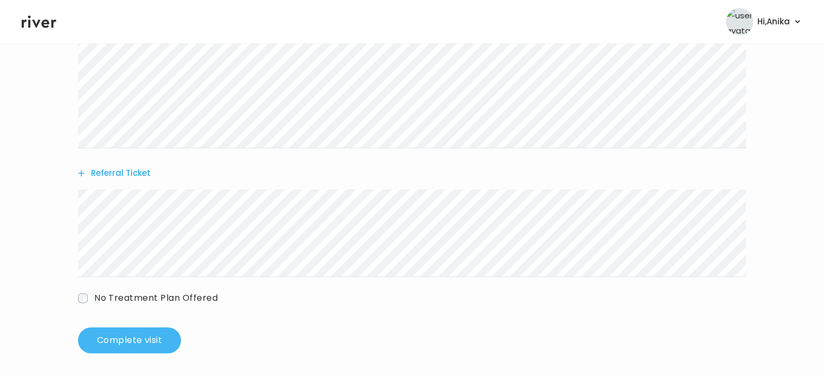
scroll to position [356, 0]
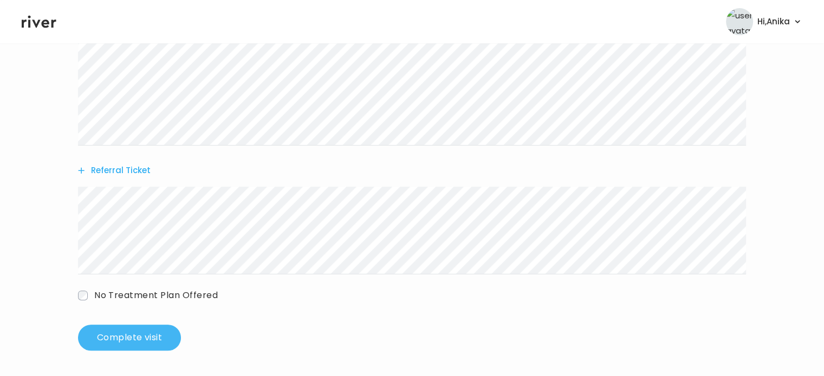
click at [142, 341] on button "Complete visit" at bounding box center [129, 338] width 103 height 26
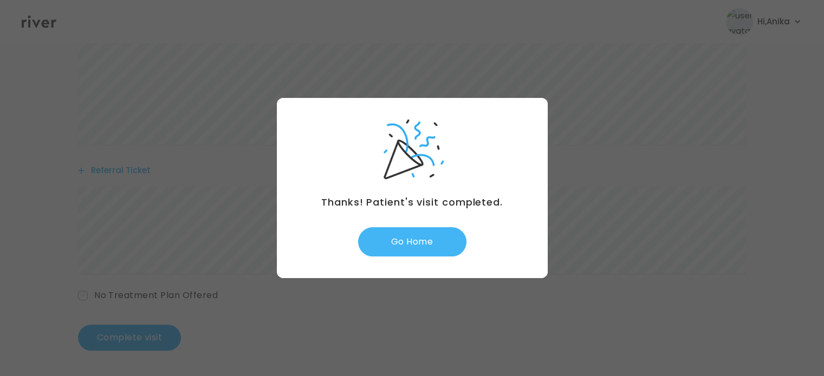
click at [399, 245] on button "Go Home" at bounding box center [412, 242] width 108 height 29
